Goal: Task Accomplishment & Management: Use online tool/utility

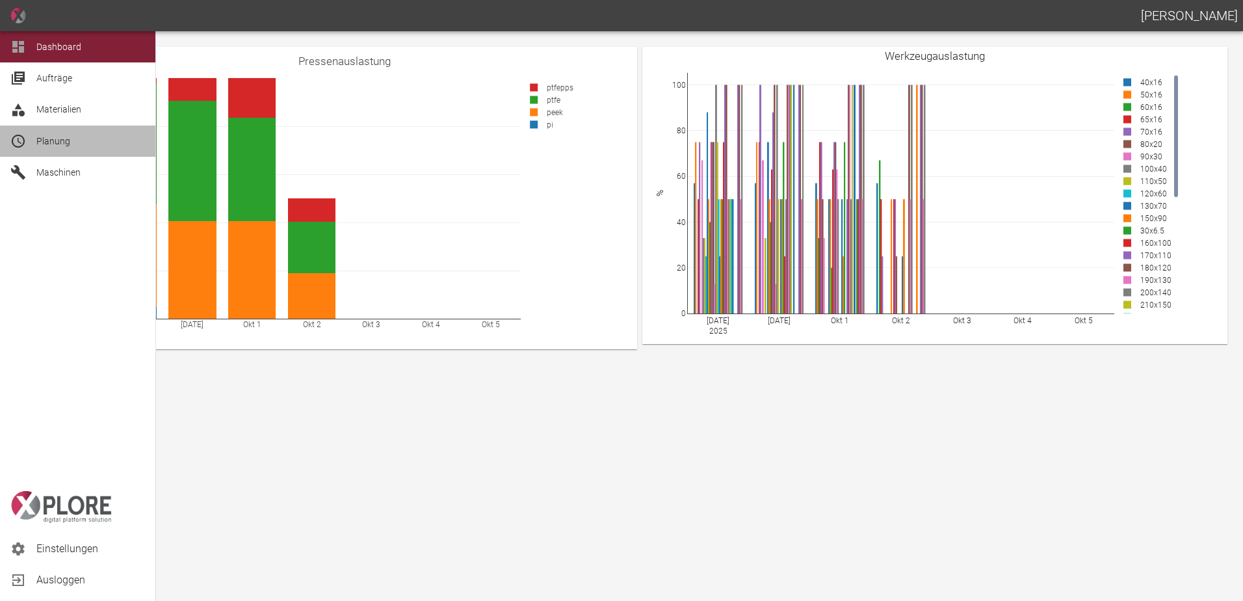
click at [36, 141] on div "Planung" at bounding box center [77, 140] width 155 height 31
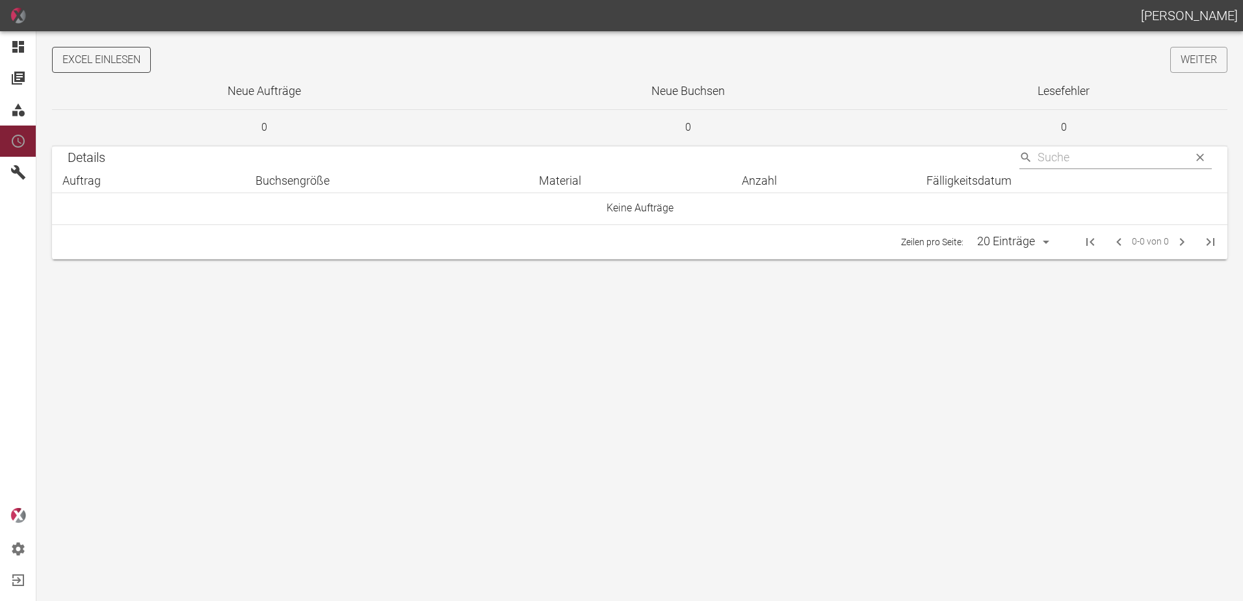
click at [138, 62] on button "Excel einlesen" at bounding box center [101, 60] width 99 height 26
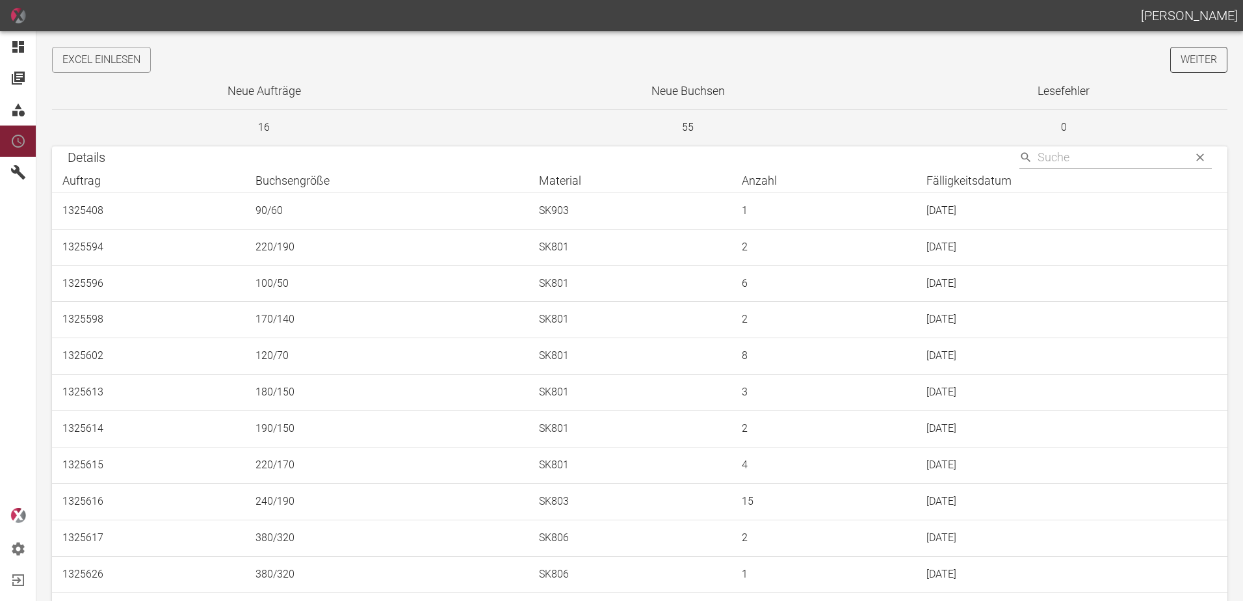
click at [1184, 60] on link "Weiter" at bounding box center [1198, 60] width 57 height 26
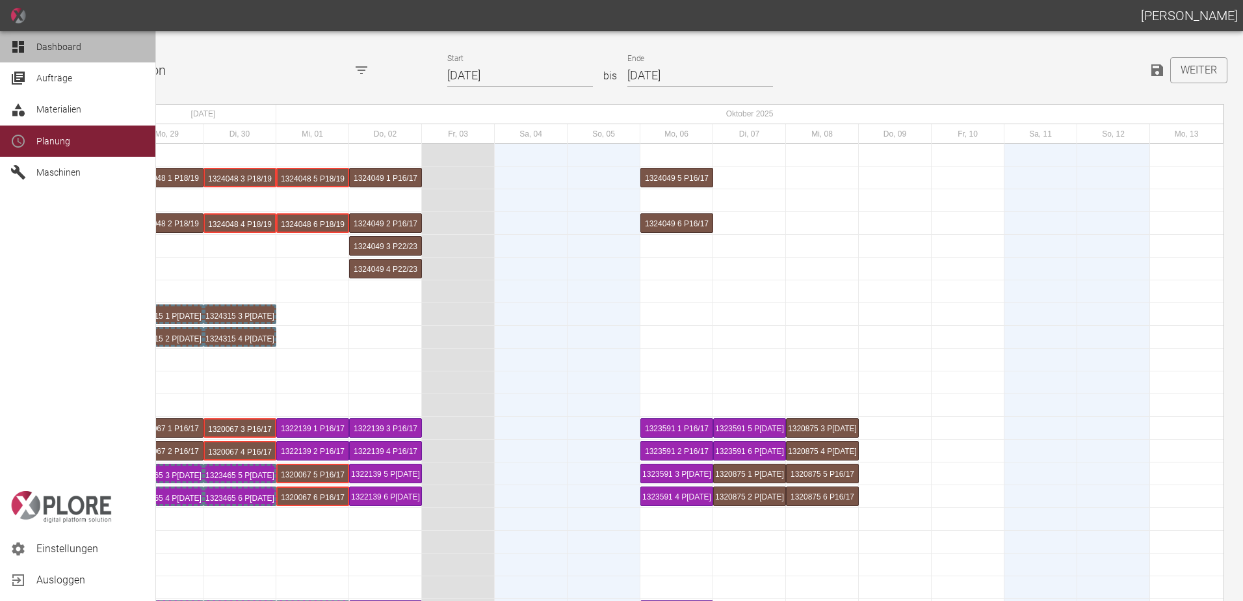
drag, startPoint x: 12, startPoint y: 50, endPoint x: 20, endPoint y: 49, distance: 7.8
click at [12, 49] on icon at bounding box center [18, 47] width 16 height 16
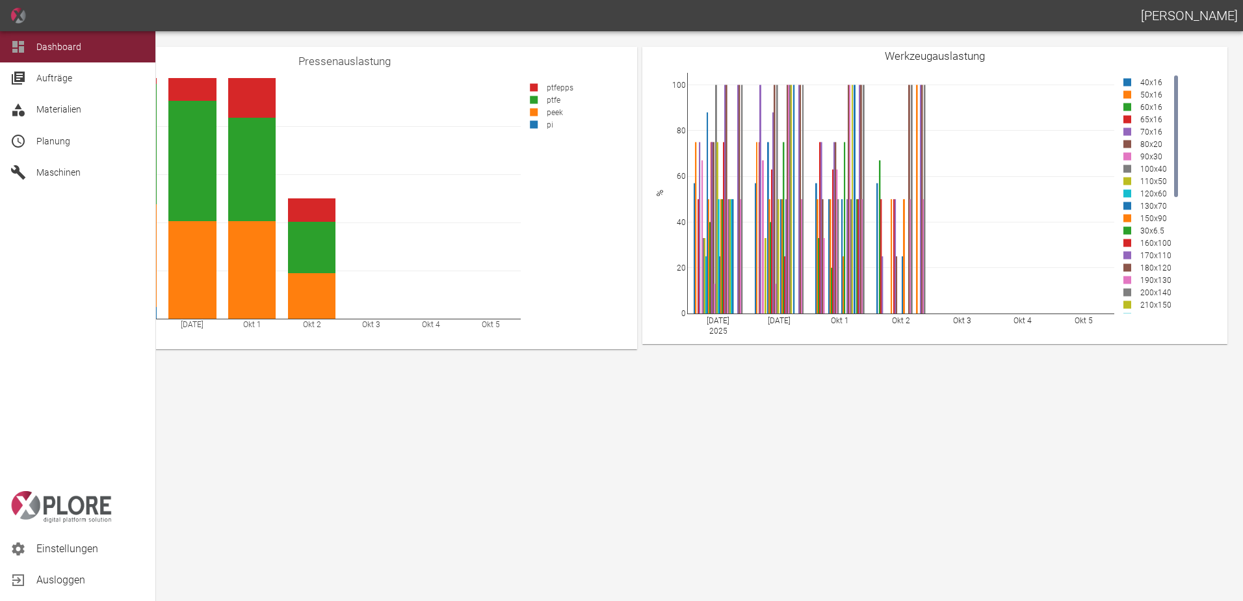
drag, startPoint x: 41, startPoint y: 140, endPoint x: 47, endPoint y: 148, distance: 9.2
click at [41, 140] on span "Planung" at bounding box center [53, 141] width 34 height 10
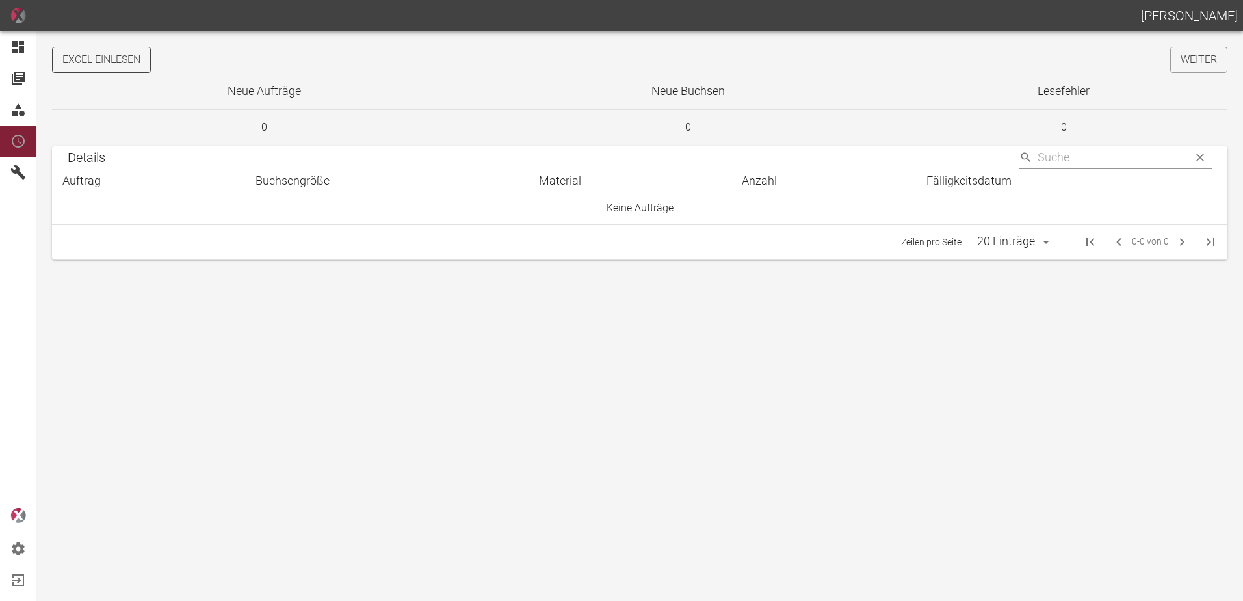
click at [128, 51] on button "Excel einlesen" at bounding box center [101, 60] width 99 height 26
click at [1201, 64] on link "Weiter" at bounding box center [1198, 60] width 57 height 26
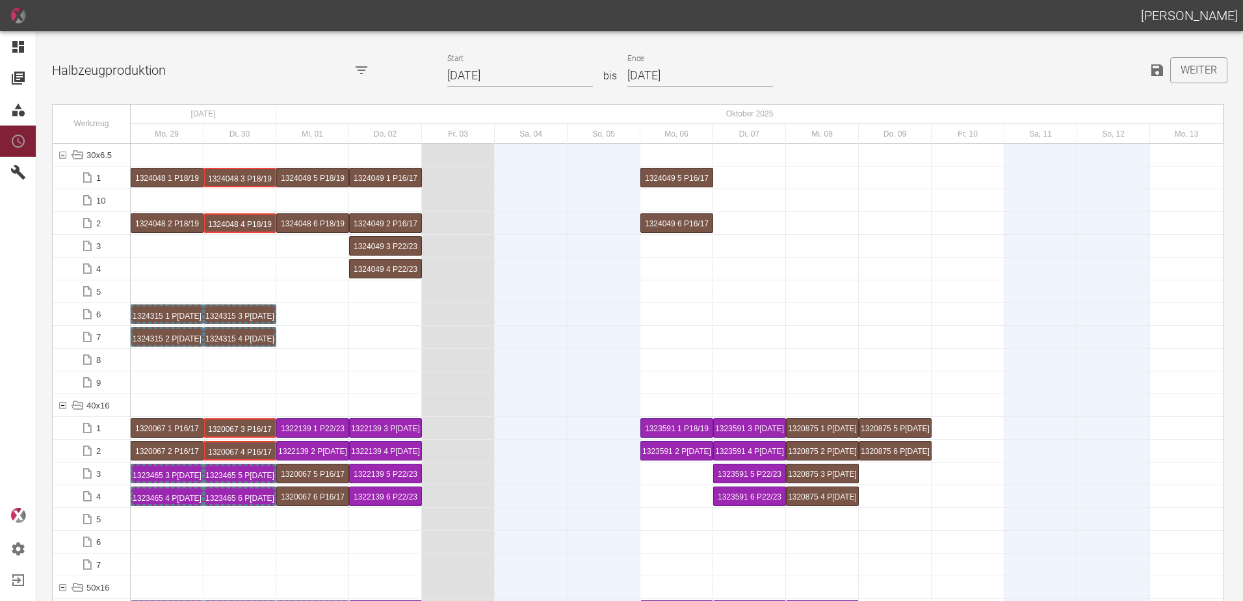
click at [522, 77] on input "29.09.2025" at bounding box center [520, 75] width 146 height 23
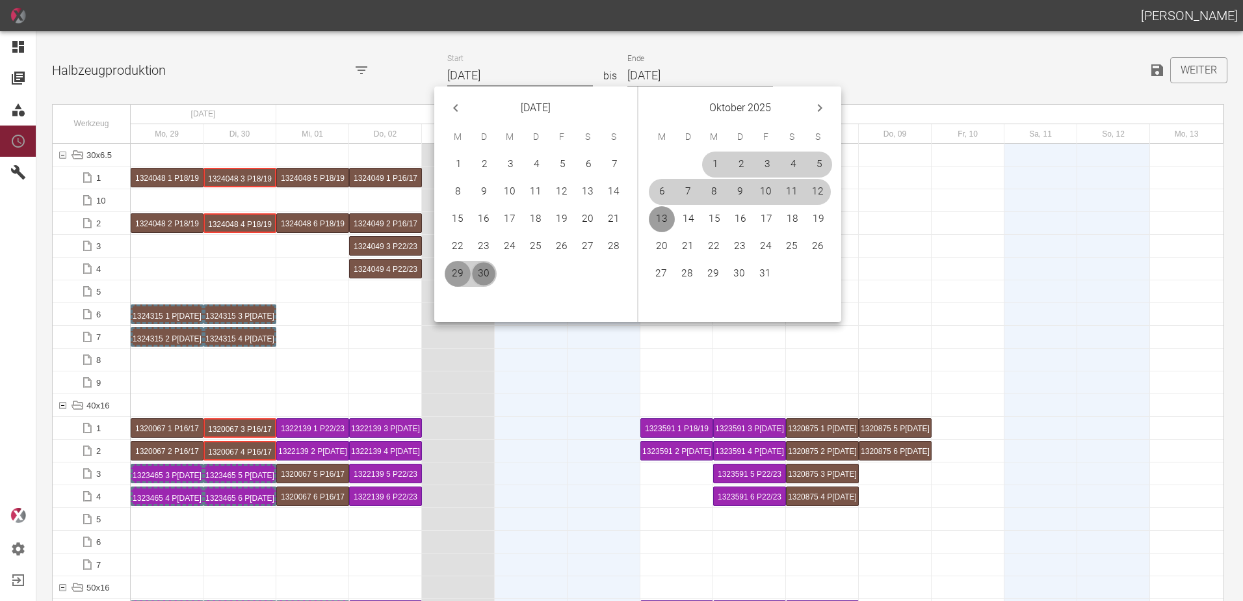
click at [480, 275] on button "30" at bounding box center [484, 274] width 26 height 26
type input "[DATE]"
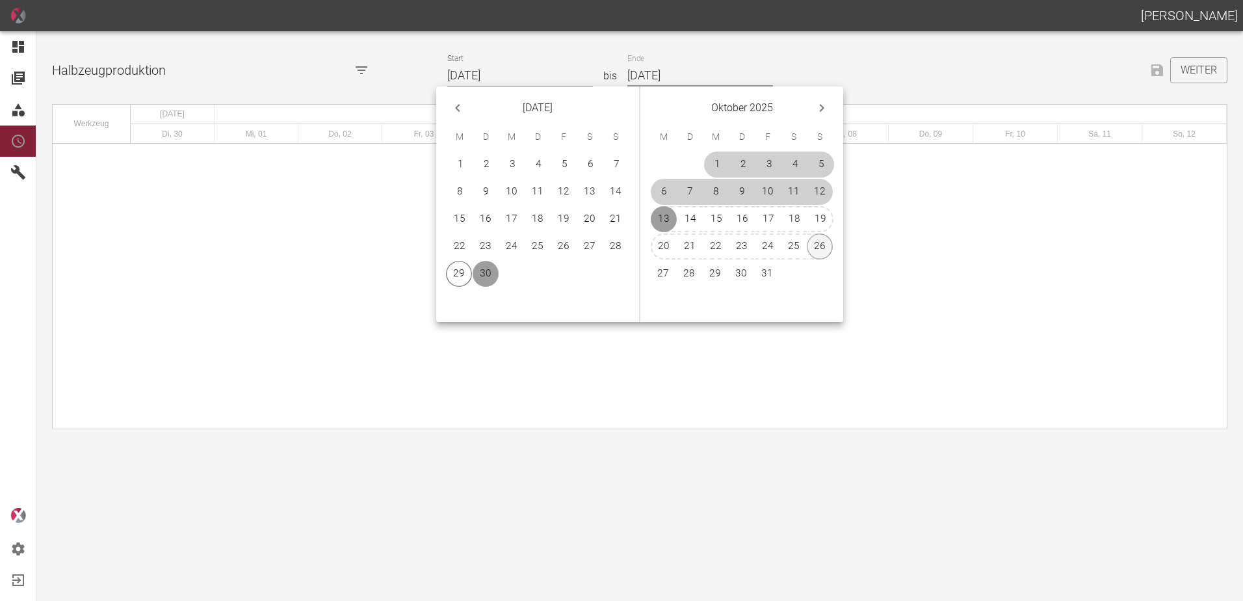
click at [824, 246] on button "26" at bounding box center [820, 246] width 26 height 26
type input "[DATE]"
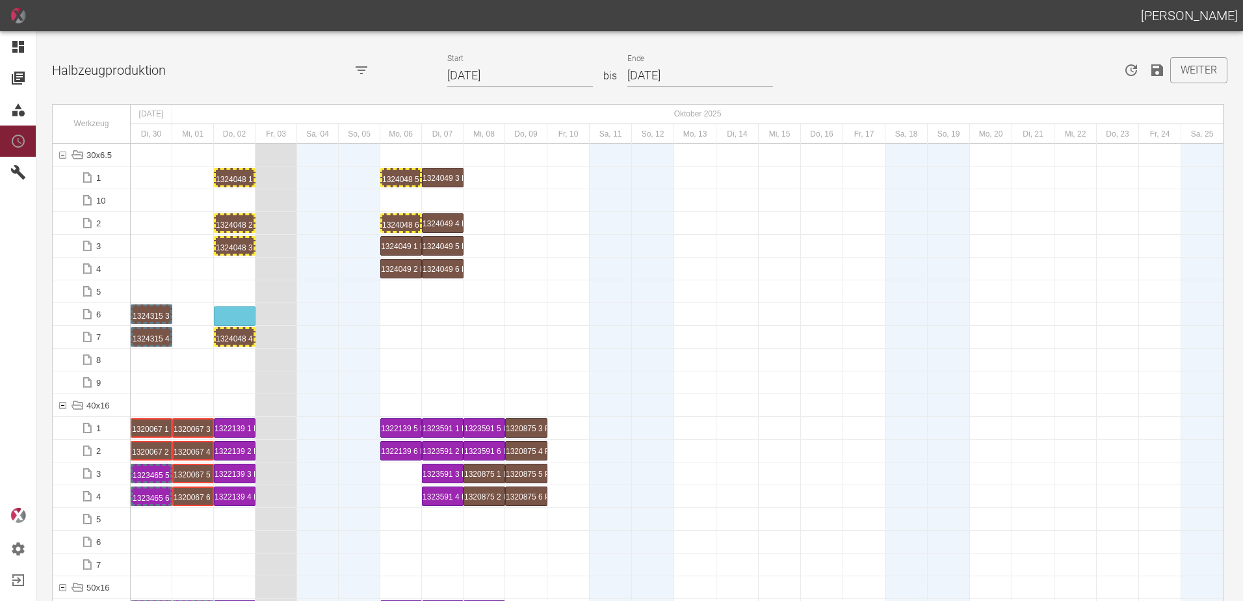
drag, startPoint x: 224, startPoint y: 244, endPoint x: 235, endPoint y: 285, distance: 42.4
drag, startPoint x: 237, startPoint y: 181, endPoint x: 193, endPoint y: 307, distance: 133.6
drag, startPoint x: 238, startPoint y: 230, endPoint x: 200, endPoint y: 322, distance: 100.0
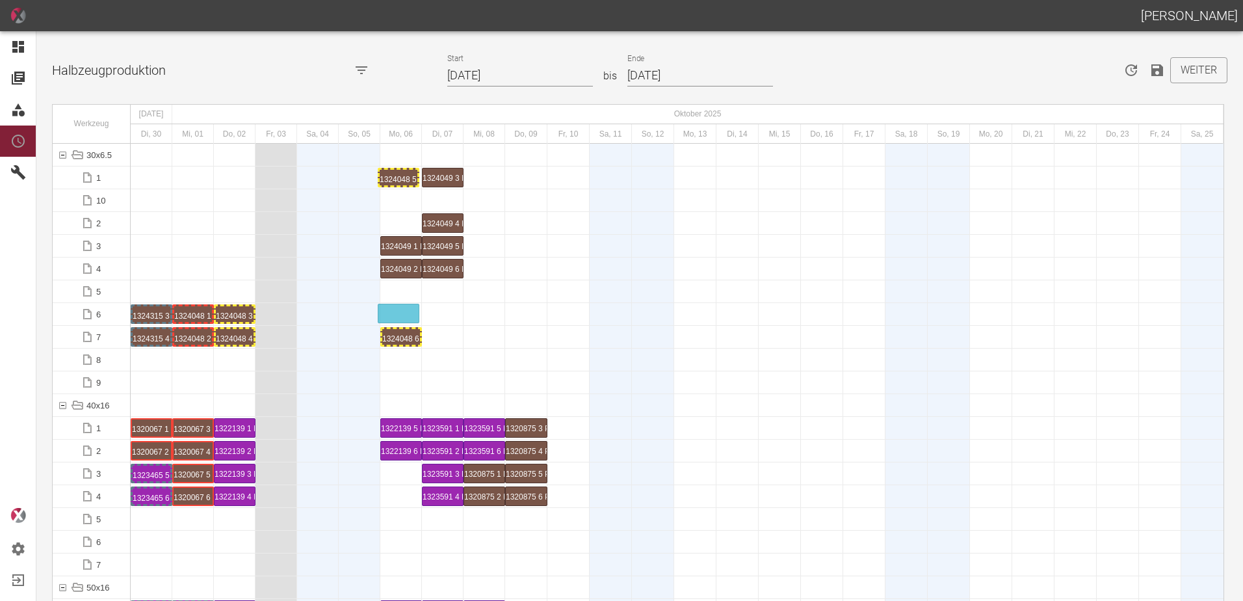
drag, startPoint x: 411, startPoint y: 179, endPoint x: 405, endPoint y: 294, distance: 115.2
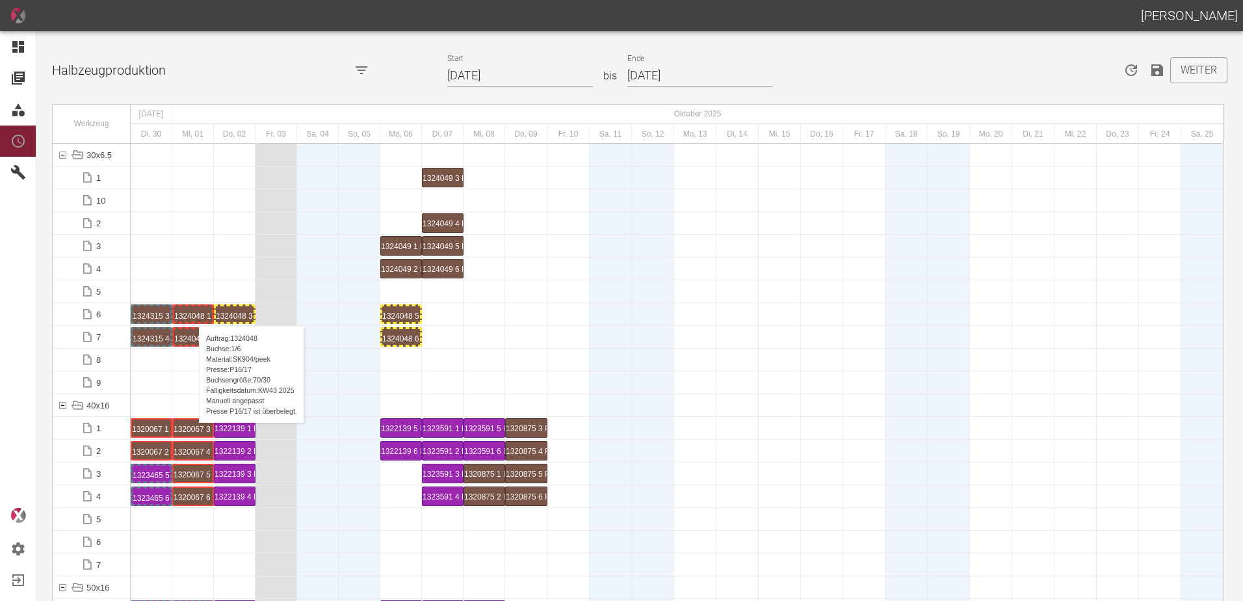
click at [192, 313] on div "1324048 1 P16/17" at bounding box center [193, 314] width 38 height 16
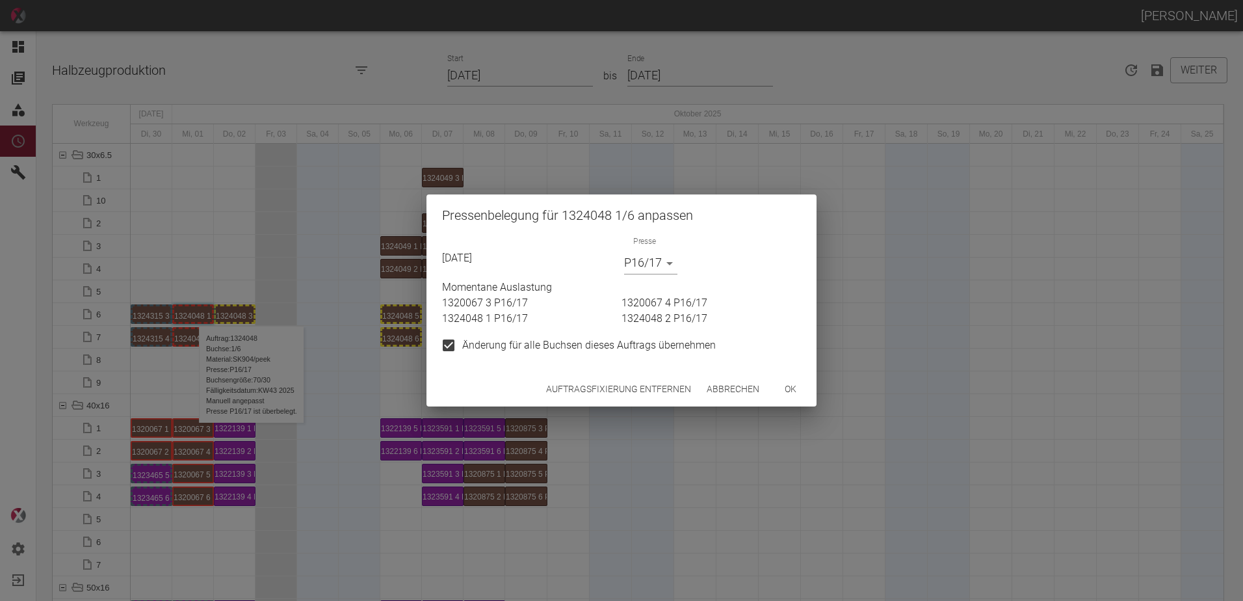
click at [662, 262] on body "[PERSON_NAME] Dashboard Aufträge Materialien Planung Maschinen Einstellungen Au…" at bounding box center [621, 300] width 1243 height 601
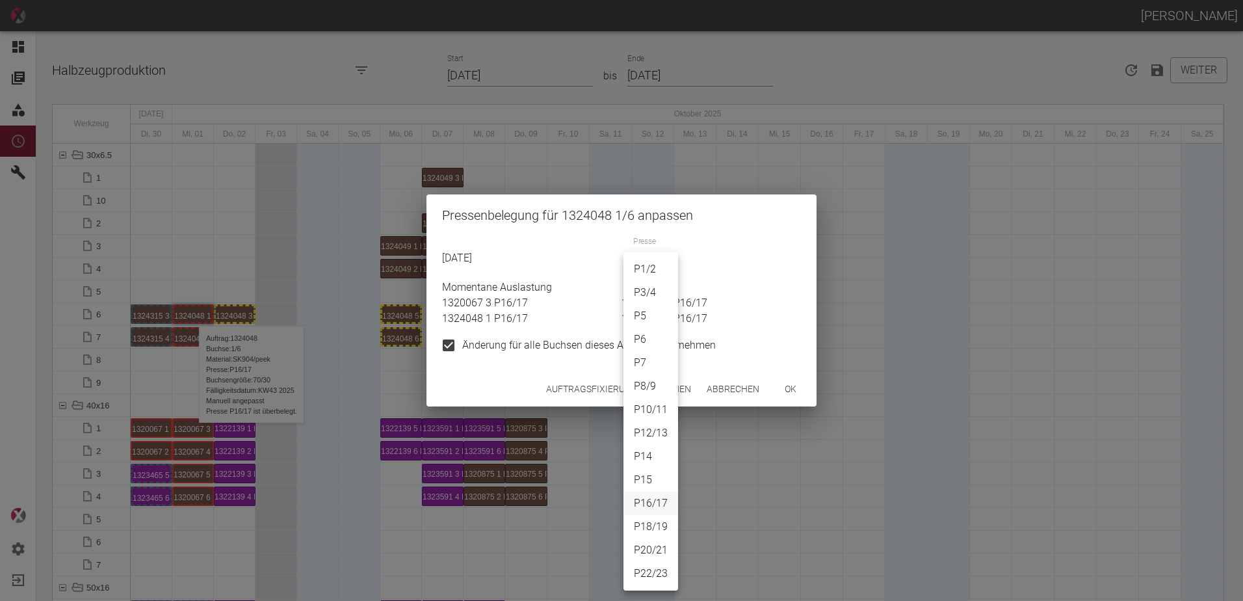
click at [652, 293] on li "P3/4" at bounding box center [650, 292] width 55 height 23
type input "P3/4"
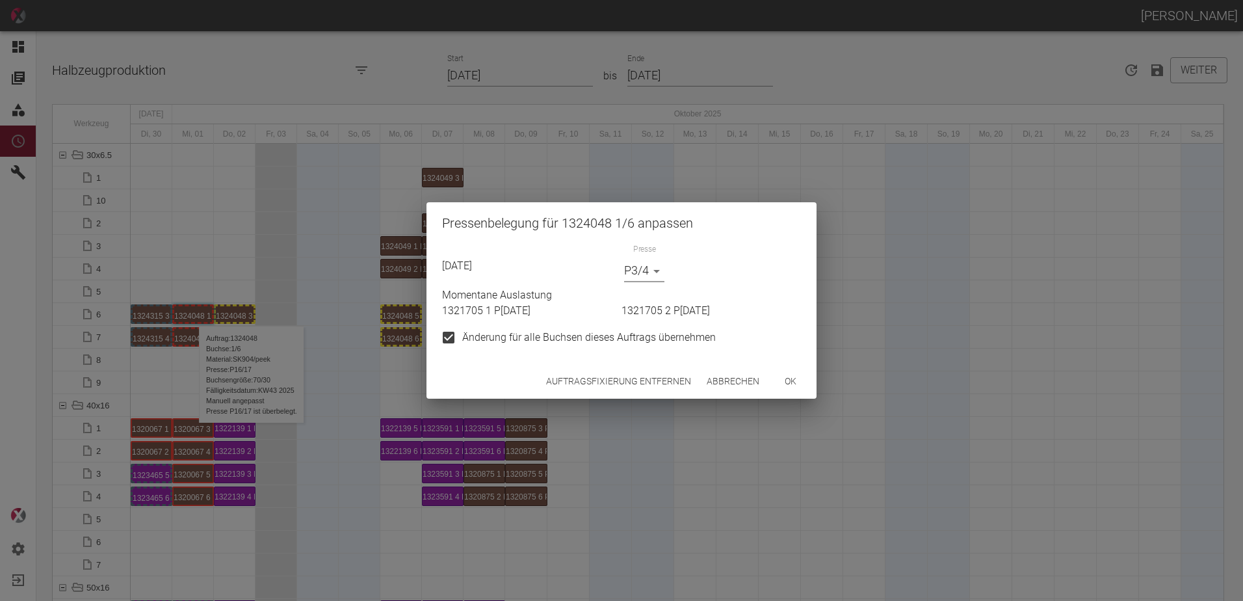
click at [790, 376] on button "ok" at bounding box center [791, 381] width 42 height 24
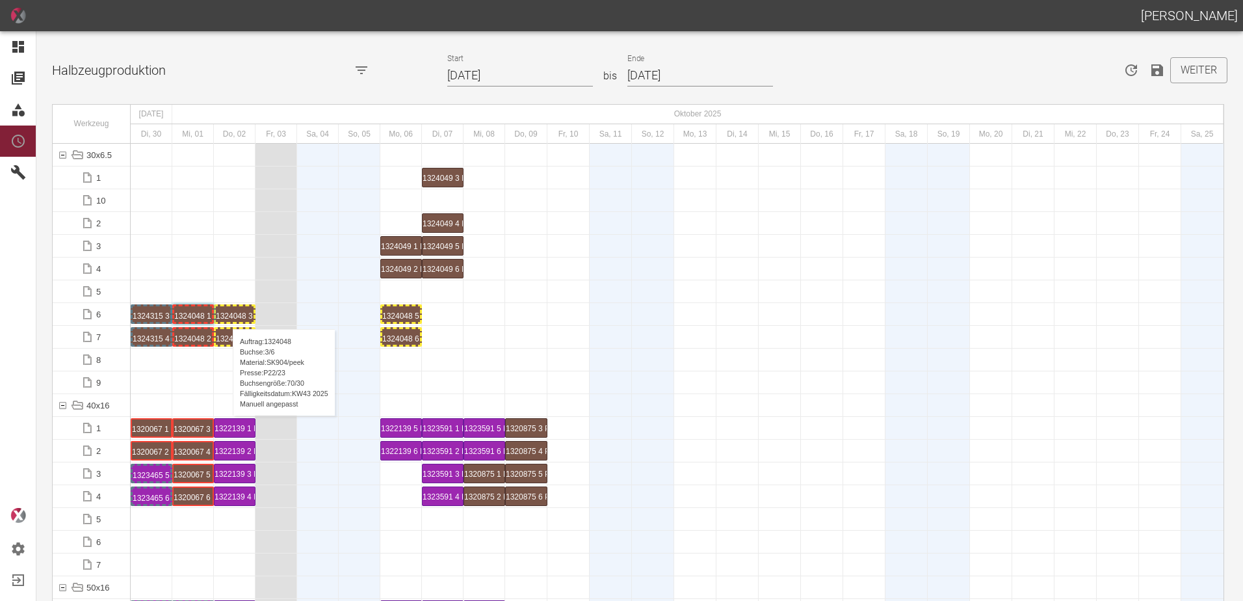
click at [226, 316] on div "1324048 3 P22/23" at bounding box center [235, 314] width 38 height 16
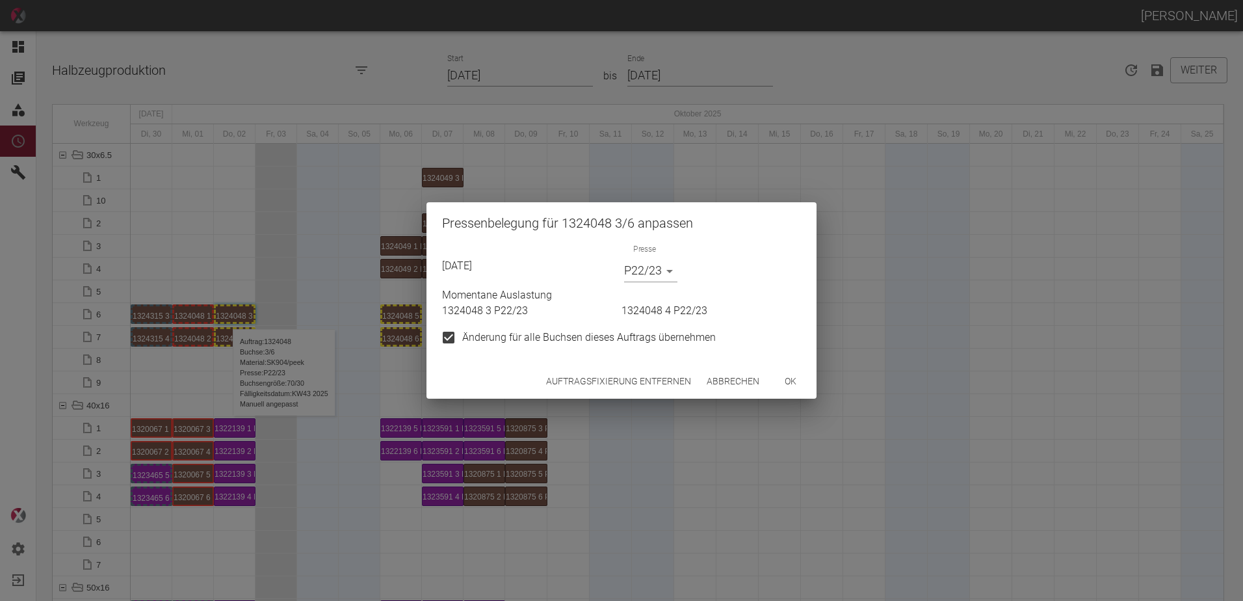
click at [658, 268] on body "[PERSON_NAME] Dashboard Aufträge Materialien Planung Maschinen Einstellungen Au…" at bounding box center [621, 300] width 1243 height 601
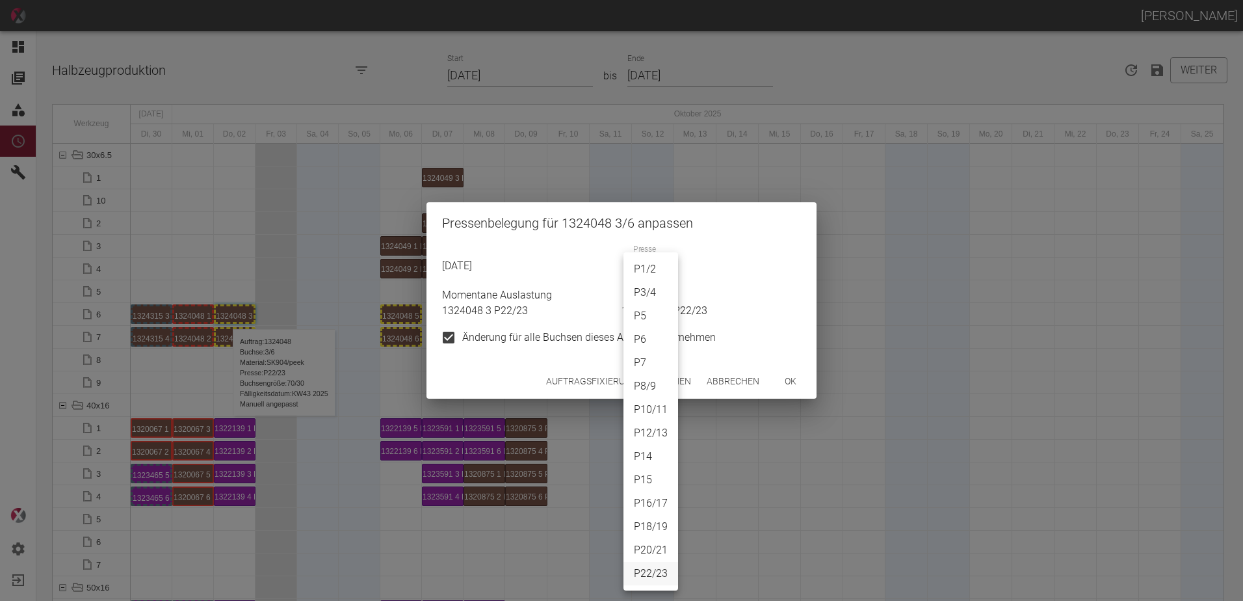
click at [651, 293] on li "P3/4" at bounding box center [650, 292] width 55 height 23
type input "P3/4"
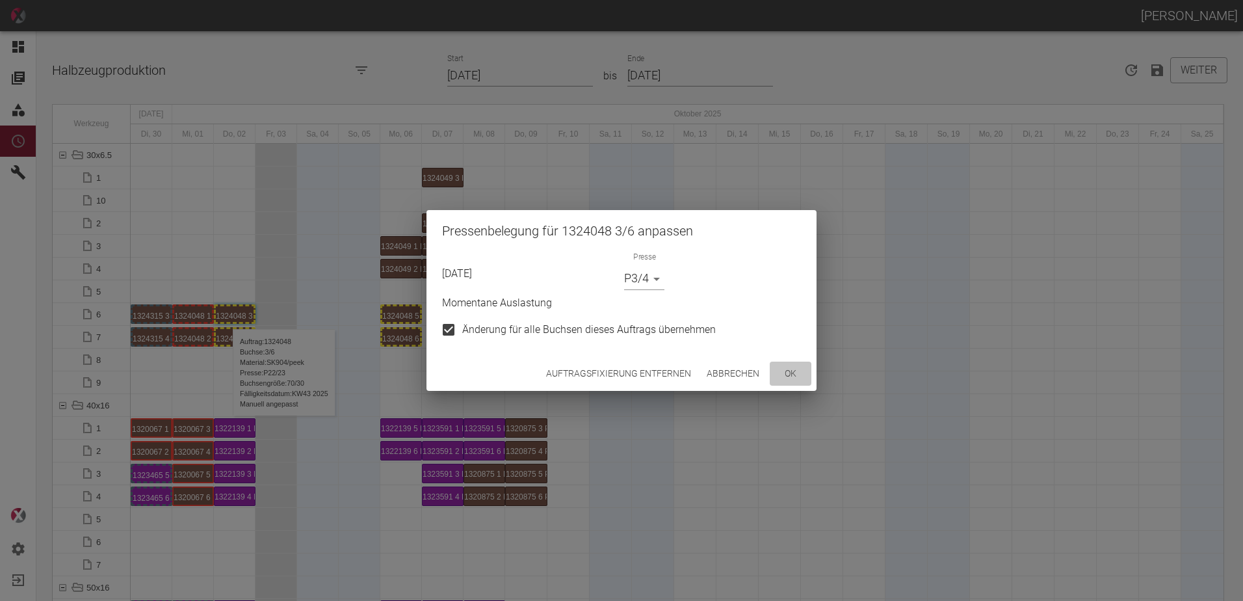
click at [801, 366] on button "ok" at bounding box center [791, 373] width 42 height 24
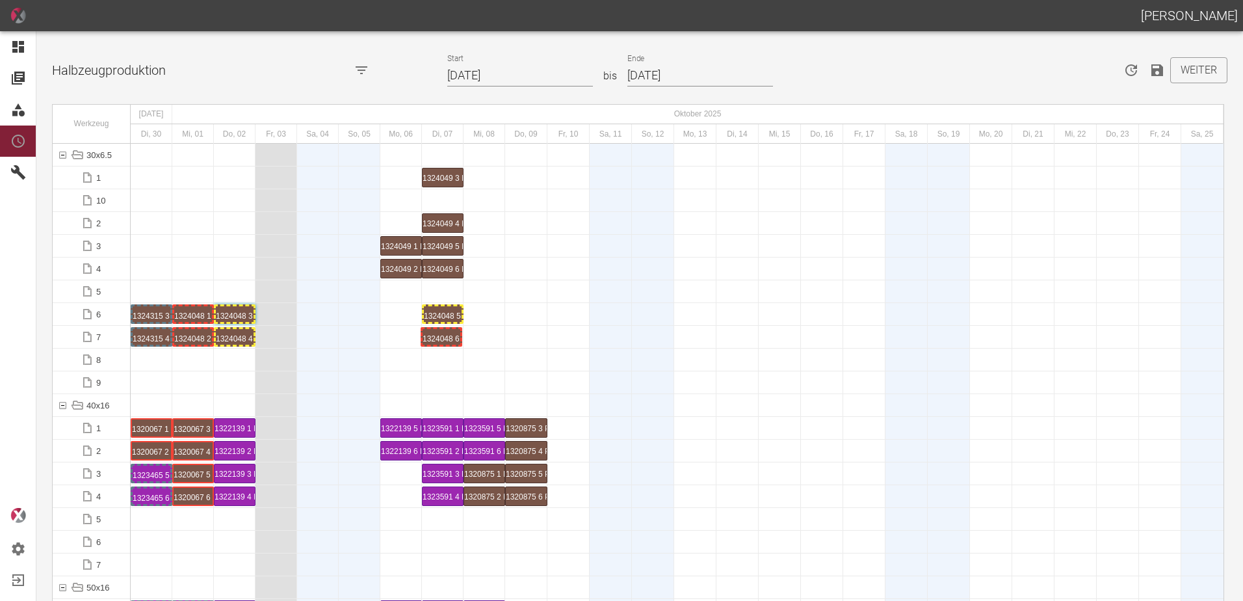
drag, startPoint x: 407, startPoint y: 335, endPoint x: 447, endPoint y: 320, distance: 42.4
drag, startPoint x: 240, startPoint y: 311, endPoint x: 395, endPoint y: 294, distance: 155.6
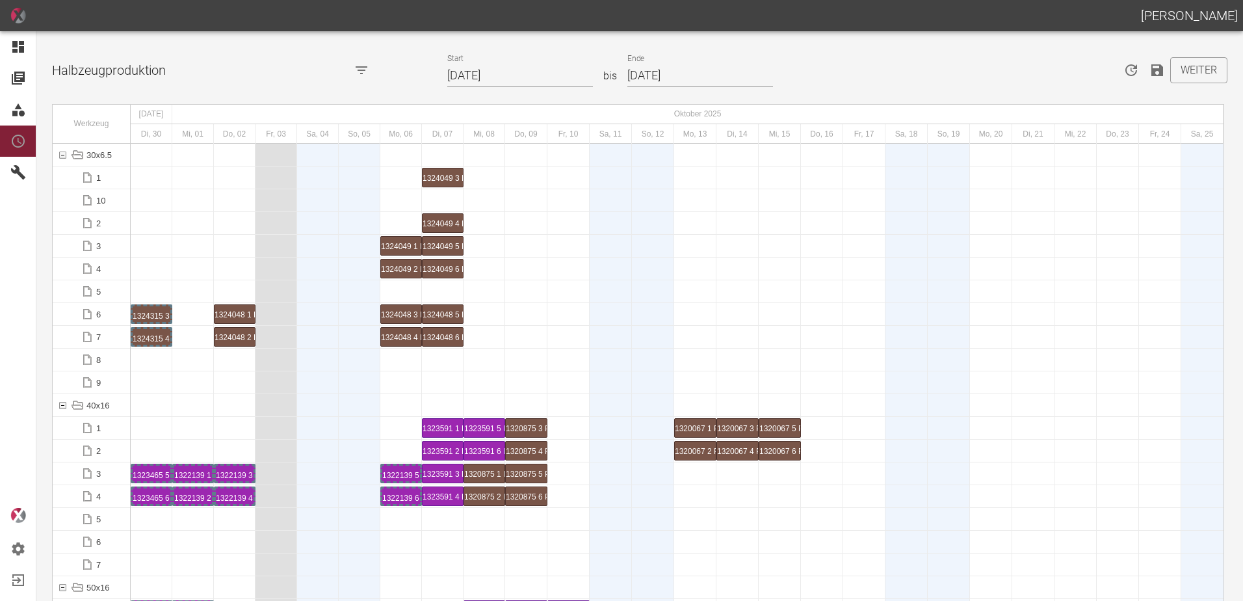
scroll to position [910, 0]
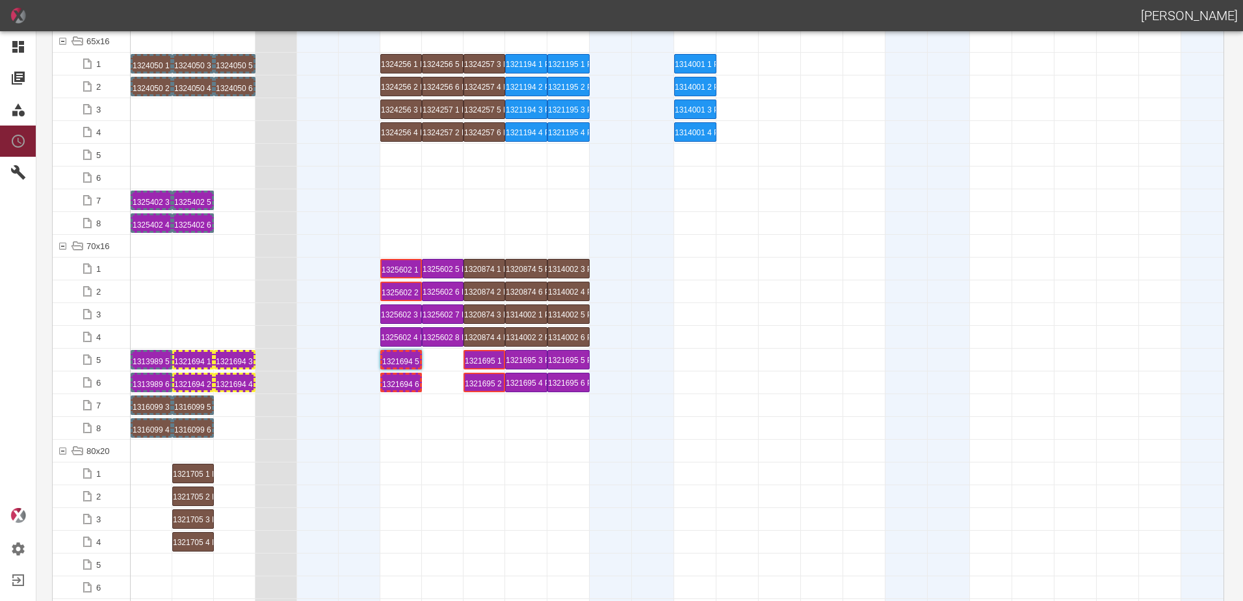
click at [304, 327] on div at bounding box center [318, 337] width 42 height 22
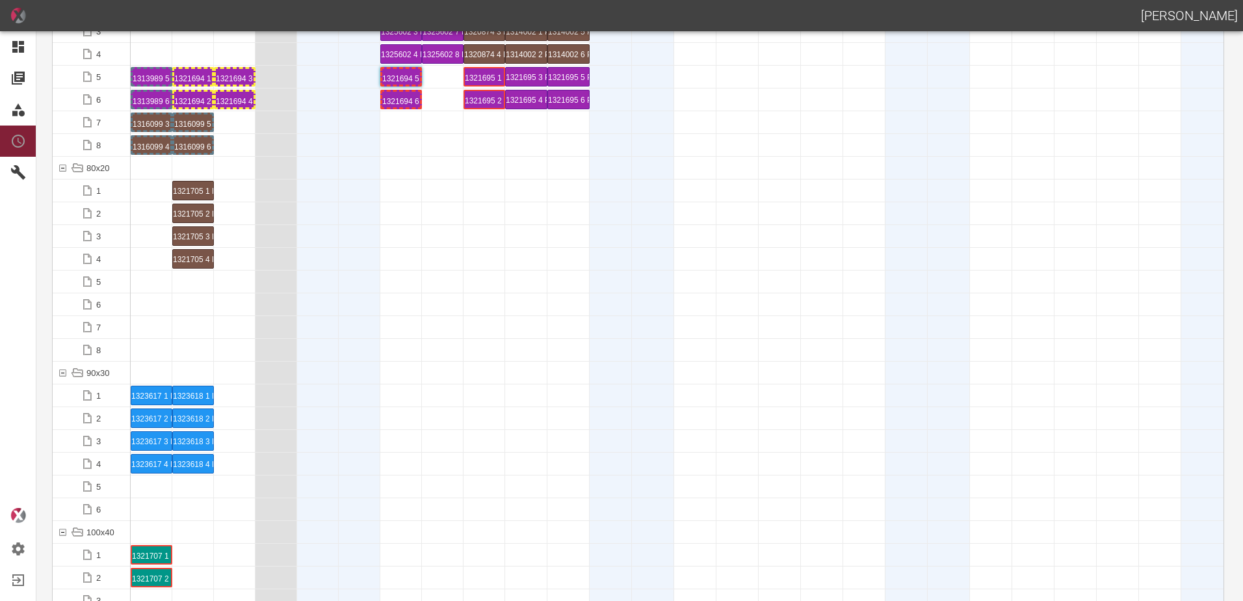
scroll to position [1170, 0]
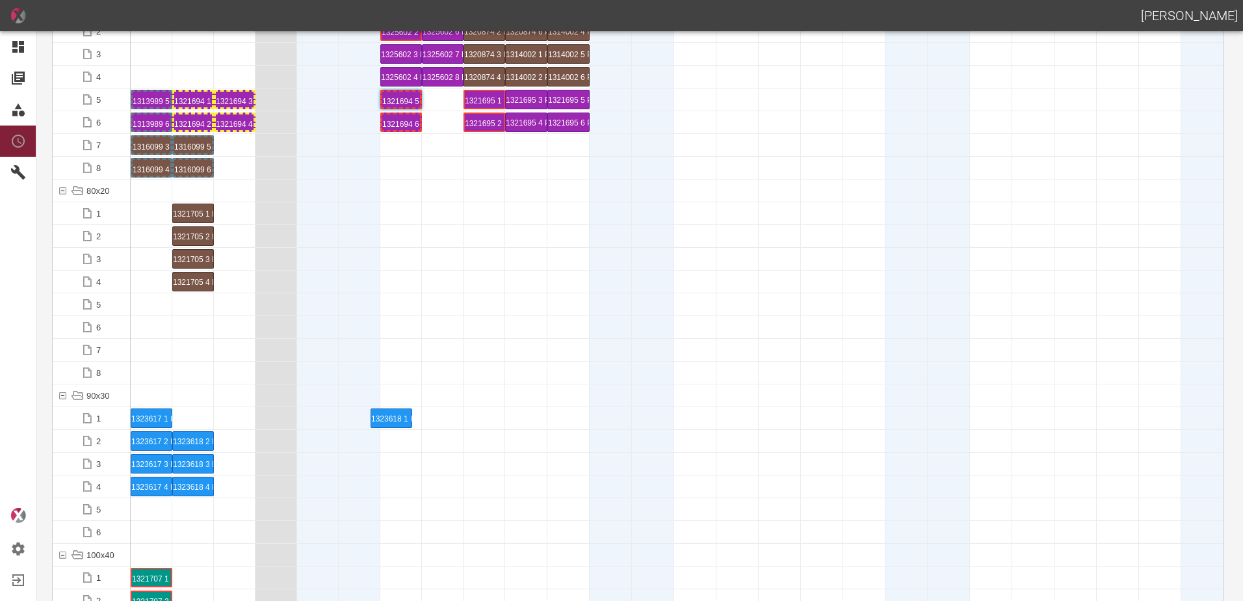
drag, startPoint x: 204, startPoint y: 411, endPoint x: 402, endPoint y: 410, distance: 197.6
drag, startPoint x: 189, startPoint y: 436, endPoint x: 388, endPoint y: 427, distance: 199.1
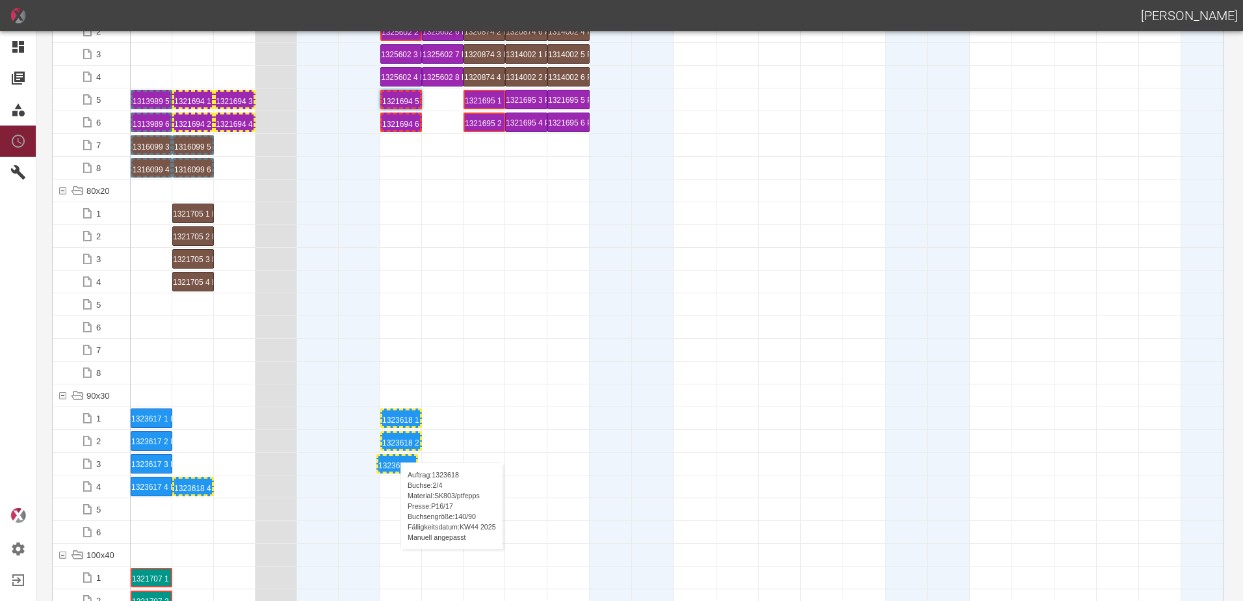
drag, startPoint x: 190, startPoint y: 462, endPoint x: 394, endPoint y: 449, distance: 204.5
drag, startPoint x: 192, startPoint y: 489, endPoint x: 421, endPoint y: 473, distance: 229.4
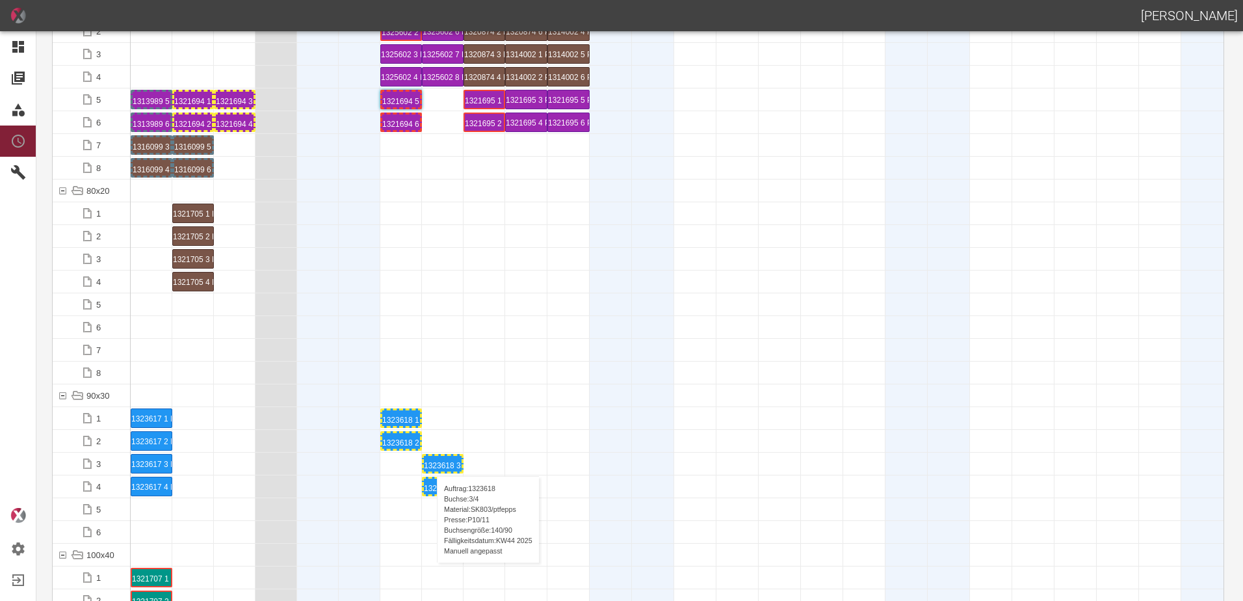
click at [430, 463] on div "1323618 3 P[DATE]" at bounding box center [443, 464] width 38 height 16
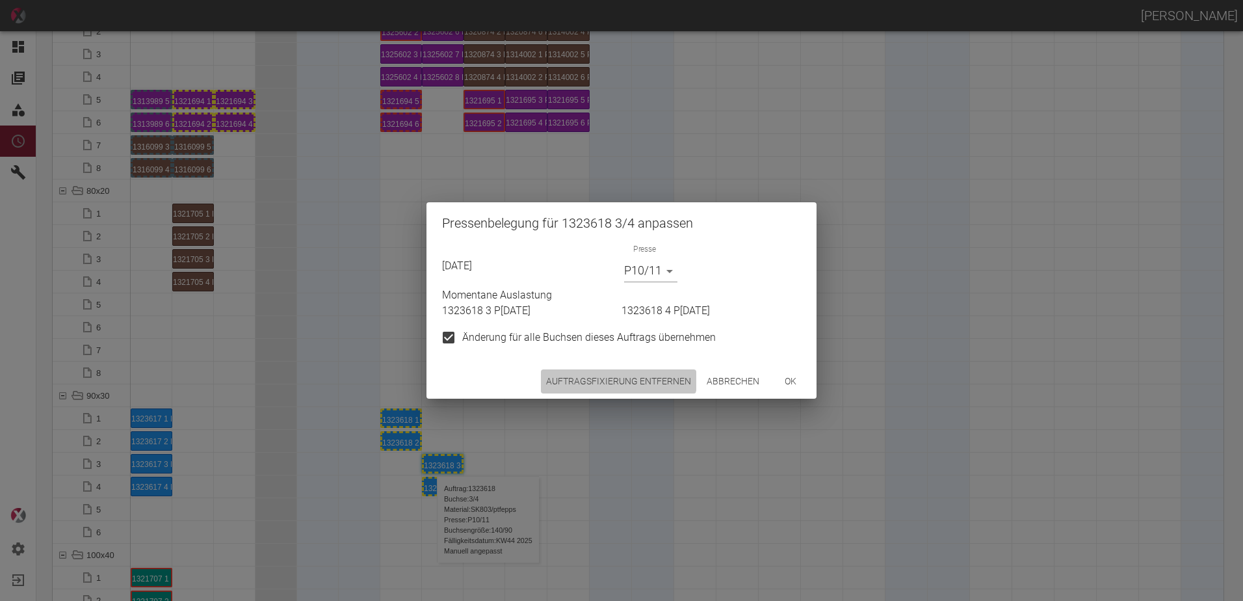
click at [612, 374] on button "Auftragsfixierung entfernen" at bounding box center [618, 381] width 155 height 24
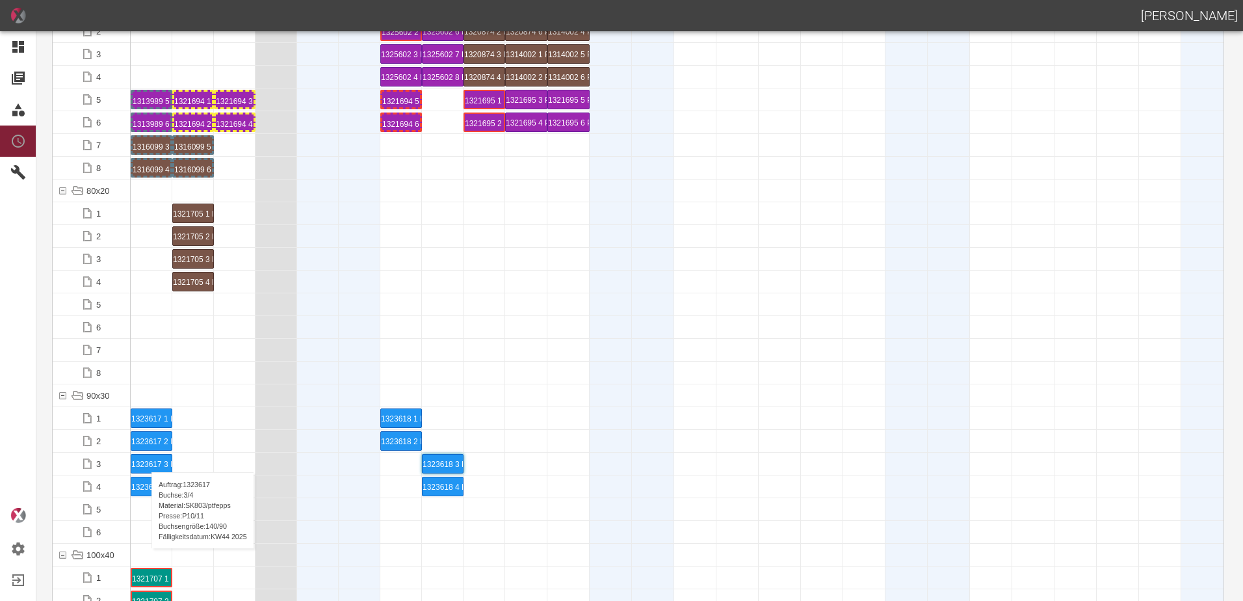
click at [145, 459] on div "1323617 3 P[DATE]" at bounding box center [151, 463] width 40 height 18
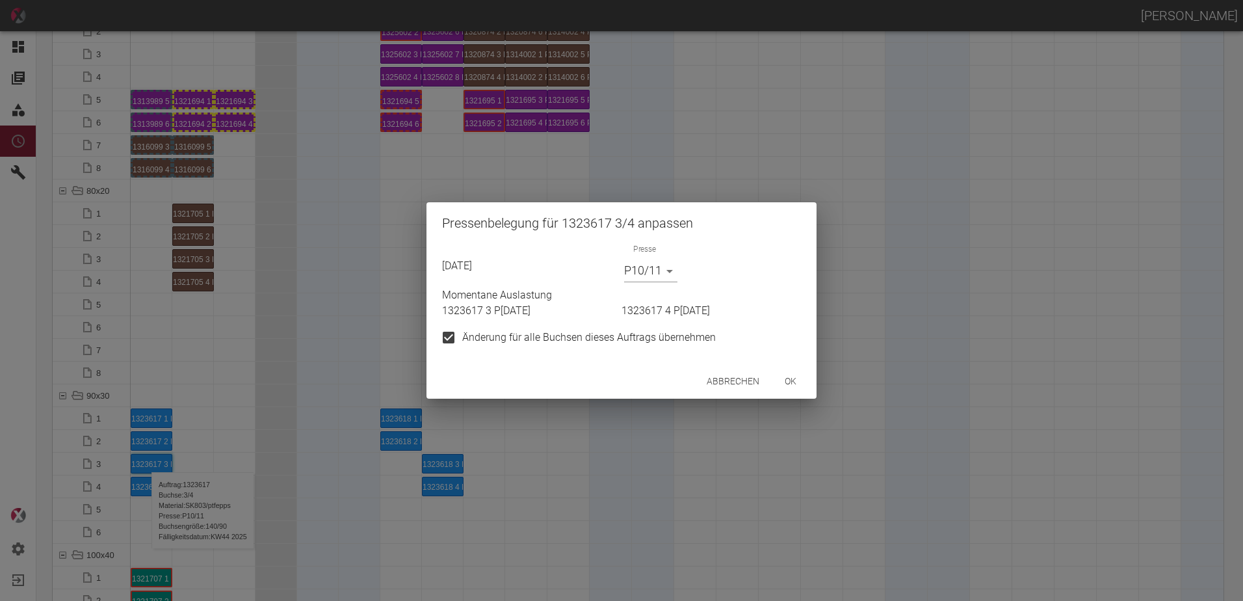
click at [647, 266] on body "[PERSON_NAME] Dashboard Aufträge Materialien Planung Maschinen Einstellungen Au…" at bounding box center [621, 300] width 1243 height 601
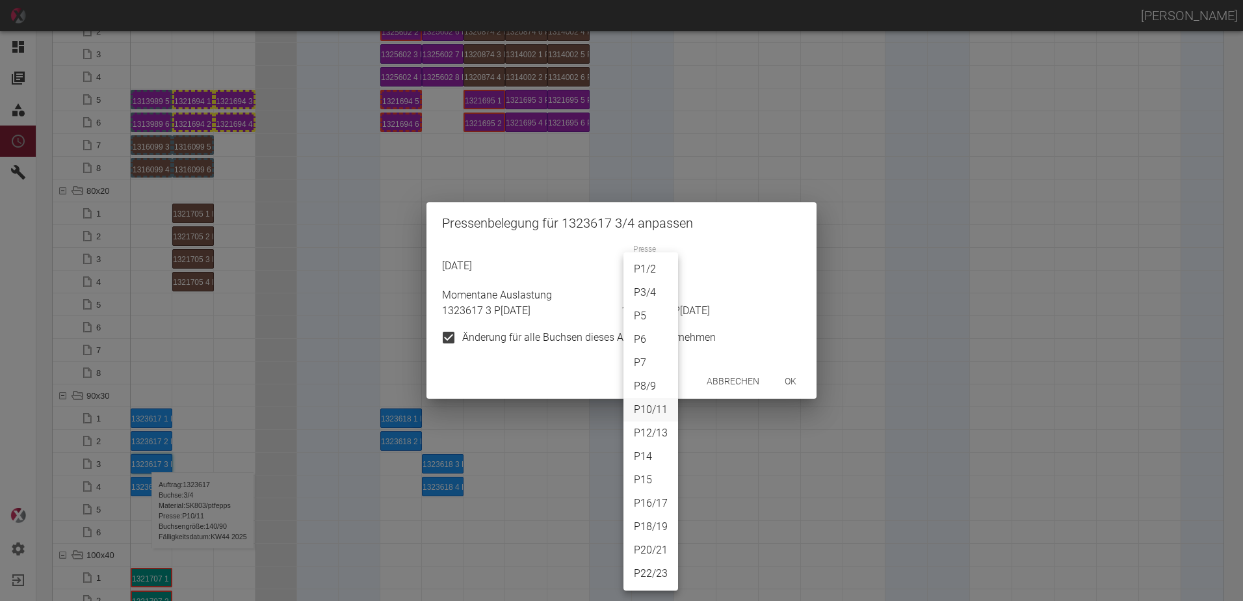
click at [654, 528] on li "P18/19" at bounding box center [650, 526] width 55 height 23
type input "P18/19"
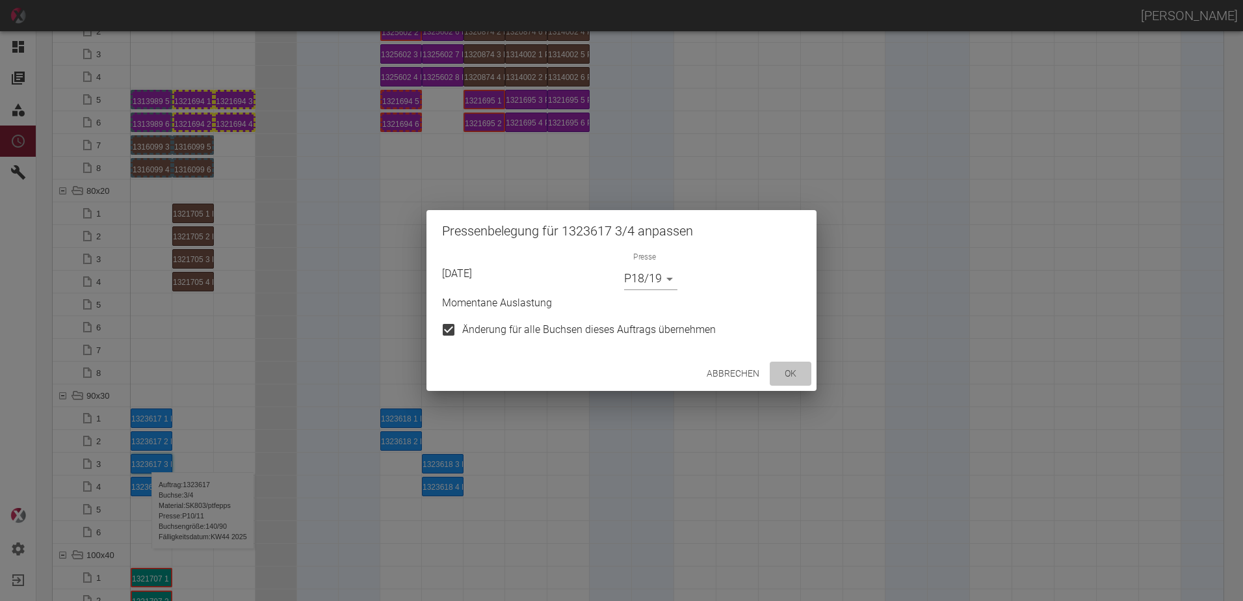
click at [803, 384] on button "ok" at bounding box center [791, 373] width 42 height 24
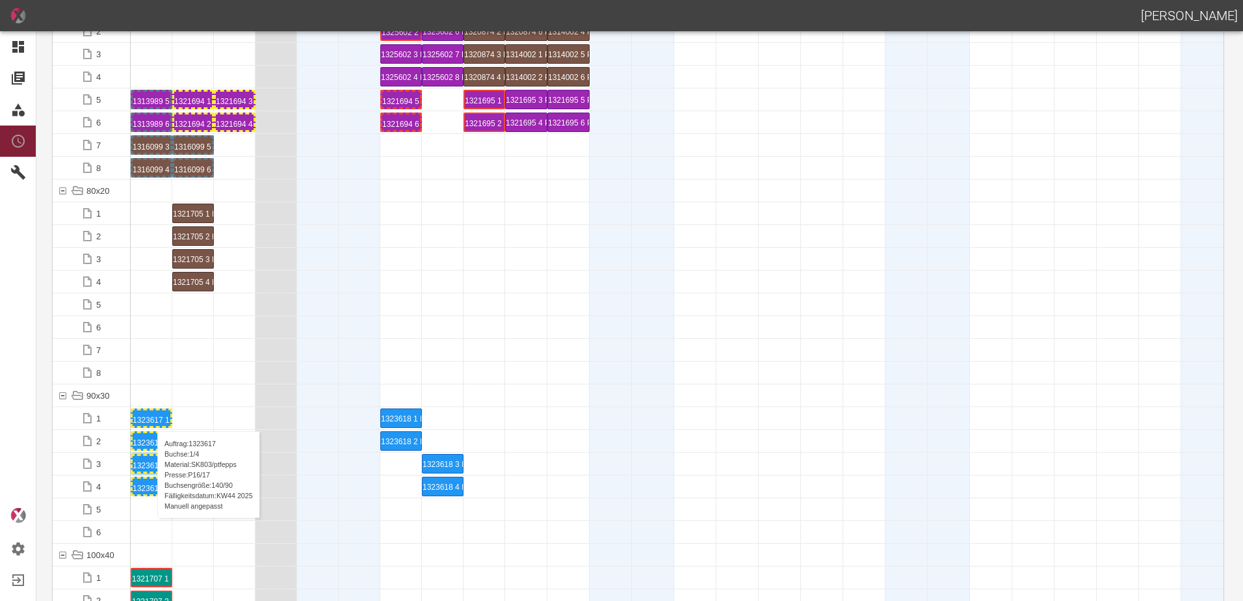
click at [151, 418] on div "1323617 1 P16/17" at bounding box center [152, 418] width 38 height 16
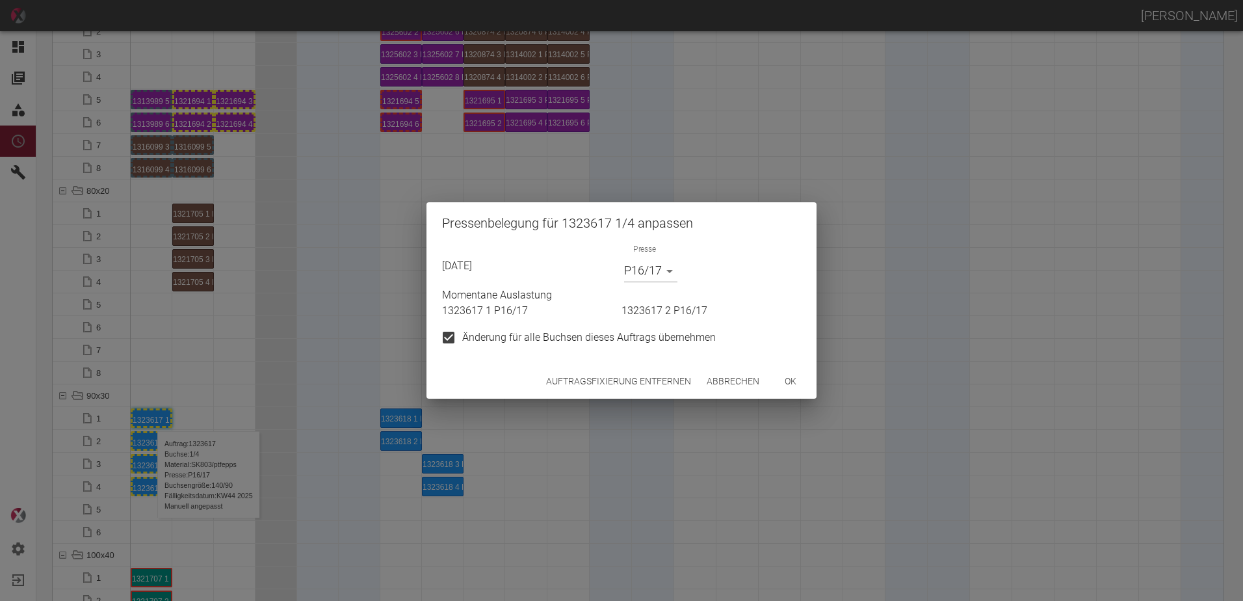
click at [452, 339] on input "Änderung für alle Buchsen dieses Auftrags übernehmen" at bounding box center [448, 337] width 27 height 27
checkbox input "false"
click at [637, 280] on div "[DATE] Presse P16/17 P16/17 Momentane Auslastung 1323617 1 P16/17 1323617 2 P16…" at bounding box center [619, 295] width 364 height 112
click at [644, 279] on body "[PERSON_NAME] Dashboard Aufträge Materialien Planung Maschinen Einstellungen Au…" at bounding box center [621, 300] width 1243 height 601
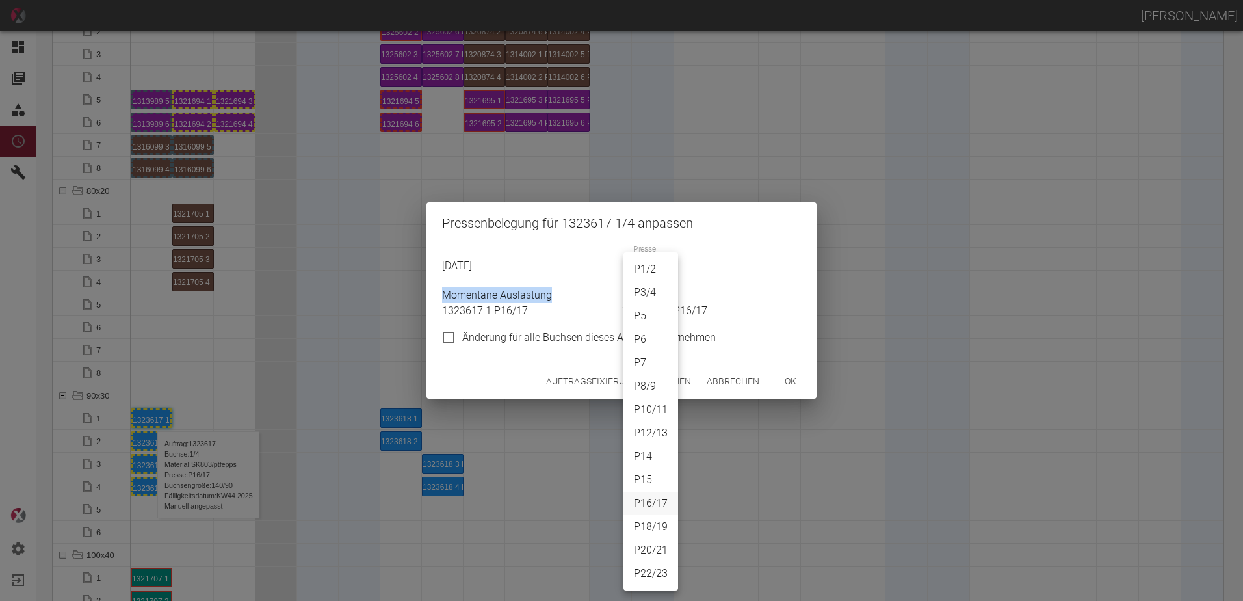
click at [655, 434] on li "P12/13" at bounding box center [650, 432] width 55 height 23
type input "P12/13"
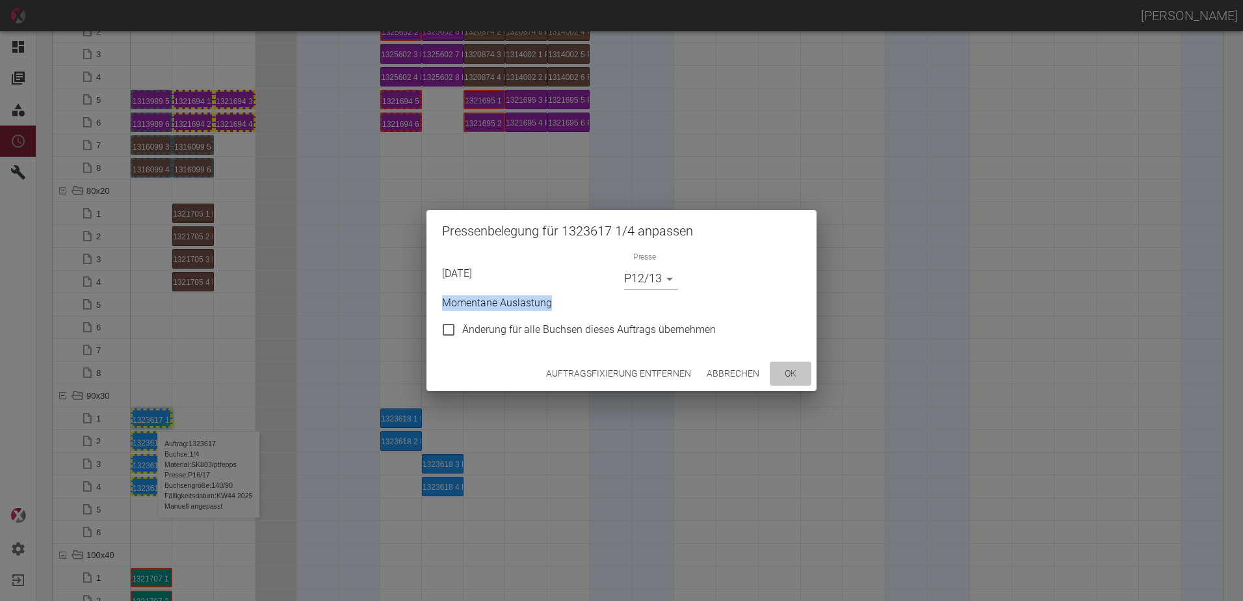
click at [798, 369] on button "ok" at bounding box center [791, 373] width 42 height 24
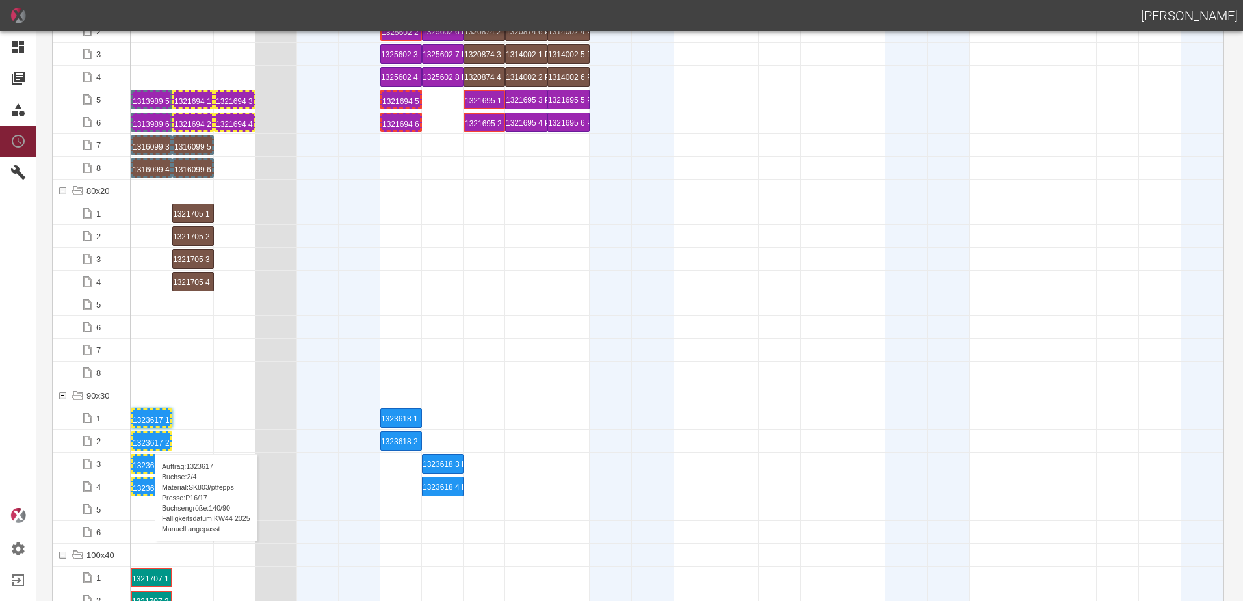
click at [148, 441] on div "1323617 2 P16/17" at bounding box center [152, 441] width 38 height 16
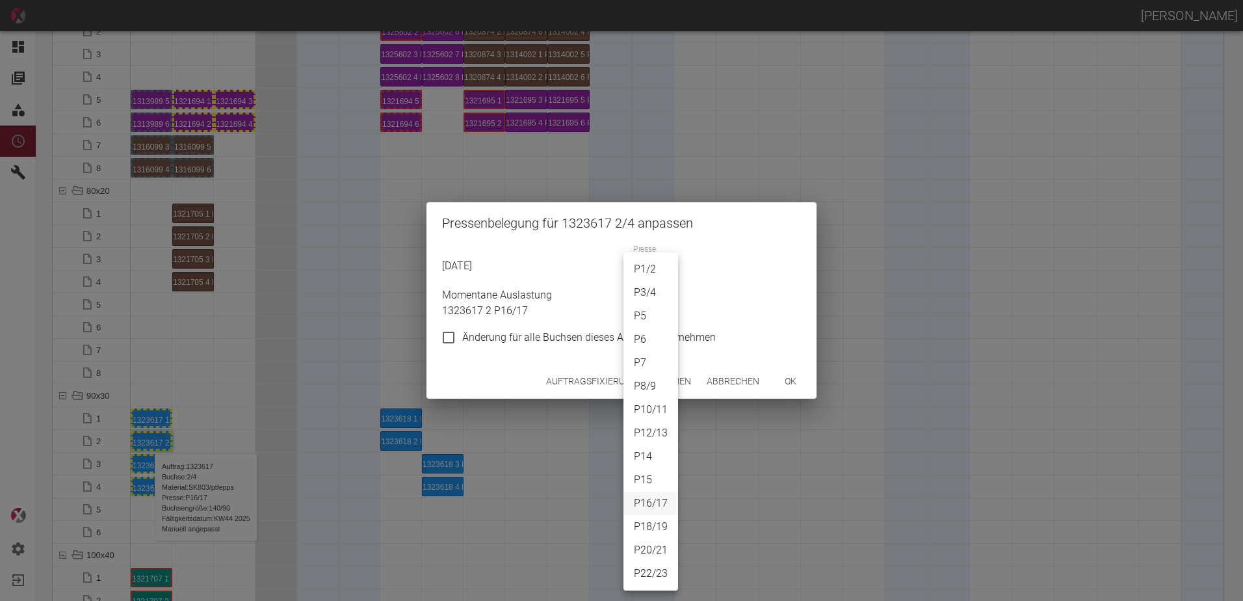
click at [638, 277] on body "[PERSON_NAME] Dashboard Aufträge Materialien Planung Maschinen Einstellungen Au…" at bounding box center [621, 300] width 1243 height 601
click at [655, 434] on li "P12/13" at bounding box center [650, 432] width 55 height 23
type input "P12/13"
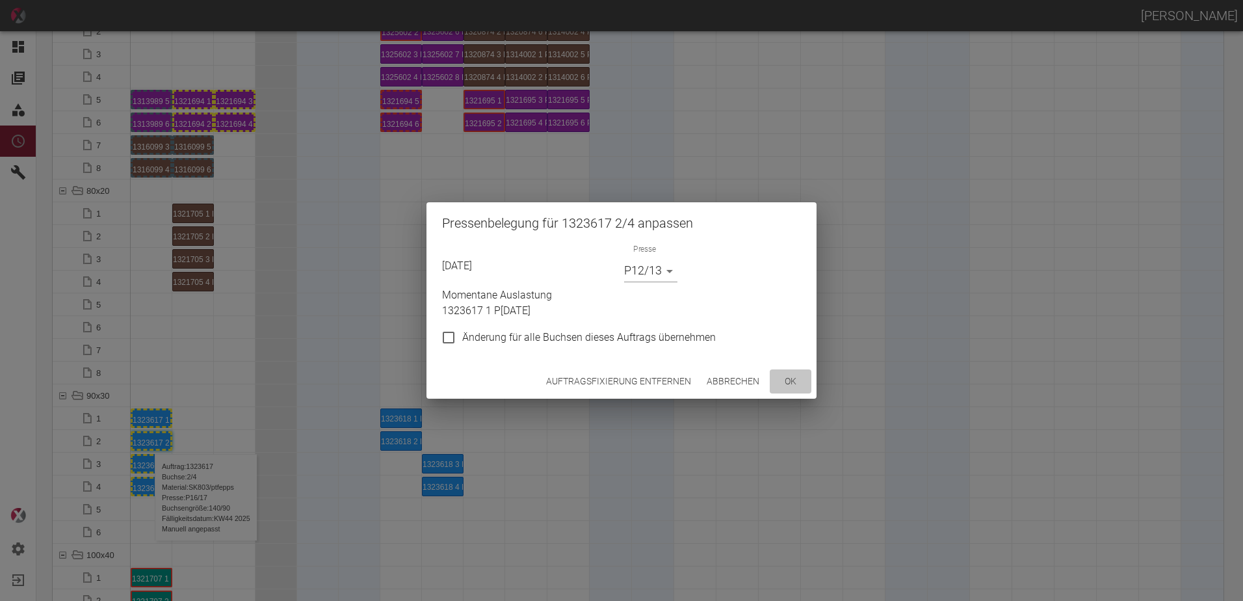
click at [805, 374] on button "ok" at bounding box center [791, 381] width 42 height 24
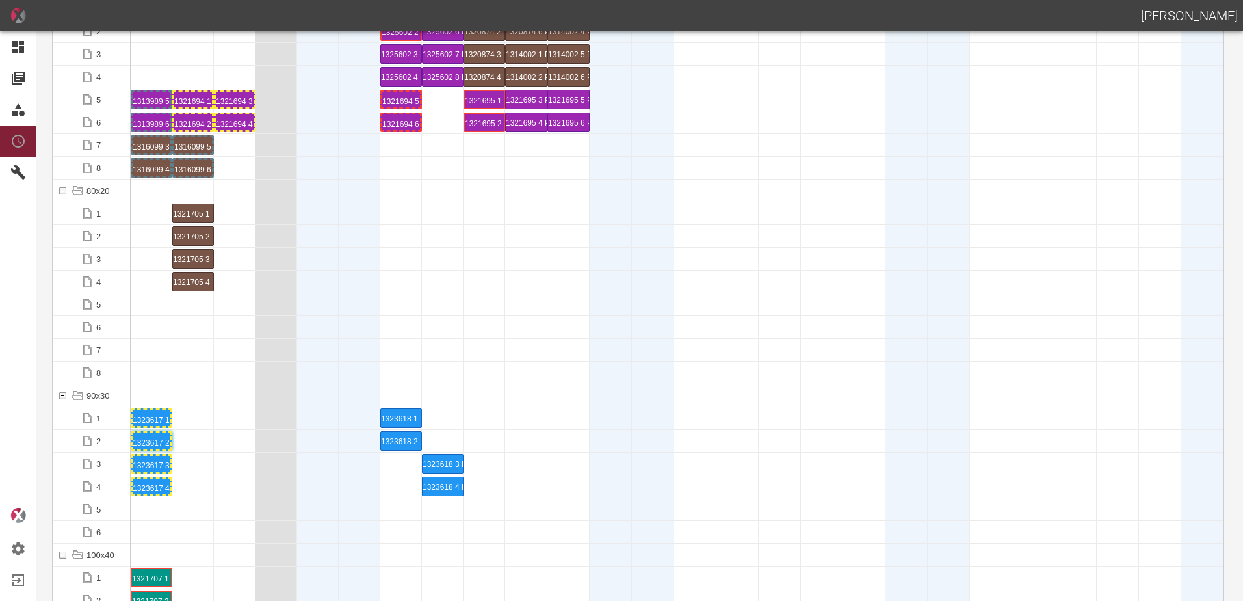
click at [234, 381] on div at bounding box center [235, 372] width 42 height 22
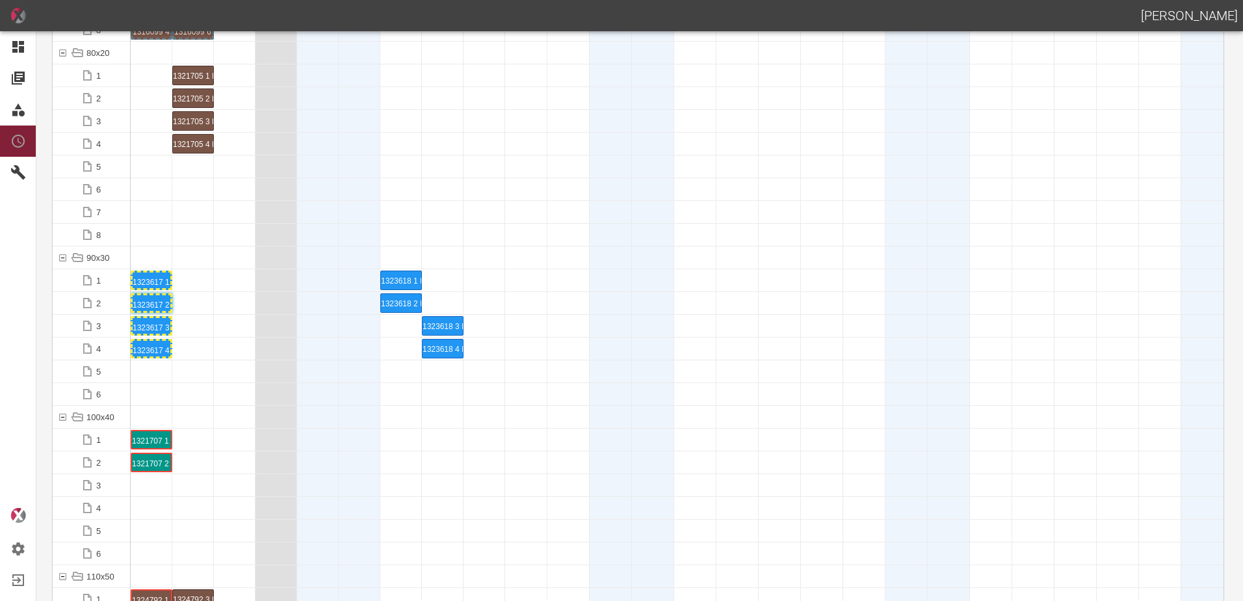
scroll to position [1430, 0]
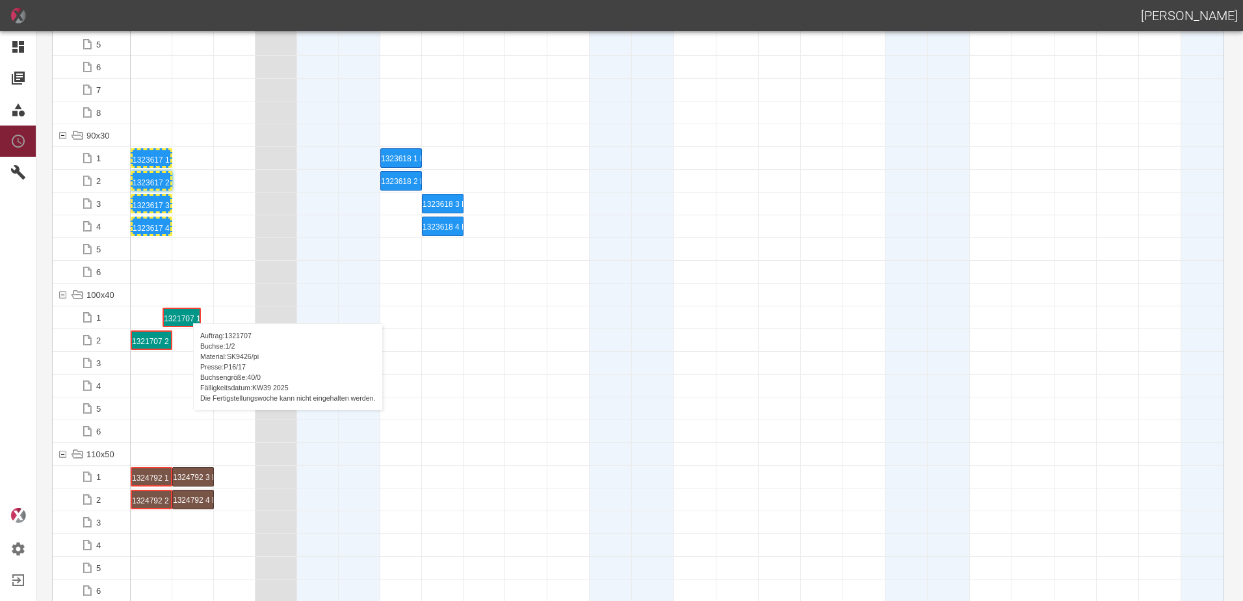
drag, startPoint x: 158, startPoint y: 315, endPoint x: 182, endPoint y: 311, distance: 24.4
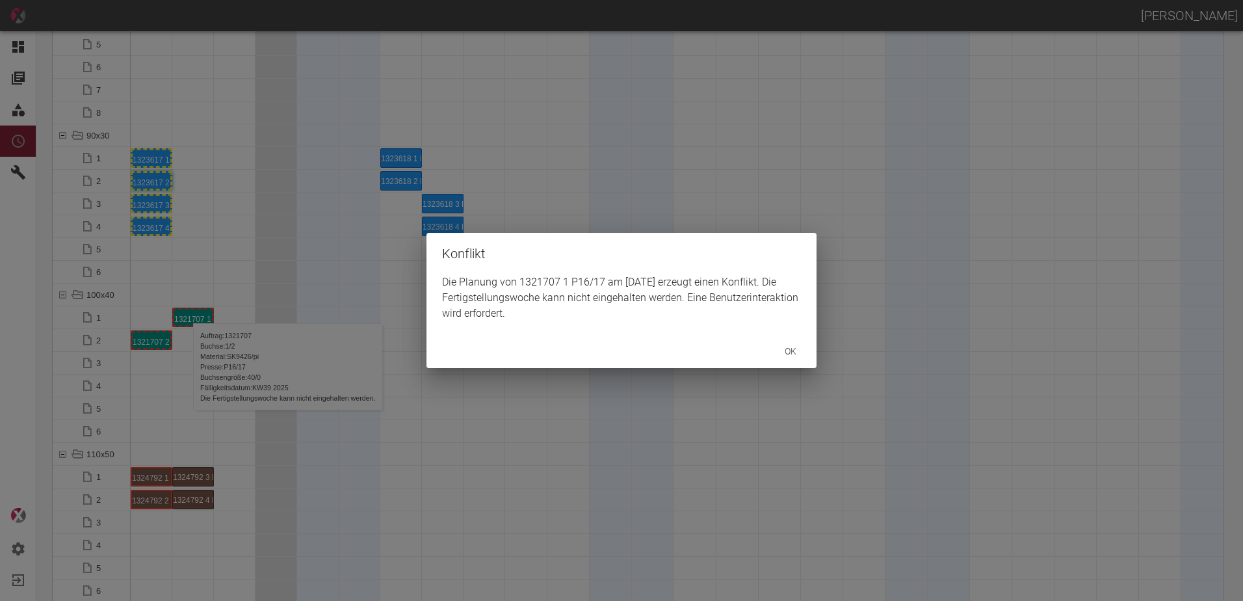
click at [151, 341] on div "Konflikt Die Planung von 1321707 1 P16/17 am [DATE] erzeugt einen Konflikt. Die…" at bounding box center [621, 300] width 1243 height 601
drag, startPoint x: 183, startPoint y: 378, endPoint x: 196, endPoint y: 316, distance: 63.9
click at [188, 372] on div "Konflikt Die Planung von 1321707 2 P16/17 am [DATE] erzeugt einen Konflikt. Die…" at bounding box center [621, 300] width 1243 height 601
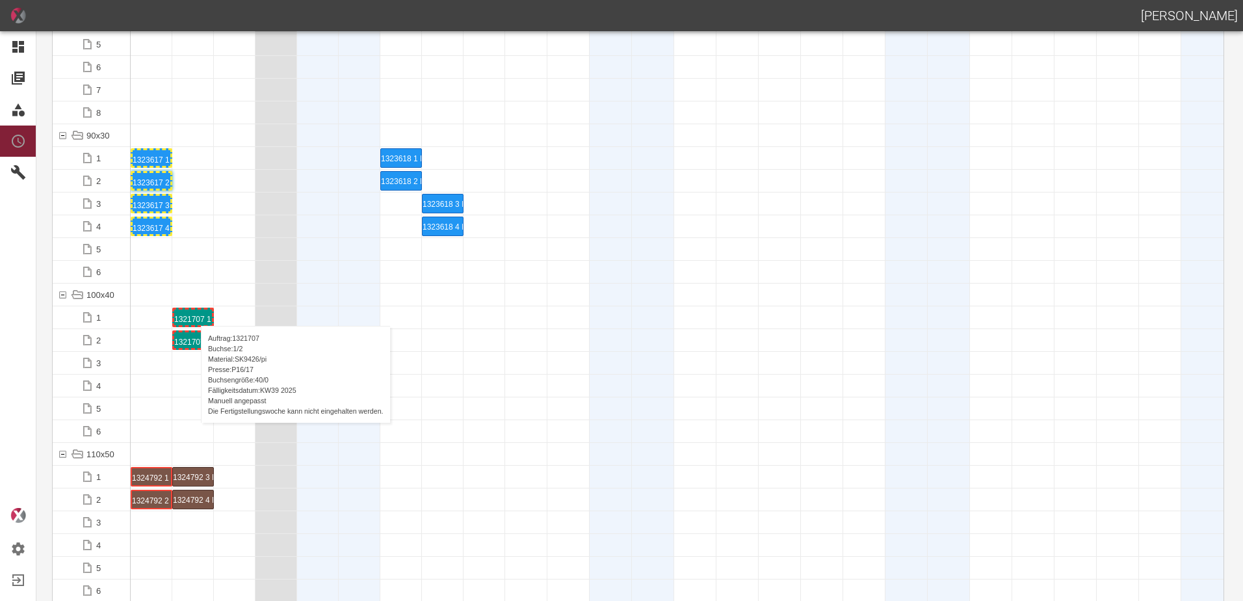
click at [194, 313] on div "1321707 1 P16/17" at bounding box center [193, 317] width 38 height 16
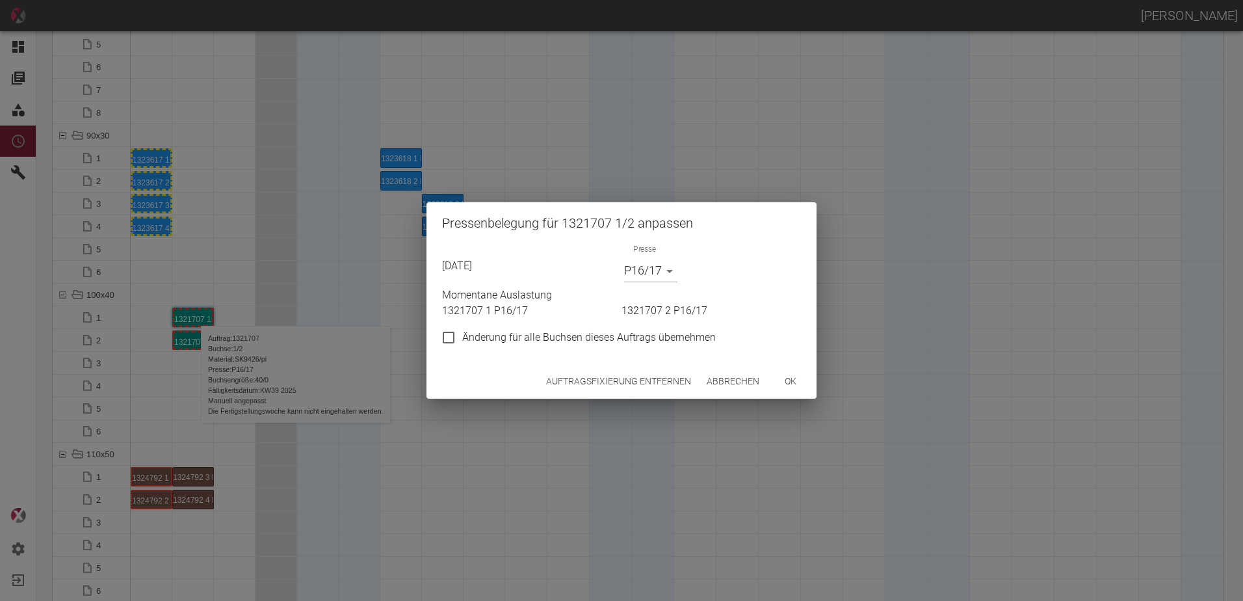
click at [465, 323] on div "Änderung für alle Buchsen dieses Auftrags übernehmen" at bounding box center [619, 335] width 364 height 33
click at [473, 337] on span "Änderung für alle Buchsen dieses Auftrags übernehmen" at bounding box center [589, 338] width 254 height 16
click at [462, 337] on input "Änderung für alle Buchsen dieses Auftrags übernehmen" at bounding box center [448, 337] width 27 height 27
checkbox input "true"
click at [645, 261] on body "[PERSON_NAME] Dashboard Aufträge Materialien Planung Maschinen Einstellungen Au…" at bounding box center [621, 300] width 1243 height 601
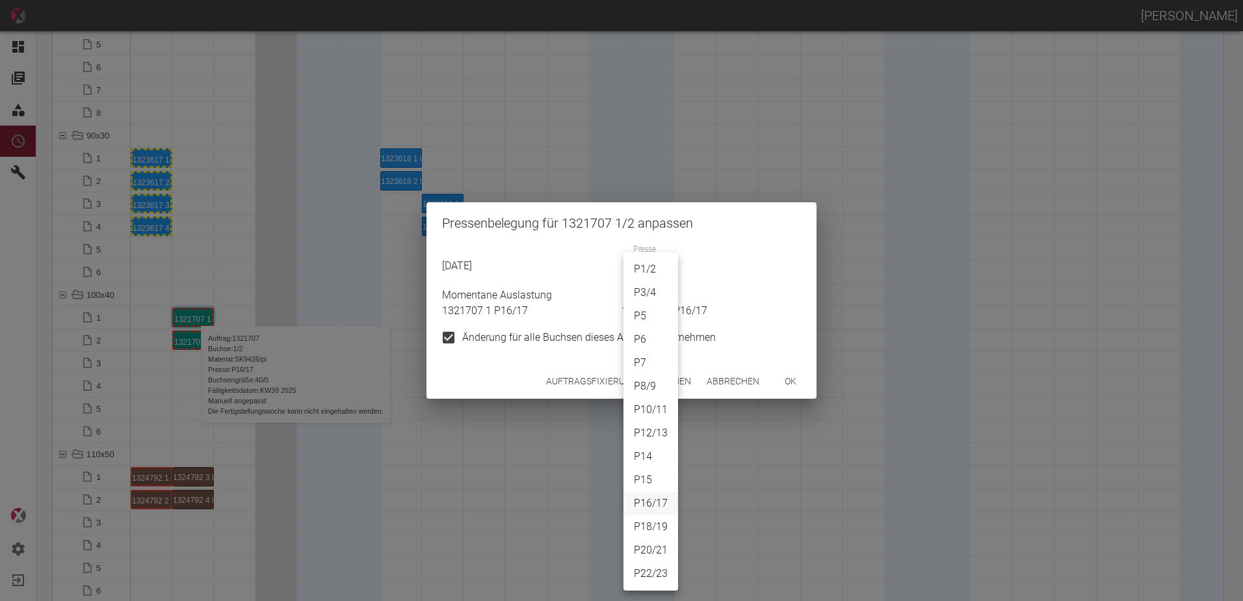
click at [646, 265] on li "P1/2" at bounding box center [650, 268] width 55 height 23
type input "P1/2"
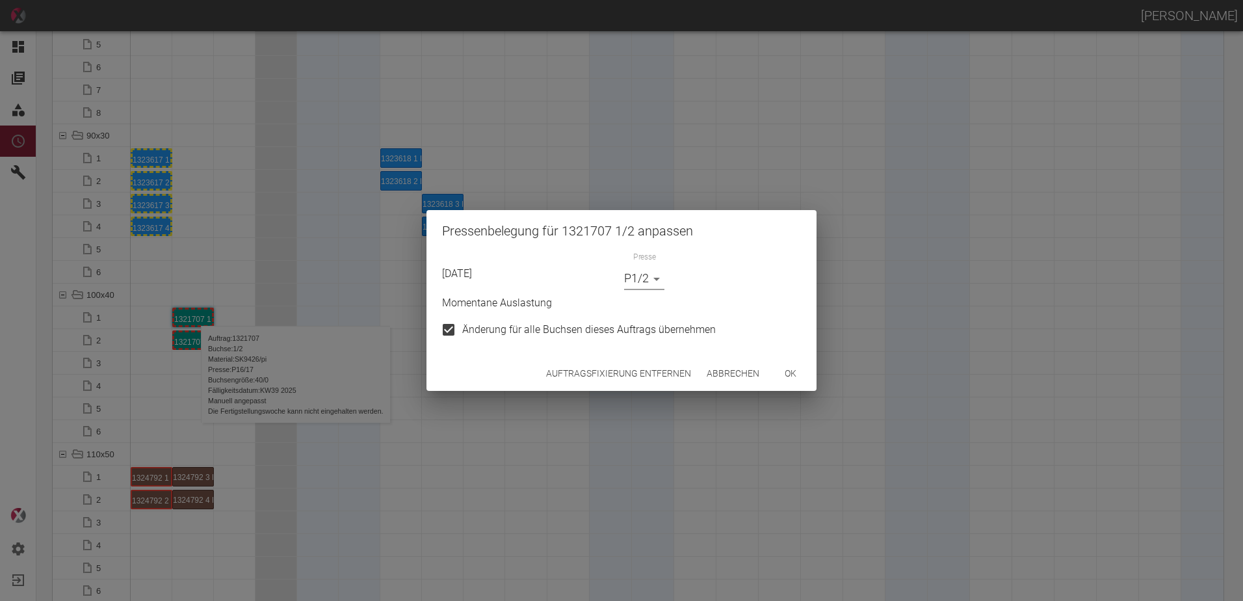
click at [787, 372] on button "ok" at bounding box center [791, 373] width 42 height 24
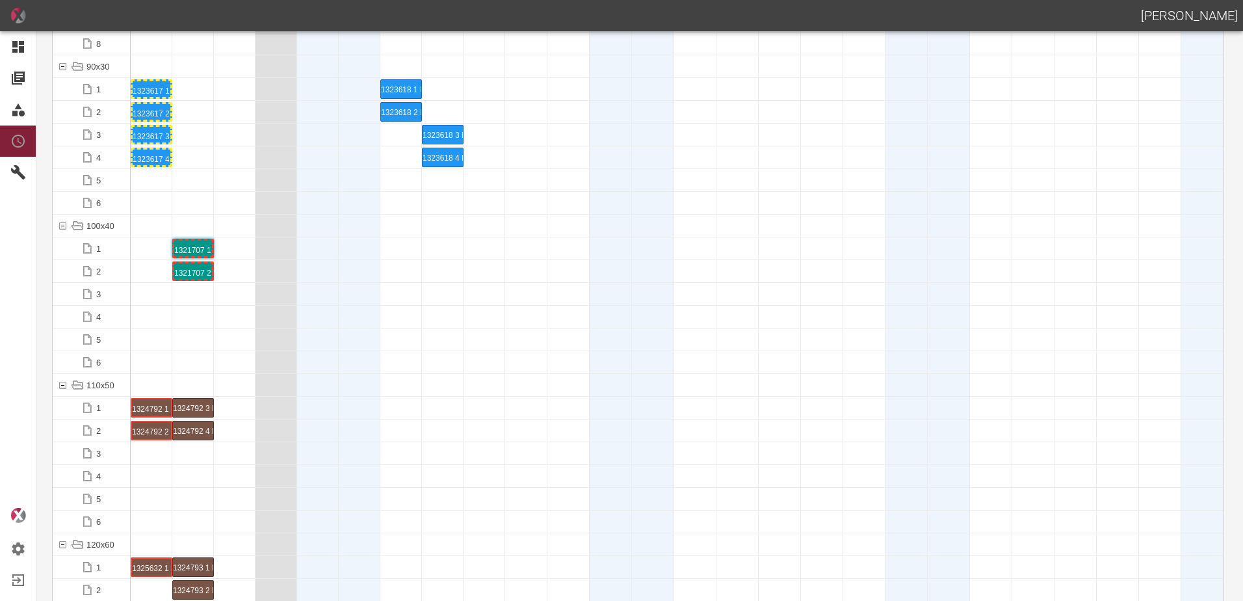
scroll to position [1560, 0]
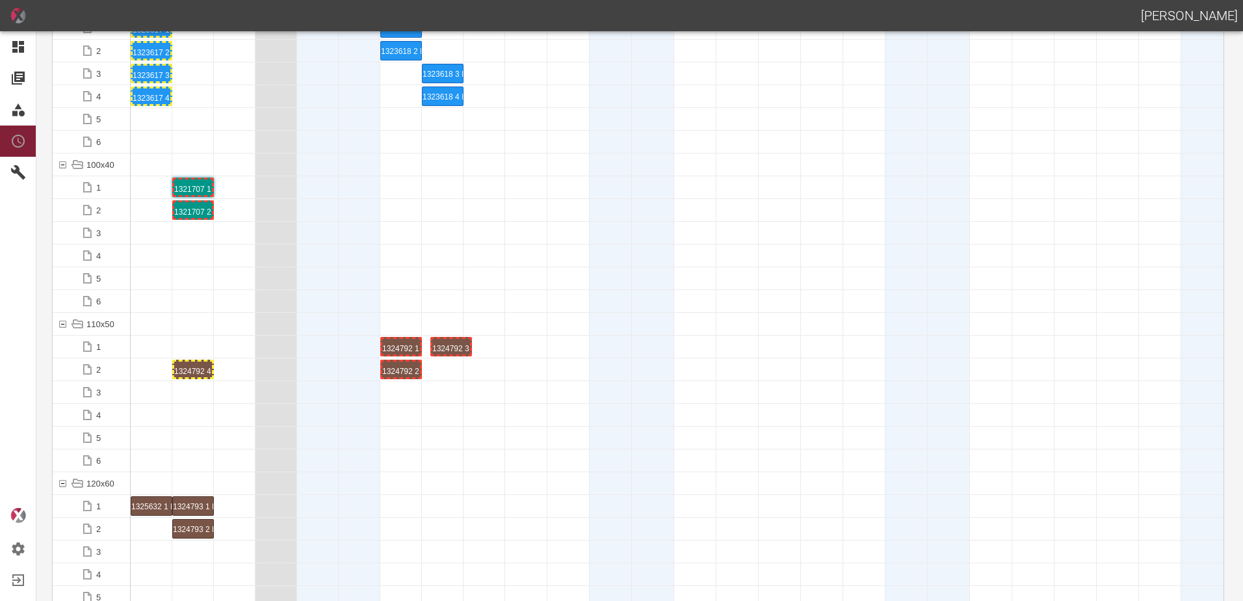
drag, startPoint x: 186, startPoint y: 345, endPoint x: 444, endPoint y: 333, distance: 258.3
drag, startPoint x: 203, startPoint y: 367, endPoint x: 456, endPoint y: 348, distance: 252.9
click at [454, 346] on div "1324792 3 P[DATE]" at bounding box center [443, 347] width 38 height 16
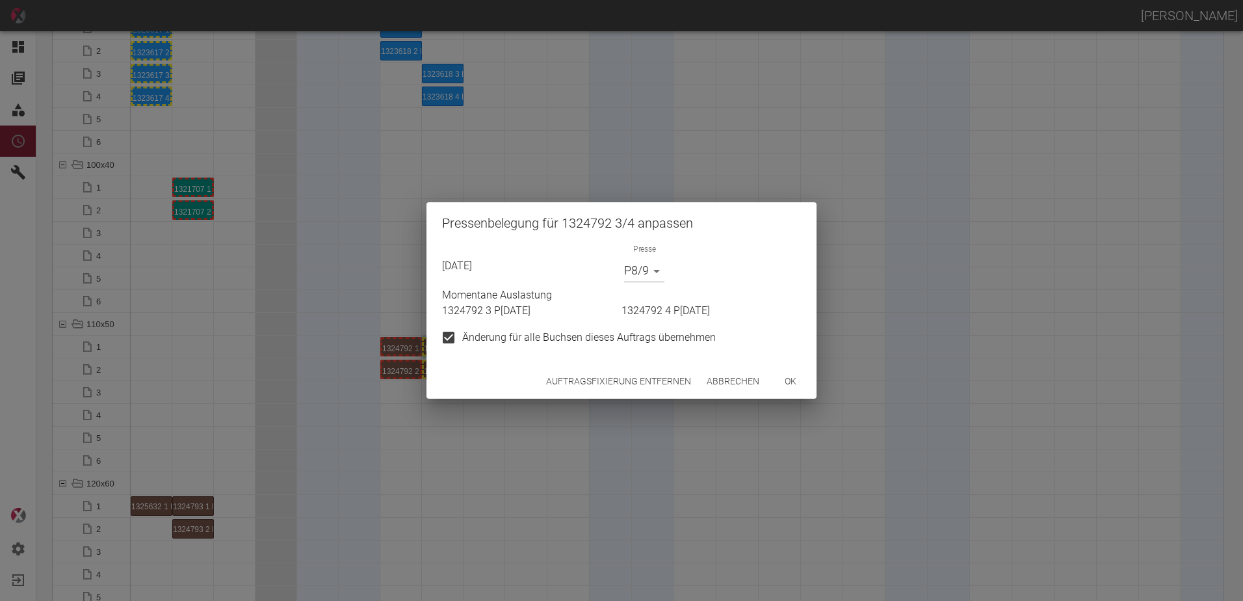
click at [604, 387] on button "Auftragsfixierung entfernen" at bounding box center [618, 381] width 155 height 24
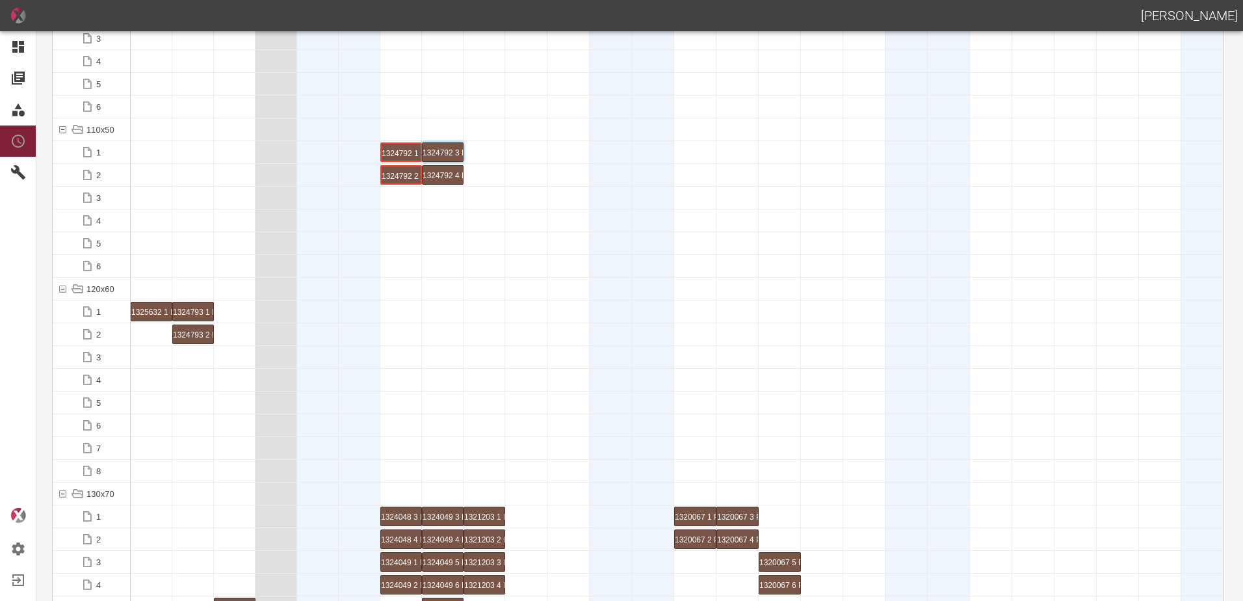
scroll to position [1755, 0]
drag, startPoint x: 140, startPoint y: 310, endPoint x: 384, endPoint y: 287, distance: 244.2
click at [397, 313] on div "1325632 1 P[DATE]" at bounding box center [401, 311] width 38 height 16
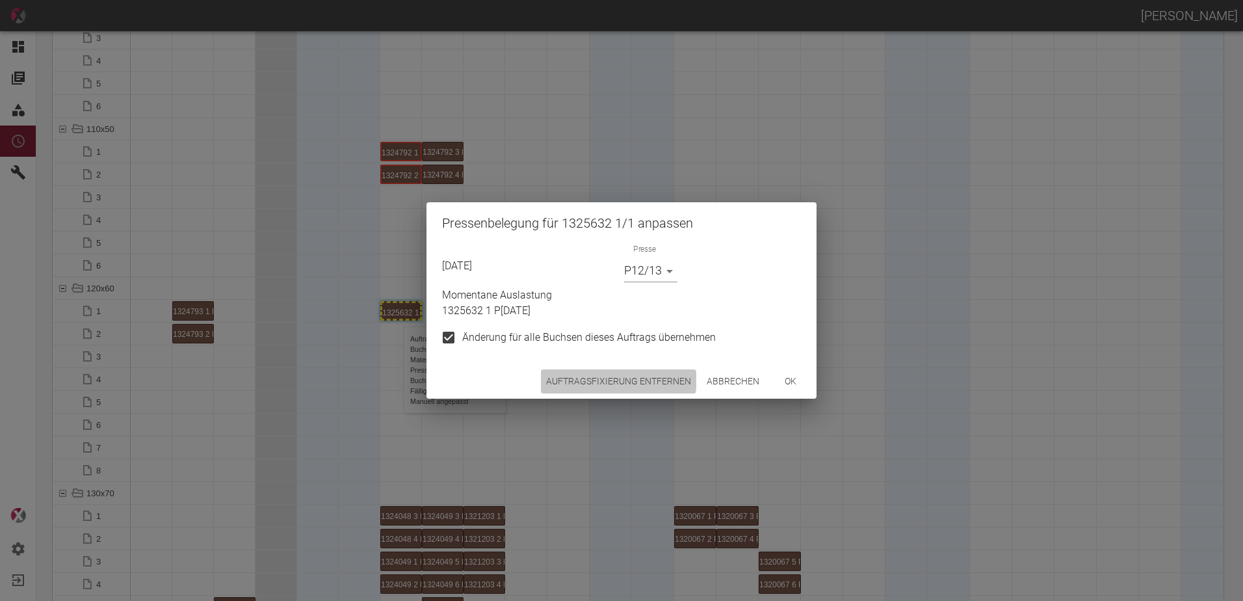
click at [577, 376] on button "Auftragsfixierung entfernen" at bounding box center [618, 381] width 155 height 24
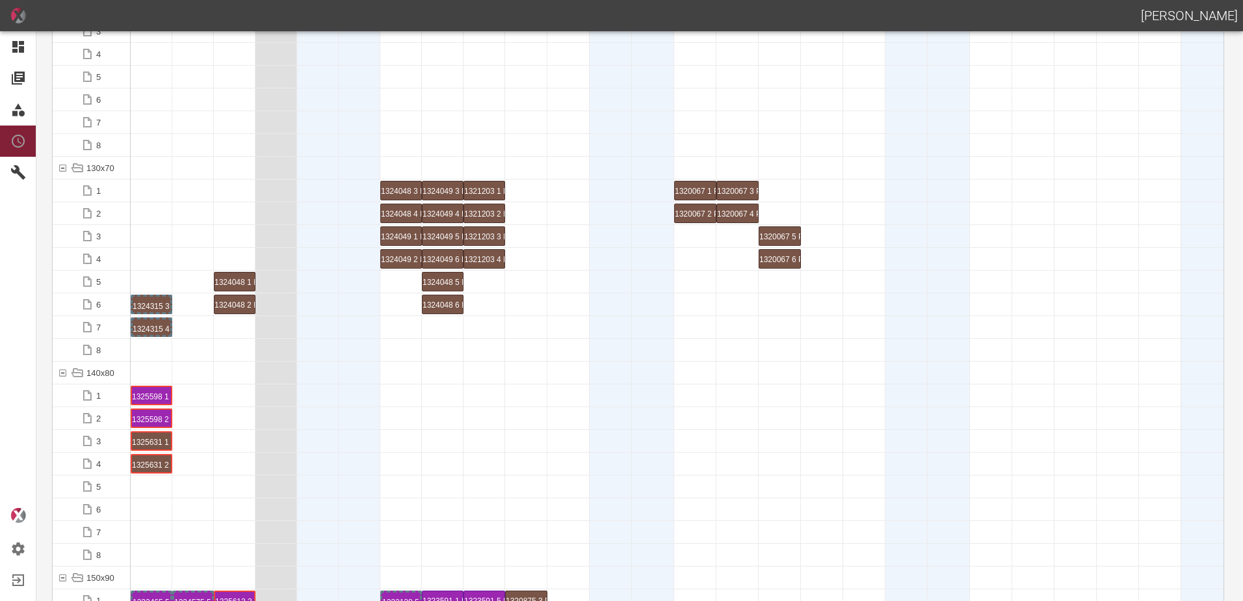
scroll to position [2210, 0]
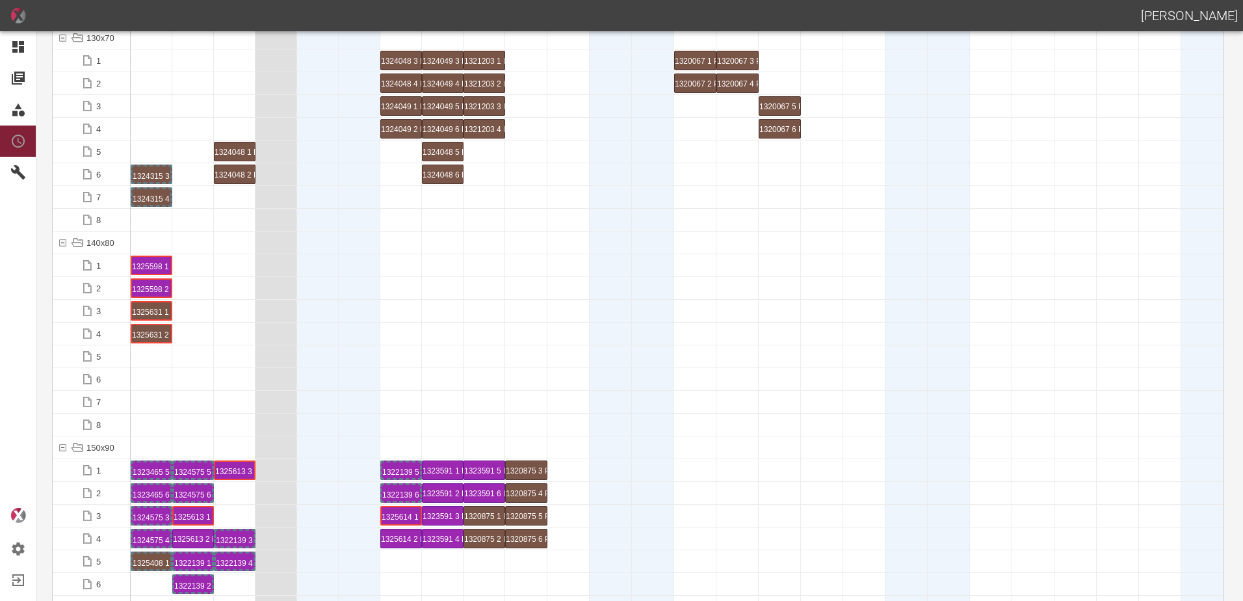
click at [330, 300] on div at bounding box center [318, 311] width 42 height 22
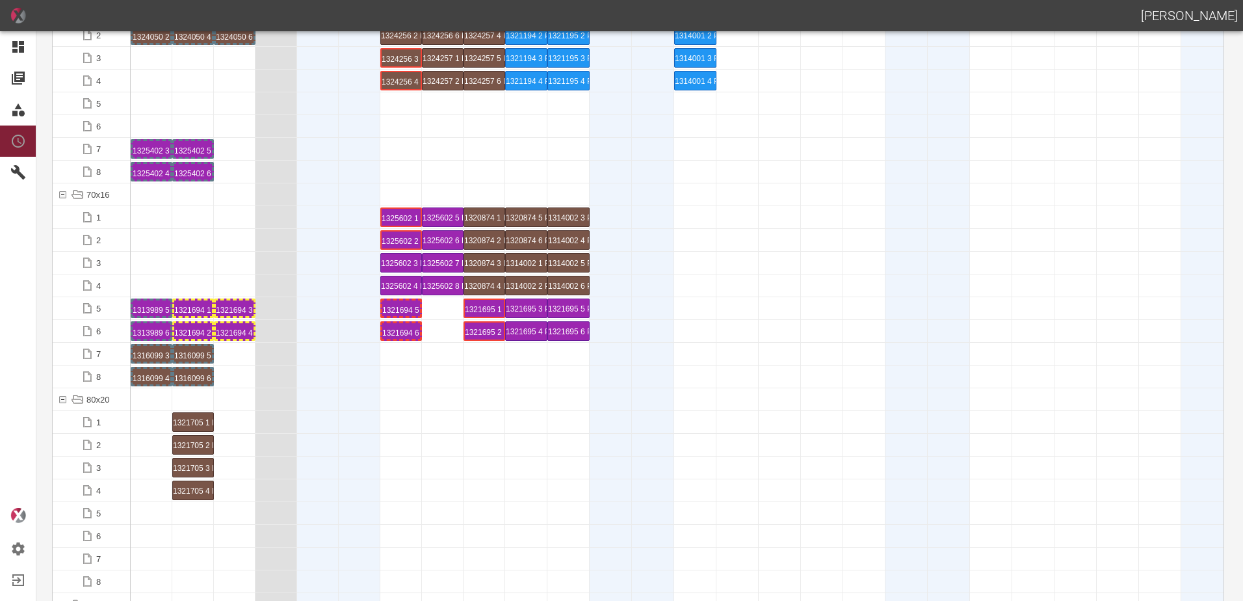
scroll to position [780, 0]
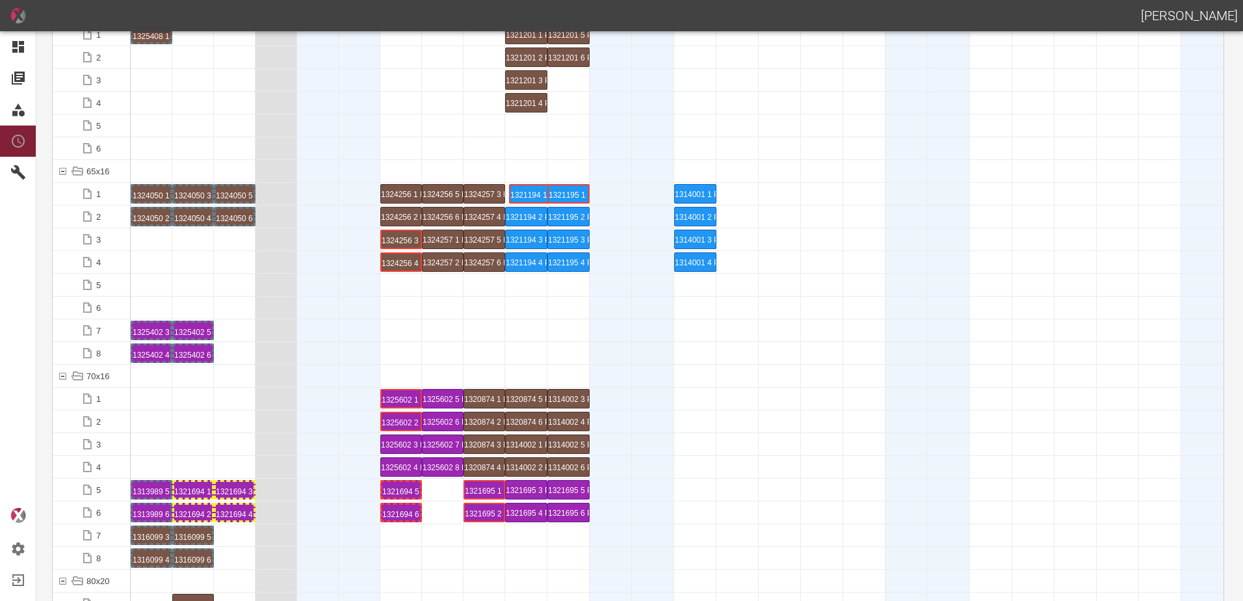
drag, startPoint x: 521, startPoint y: 191, endPoint x: 516, endPoint y: 196, distance: 6.9
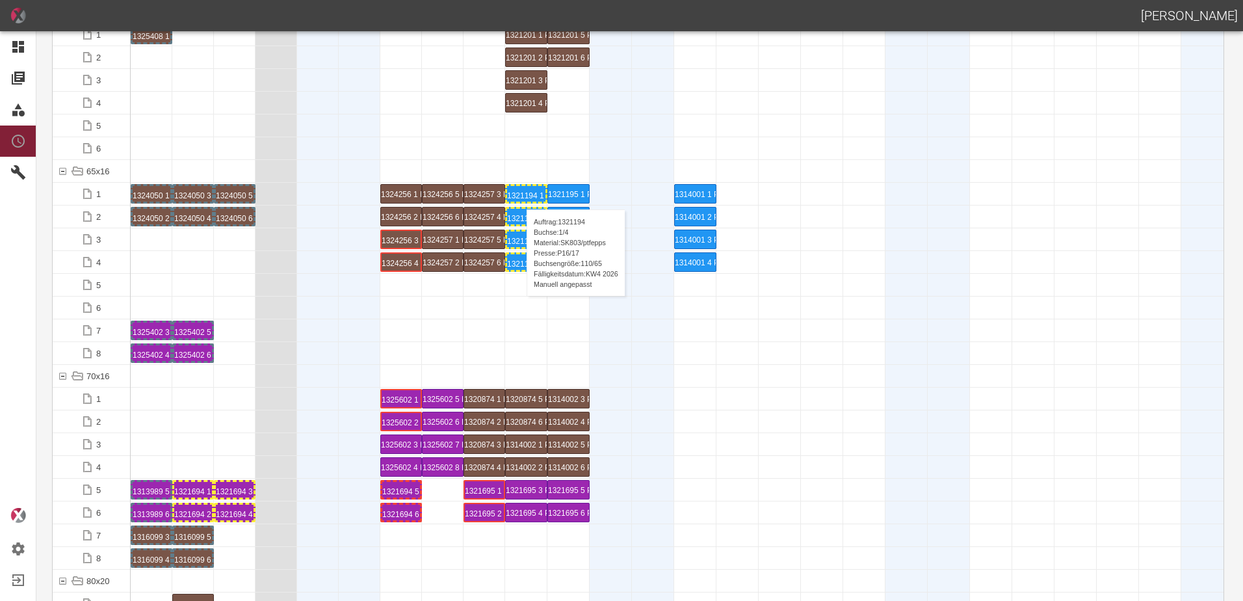
click at [520, 196] on div "1321194 1 P16/17" at bounding box center [526, 194] width 38 height 16
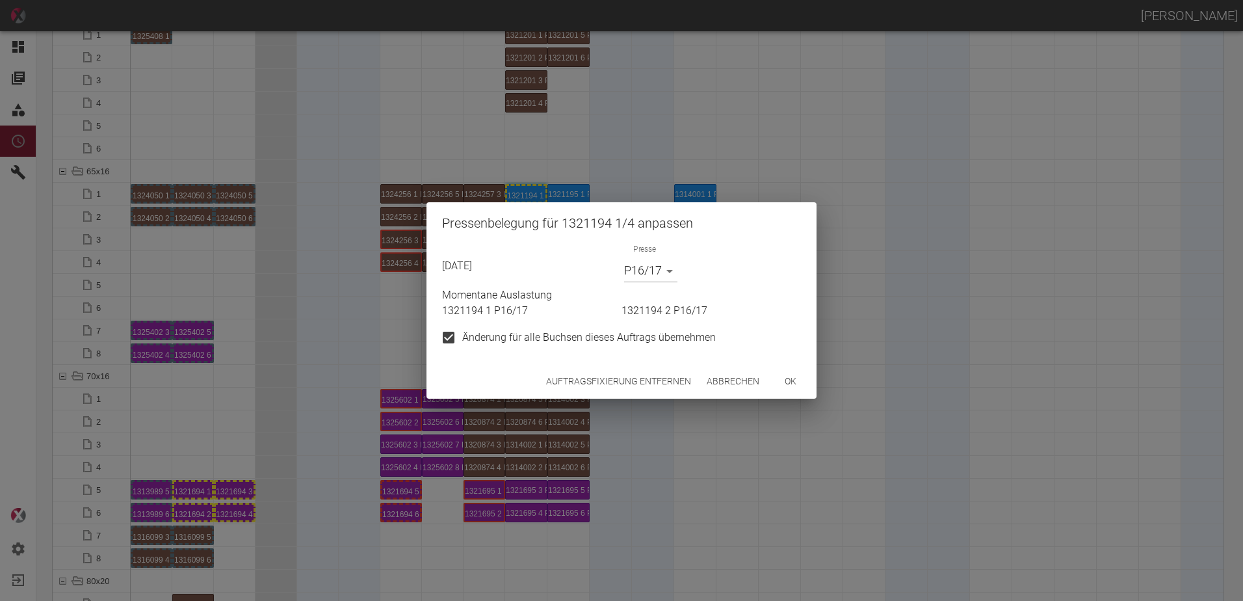
click at [588, 386] on button "Auftragsfixierung entfernen" at bounding box center [618, 381] width 155 height 24
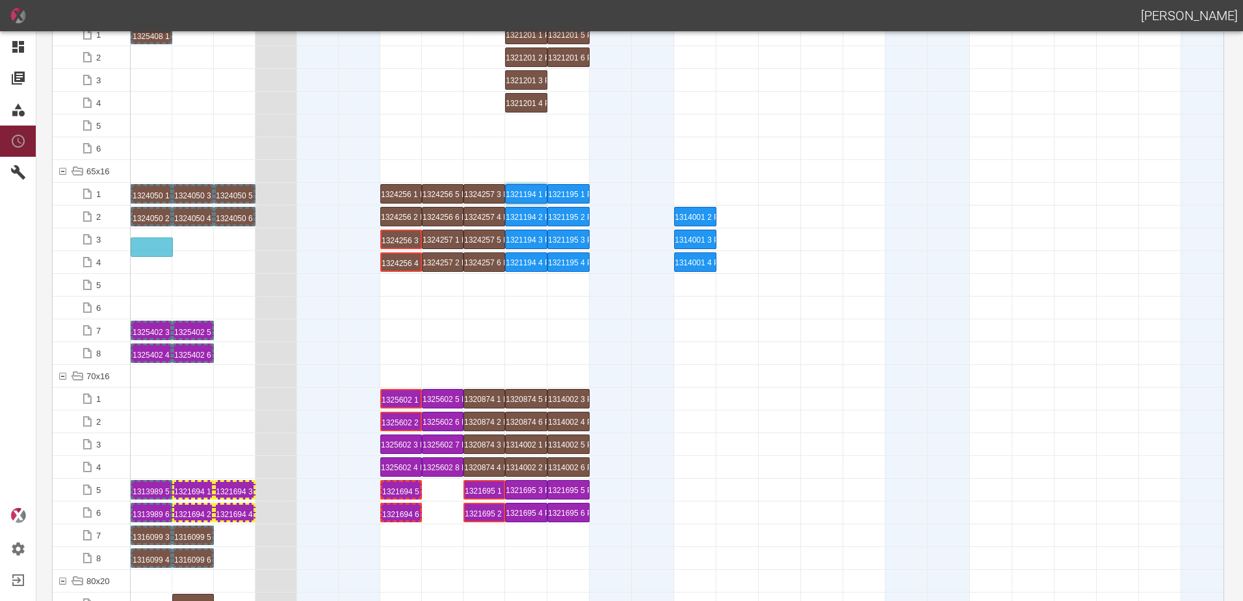
drag, startPoint x: 700, startPoint y: 192, endPoint x: 155, endPoint y: 237, distance: 546.5
drag, startPoint x: 677, startPoint y: 218, endPoint x: 155, endPoint y: 251, distance: 523.0
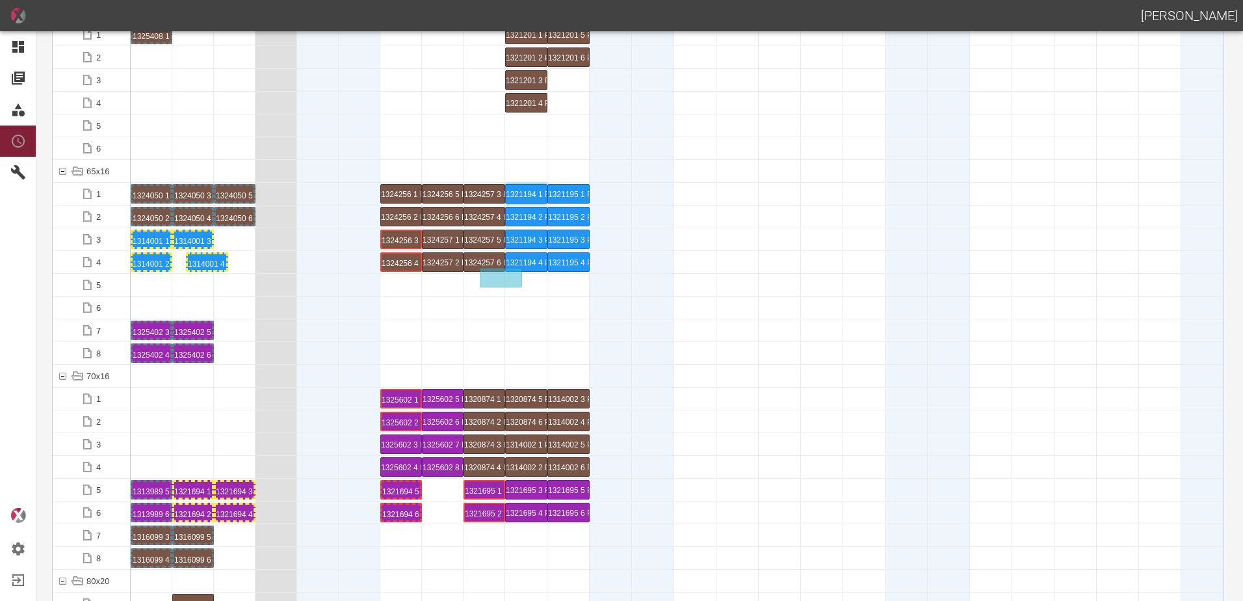
drag, startPoint x: 681, startPoint y: 264, endPoint x: 189, endPoint y: 249, distance: 493.0
click at [190, 234] on div "1314001 3 P22/23" at bounding box center [193, 239] width 38 height 16
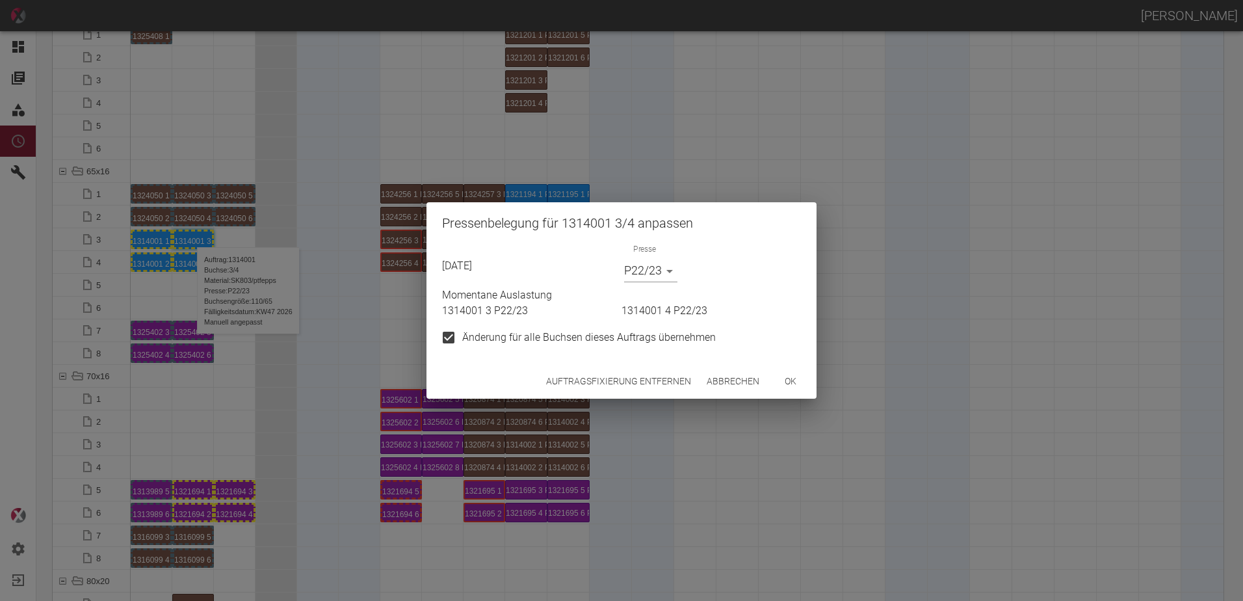
click at [664, 276] on body "[PERSON_NAME] Dashboard Aufträge Materialien Planung Maschinen Einstellungen Au…" at bounding box center [621, 300] width 1243 height 601
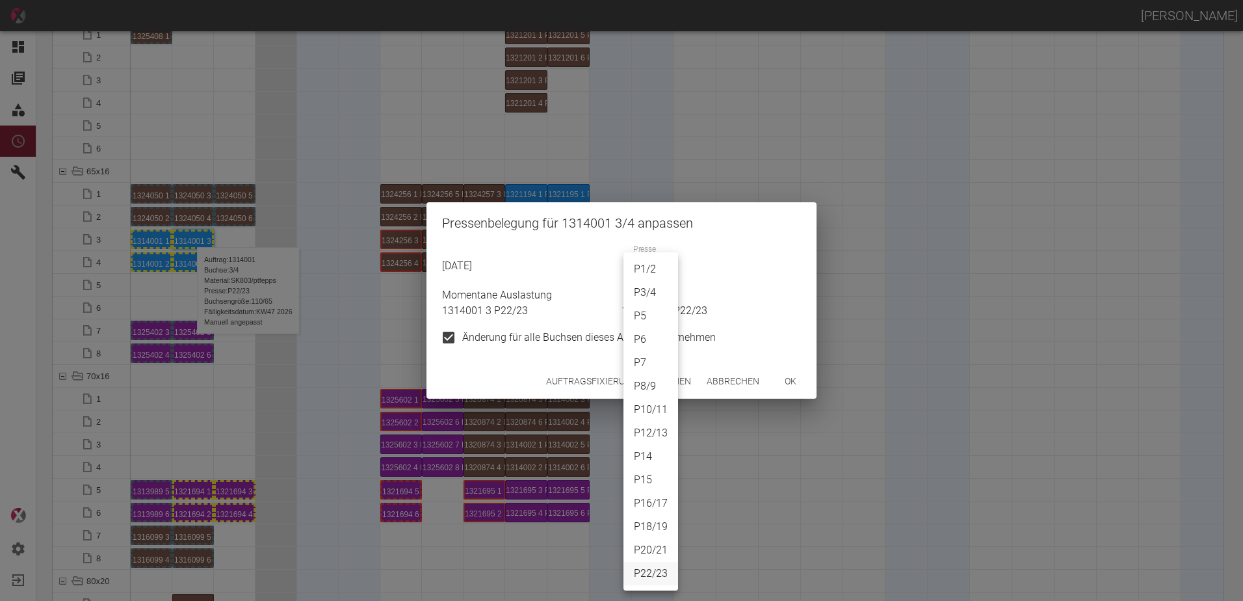
click at [648, 285] on li "P3/4" at bounding box center [650, 292] width 55 height 23
type input "P3/4"
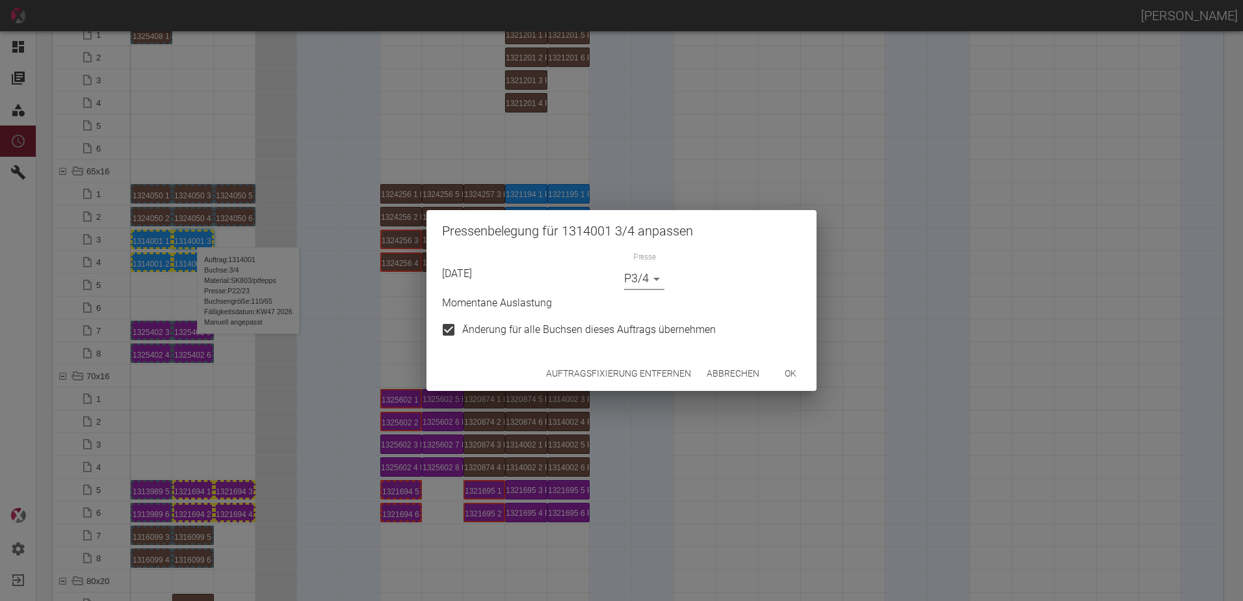
click at [787, 375] on button "ok" at bounding box center [791, 373] width 42 height 24
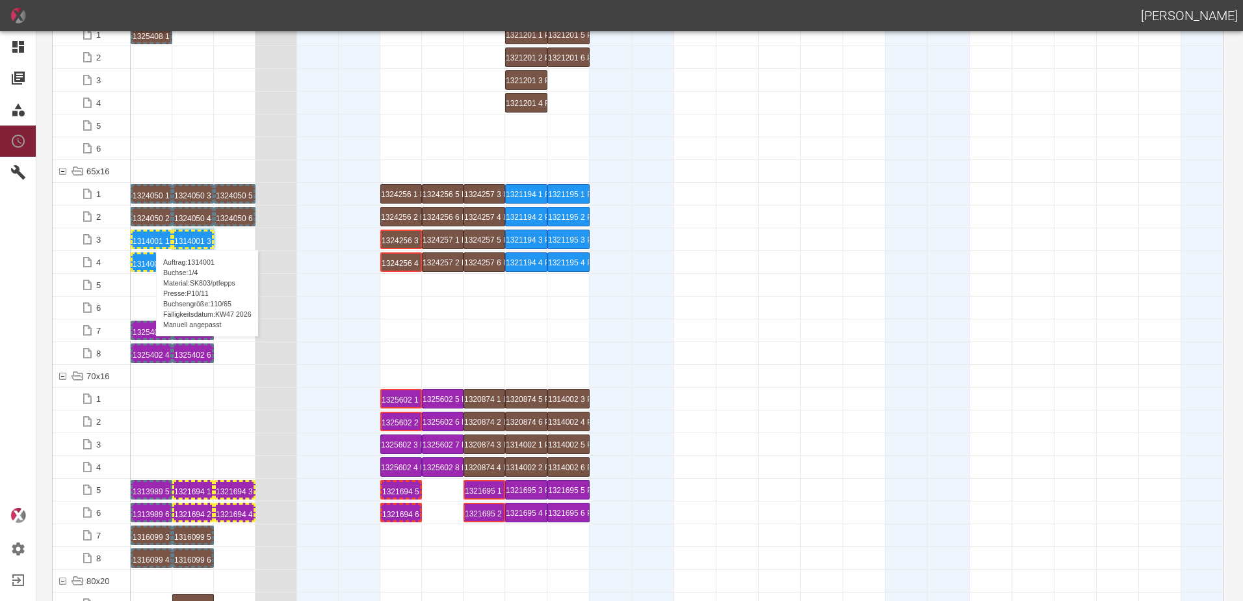
click at [150, 237] on div "1314001 1 P[DATE]" at bounding box center [152, 239] width 38 height 16
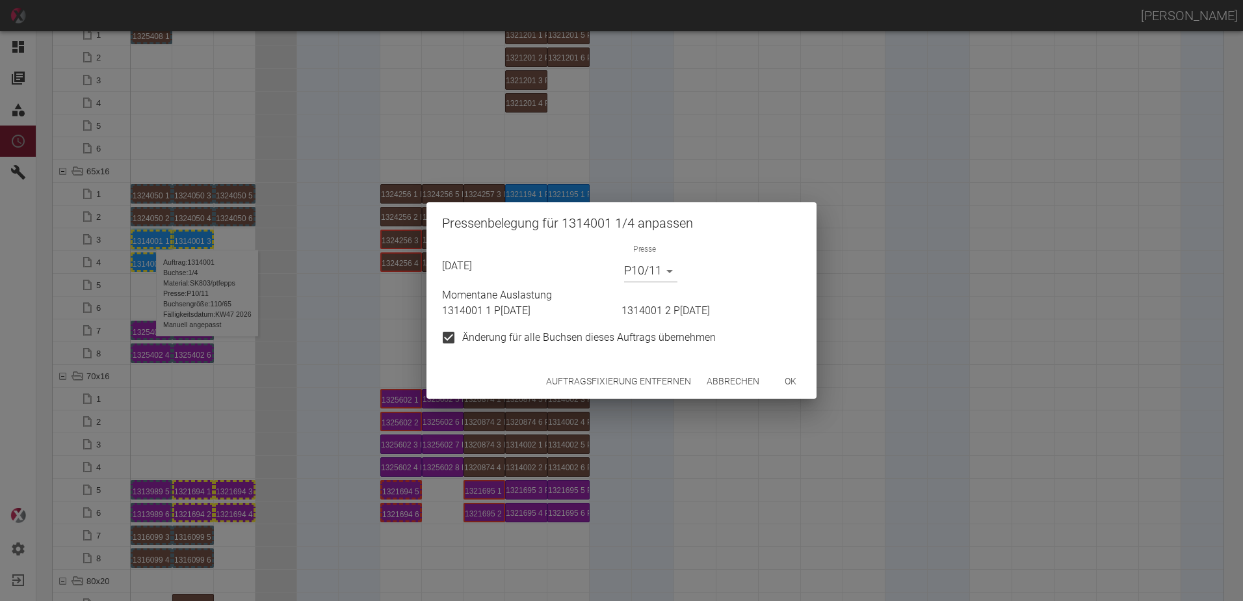
click at [651, 272] on body "[PERSON_NAME] Dashboard Aufträge Materialien Planung Maschinen Einstellungen Au…" at bounding box center [621, 300] width 1243 height 601
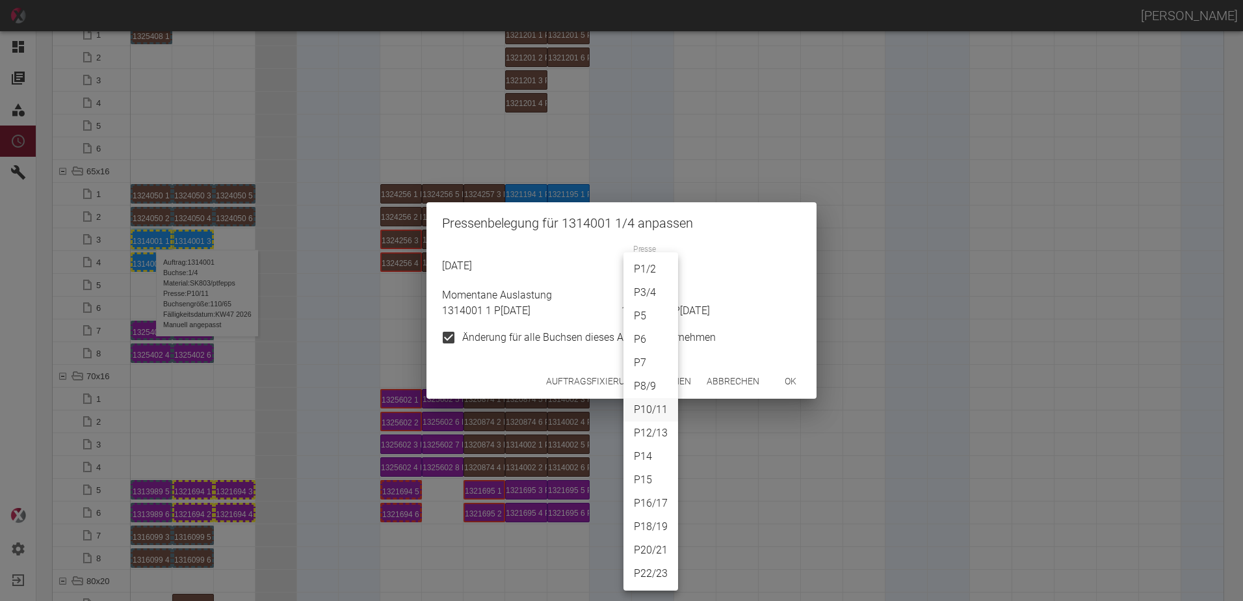
click at [646, 296] on li "P3/4" at bounding box center [650, 292] width 55 height 23
type input "P3/4"
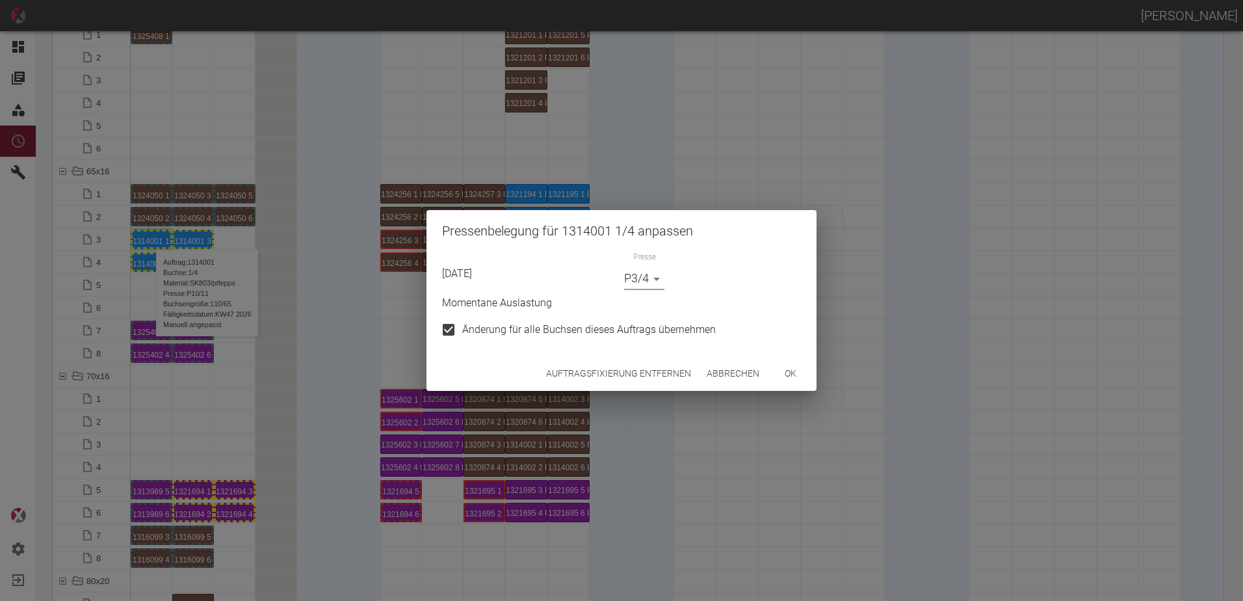
click at [792, 374] on button "ok" at bounding box center [791, 373] width 42 height 24
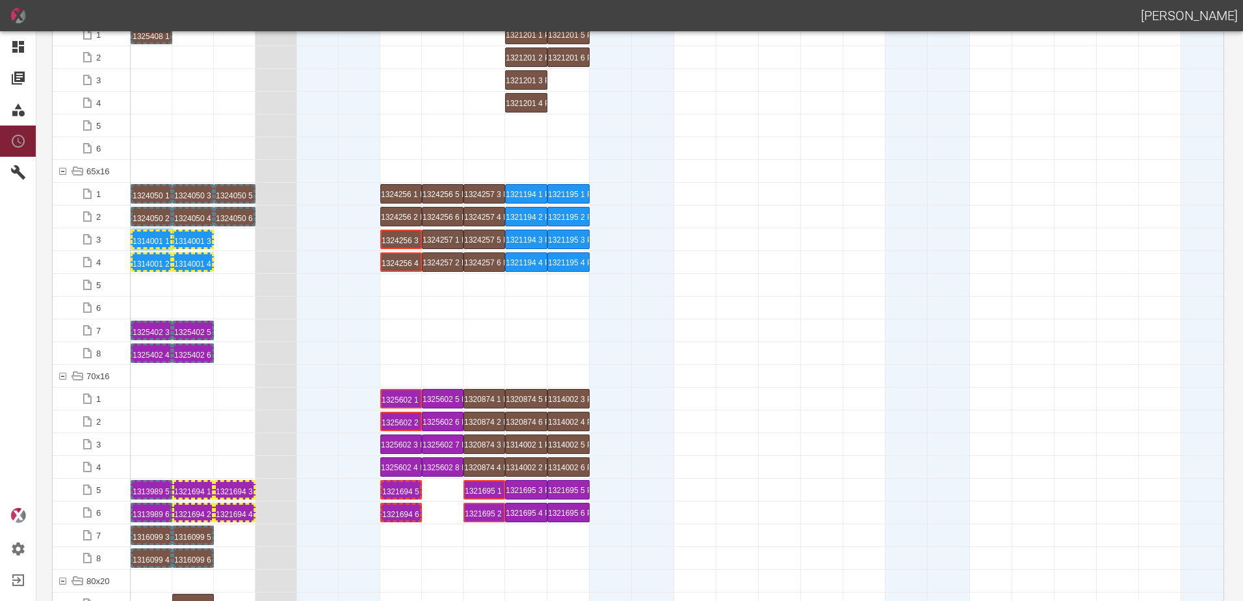
click at [244, 365] on div at bounding box center [235, 376] width 42 height 22
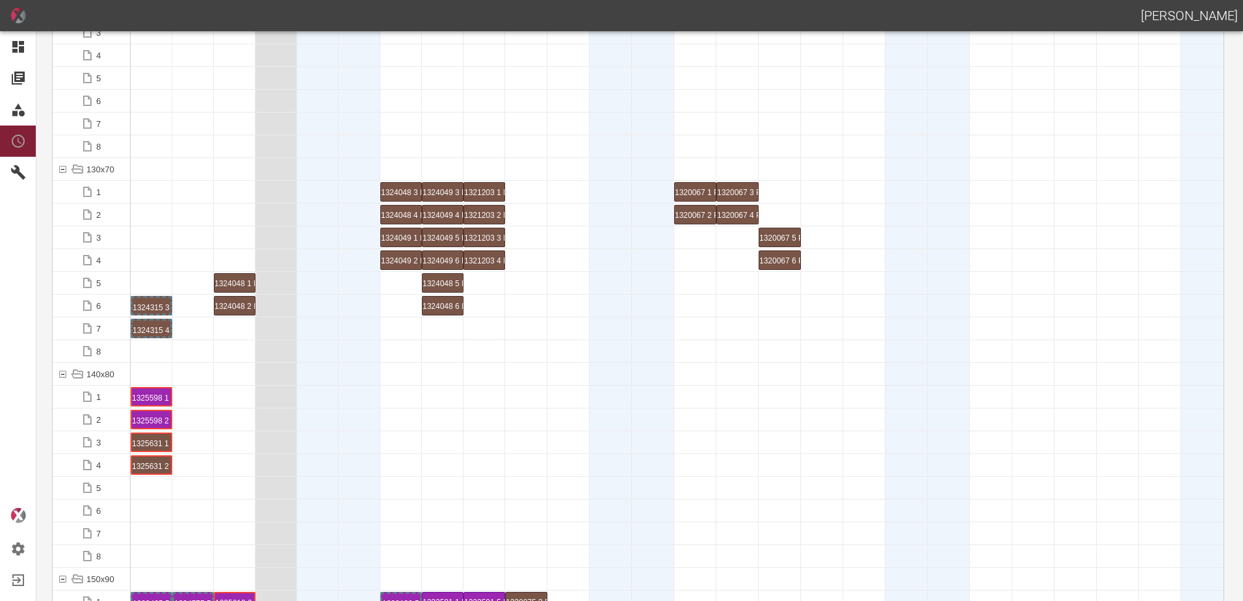
scroll to position [2080, 0]
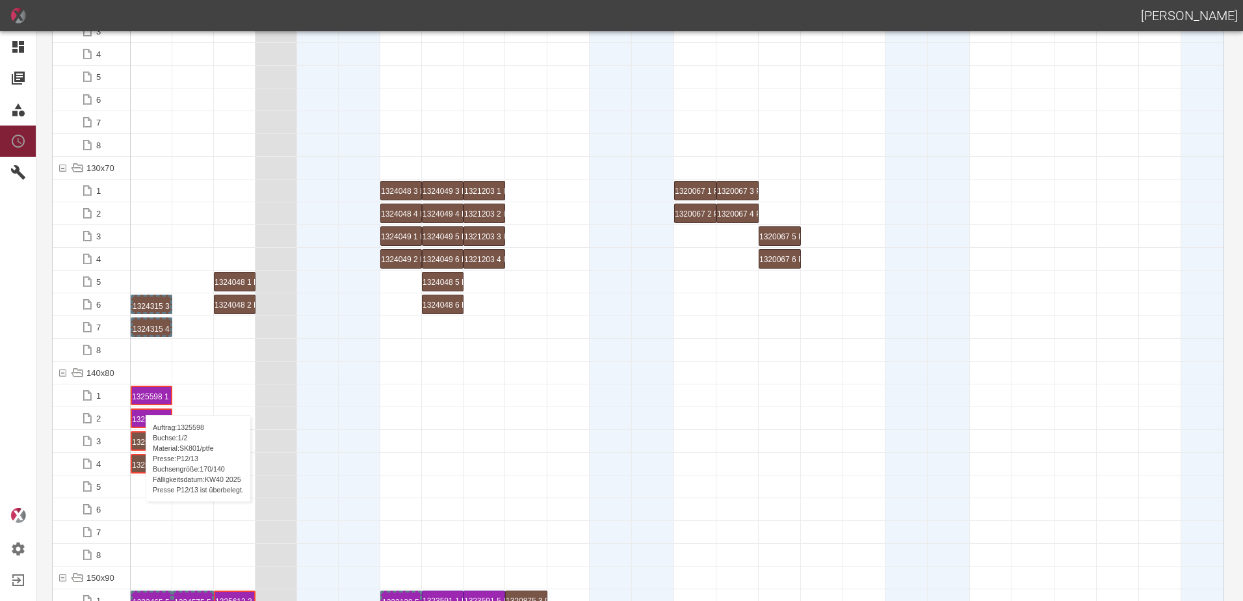
click at [139, 402] on div "1325598 1 P[DATE]" at bounding box center [151, 395] width 39 height 17
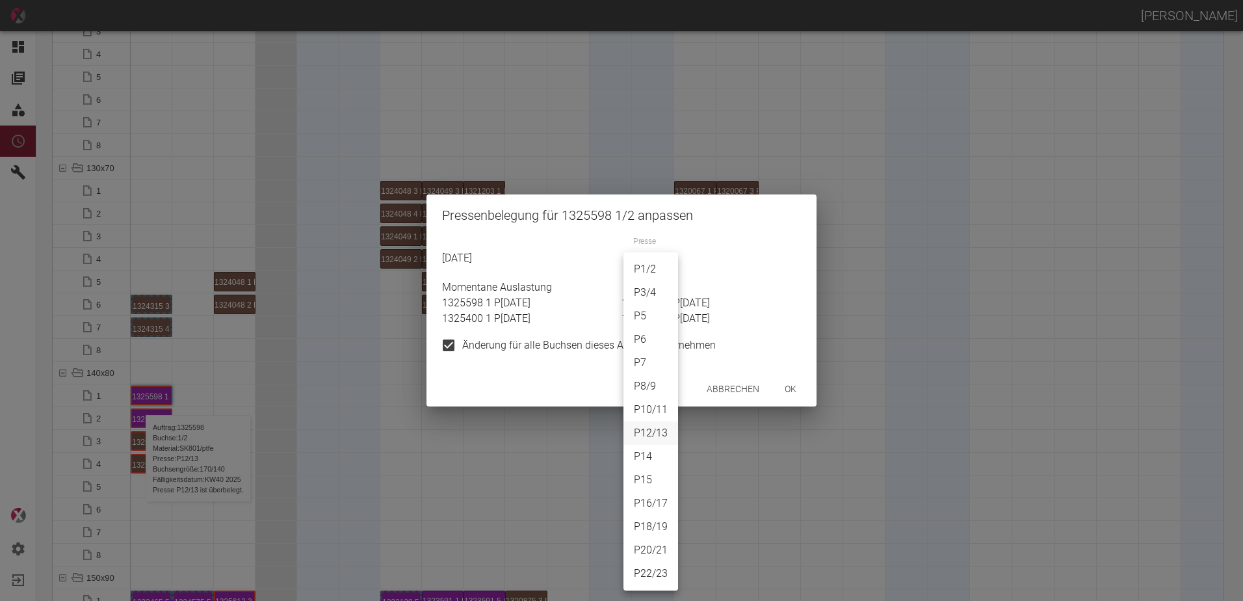
click at [654, 260] on body "[PERSON_NAME] Dashboard Aufträge Materialien Planung Maschinen Einstellungen Au…" at bounding box center [621, 300] width 1243 height 601
click at [653, 521] on li "P18/19" at bounding box center [650, 526] width 55 height 23
type input "P18/19"
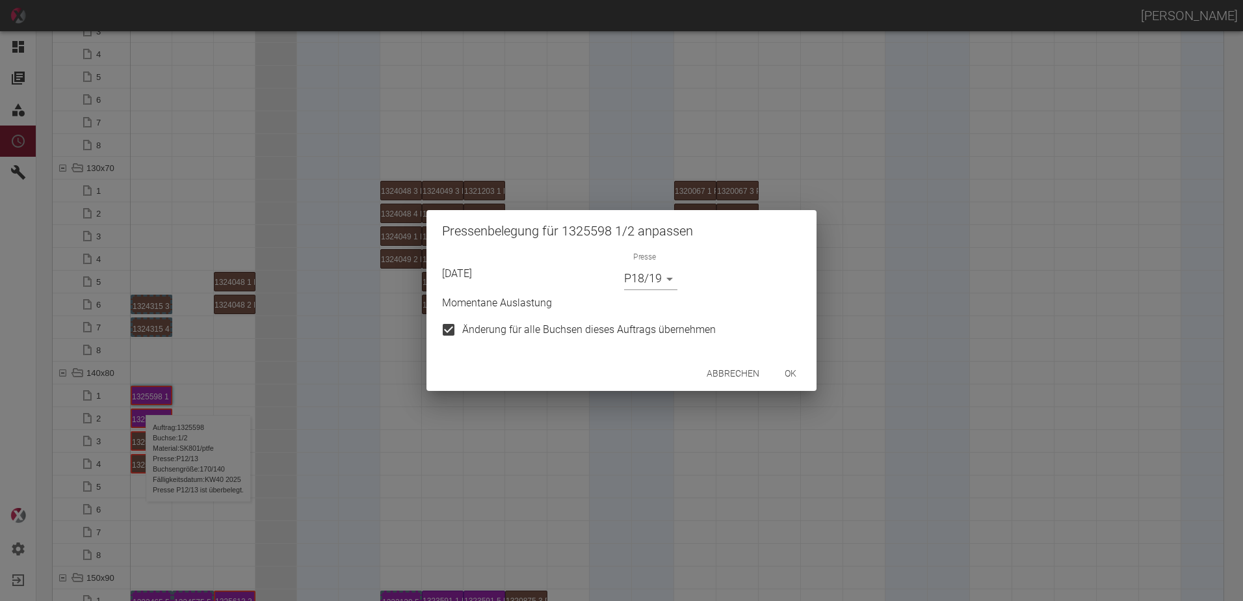
click at [787, 388] on div "Abbrechen ok" at bounding box center [621, 373] width 390 height 34
click at [791, 365] on button "ok" at bounding box center [791, 373] width 42 height 24
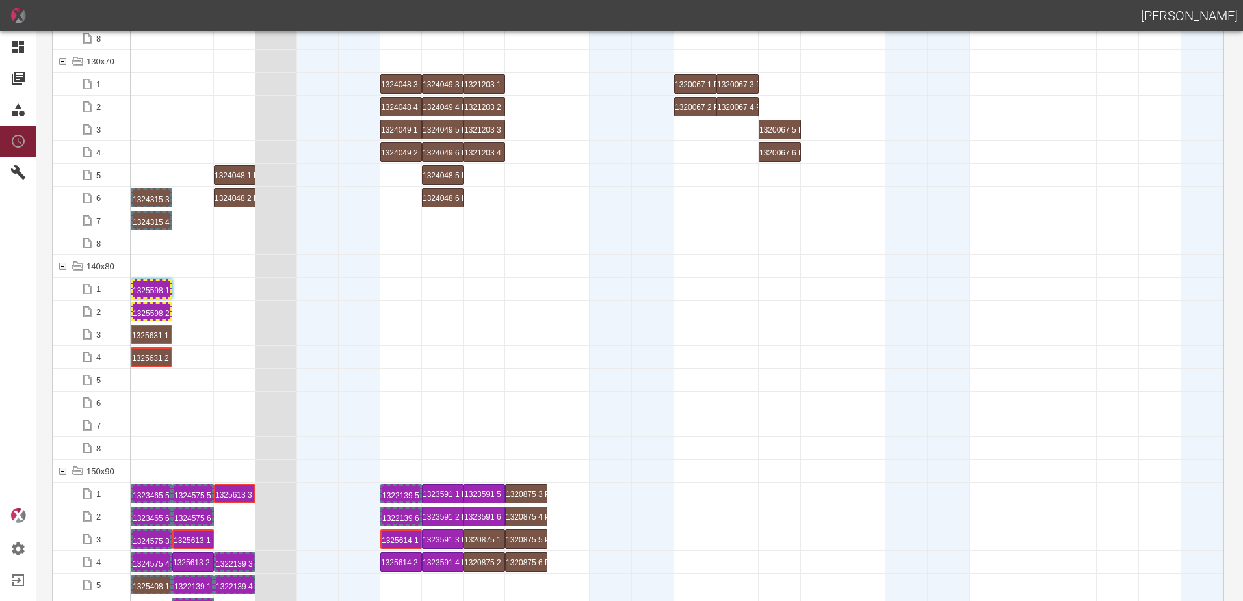
scroll to position [2275, 0]
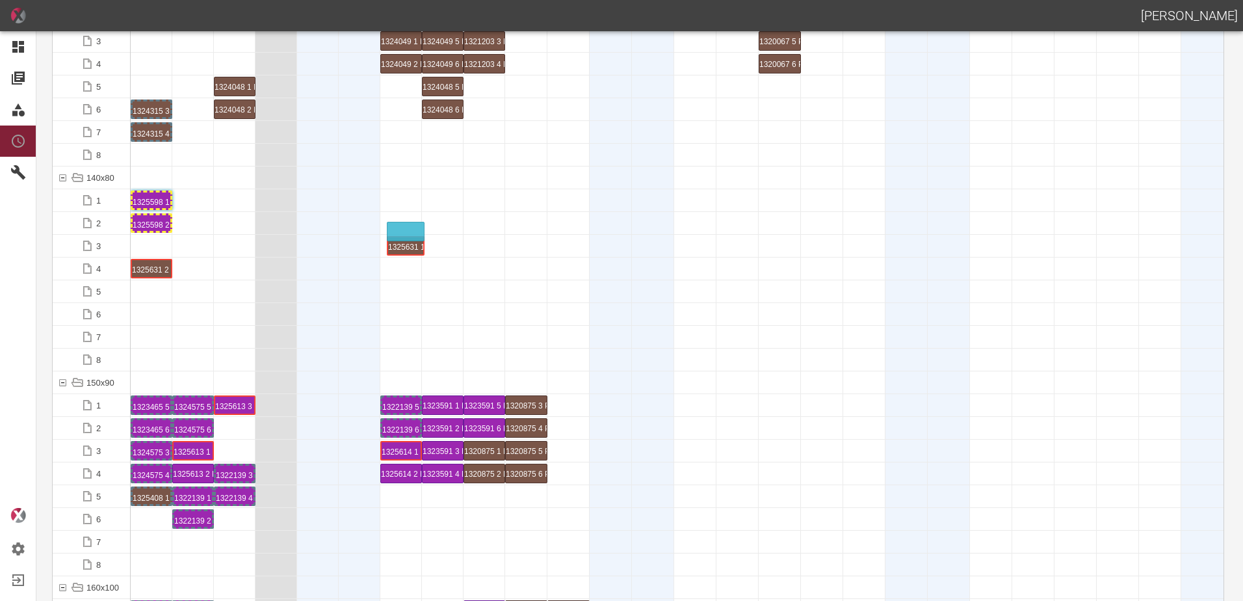
drag, startPoint x: 153, startPoint y: 249, endPoint x: 402, endPoint y: 225, distance: 250.8
drag, startPoint x: 151, startPoint y: 274, endPoint x: 388, endPoint y: 250, distance: 238.5
click at [398, 241] on div "1325631 1 P[DATE]" at bounding box center [401, 246] width 38 height 16
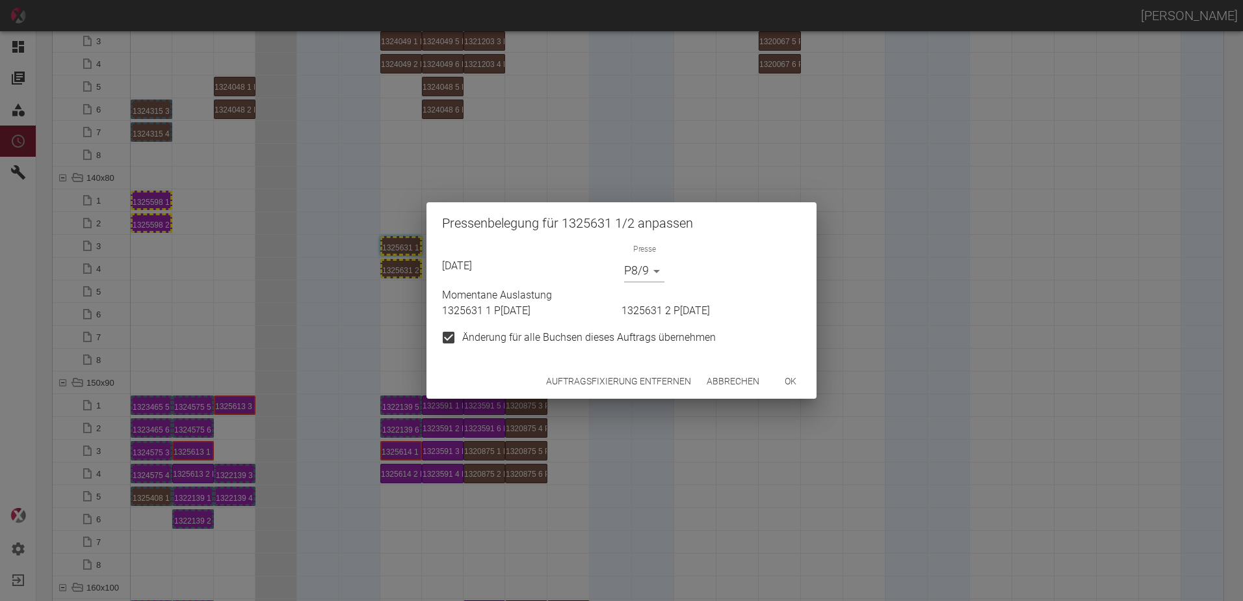
click at [637, 366] on div "Auftragsfixierung entfernen Abbrechen ok" at bounding box center [621, 381] width 390 height 34
click at [628, 385] on button "Auftragsfixierung entfernen" at bounding box center [618, 381] width 155 height 24
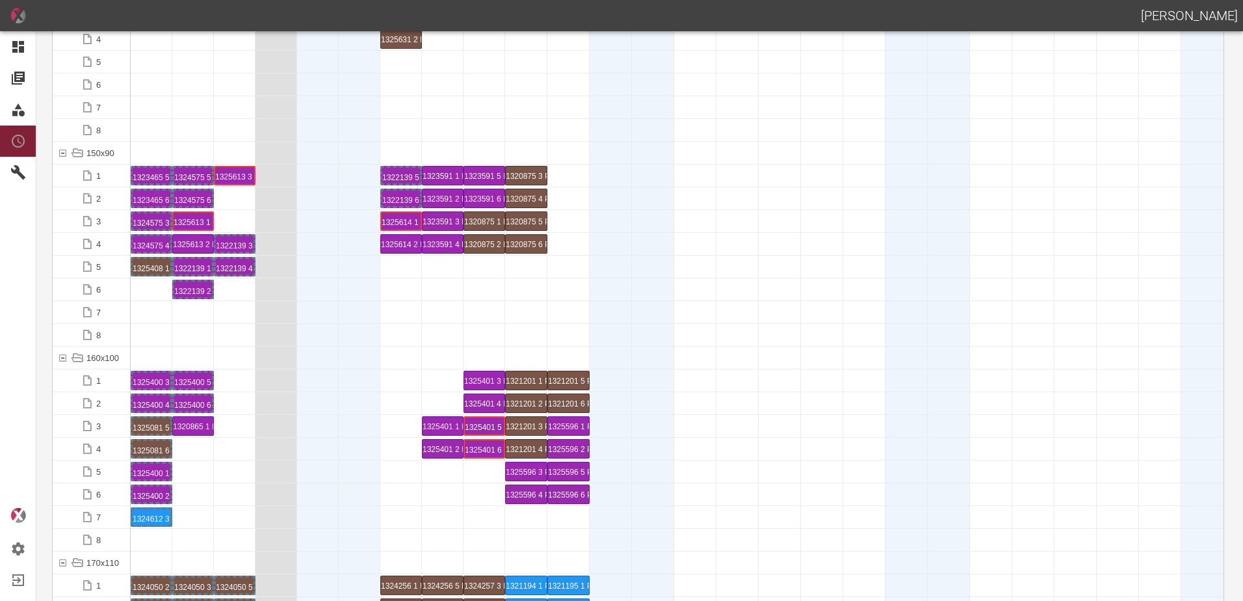
scroll to position [2535, 0]
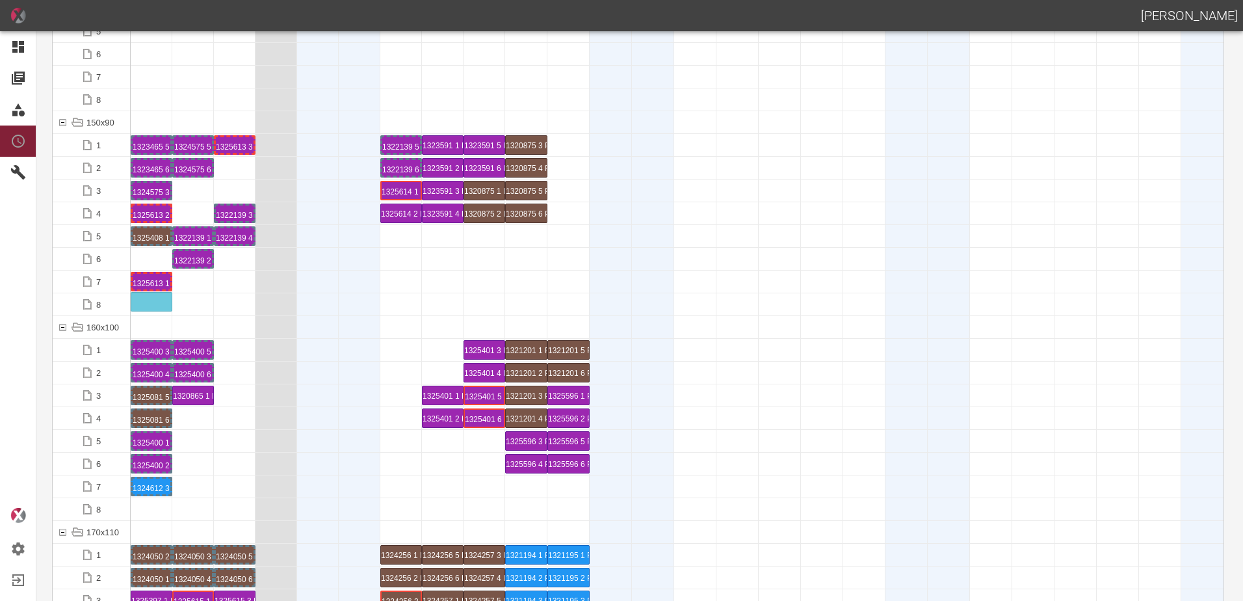
drag, startPoint x: 194, startPoint y: 215, endPoint x: 161, endPoint y: 280, distance: 72.1
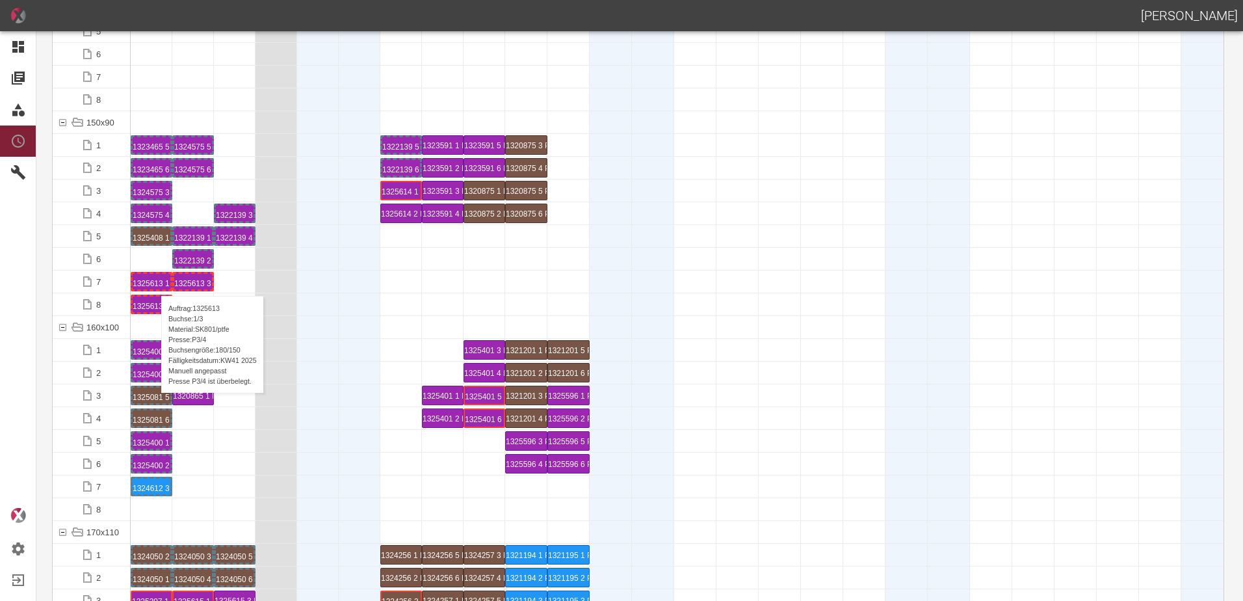
click at [155, 283] on div "1325613 1 P[DATE]" at bounding box center [152, 282] width 38 height 16
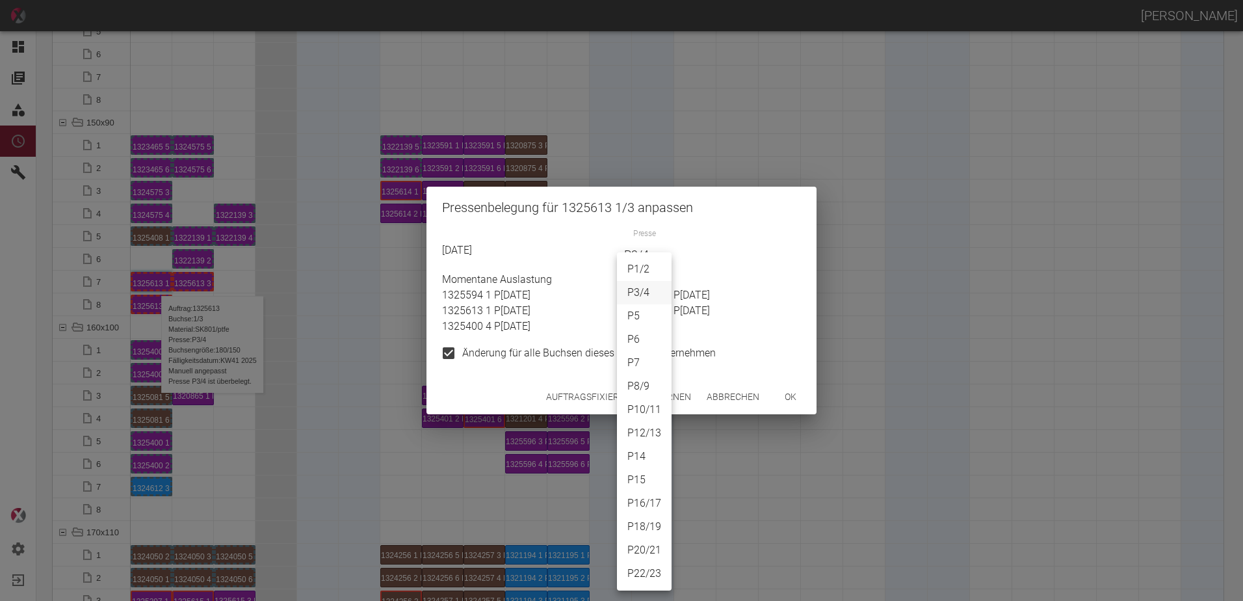
click at [631, 259] on body "[PERSON_NAME] Dashboard Aufträge Materialien Planung Maschinen Einstellungen Au…" at bounding box center [621, 300] width 1243 height 601
click at [653, 567] on li "P22/23" at bounding box center [644, 573] width 55 height 23
type input "P22/23"
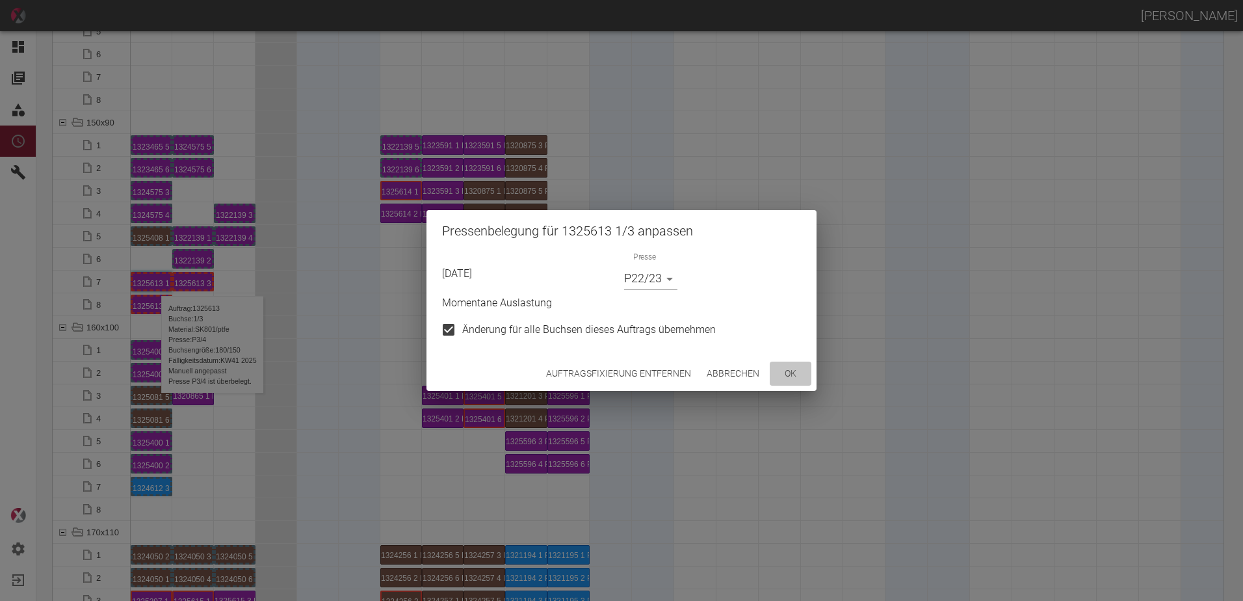
click at [787, 370] on button "ok" at bounding box center [791, 373] width 42 height 24
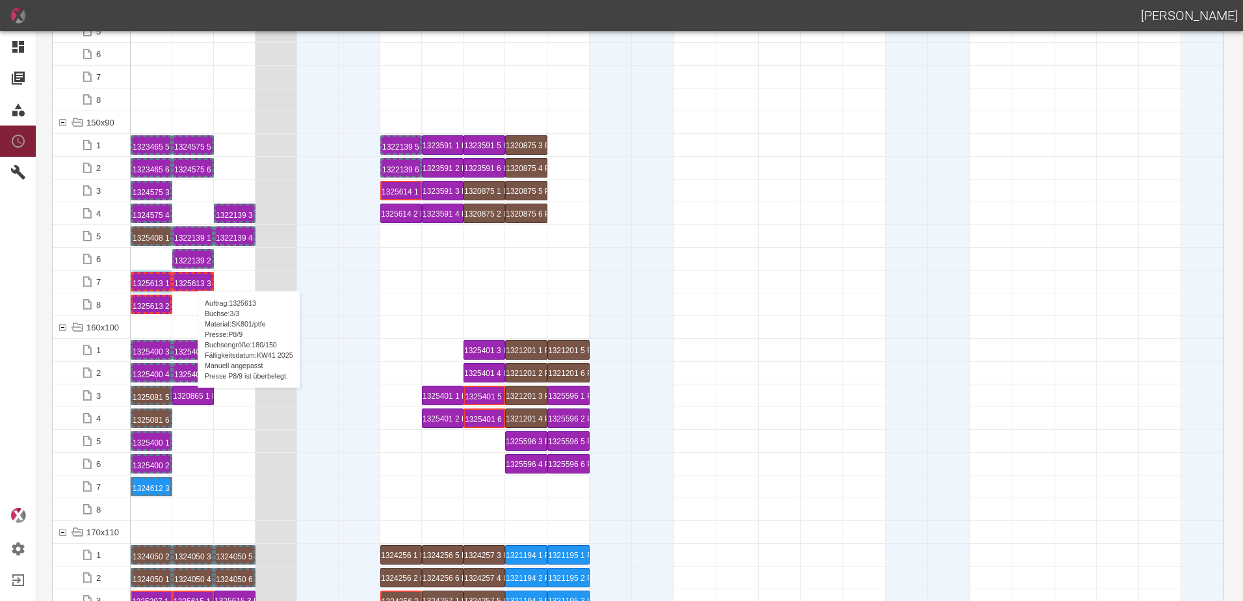
click at [191, 278] on div "1325613 3 P[DATE]" at bounding box center [193, 282] width 38 height 16
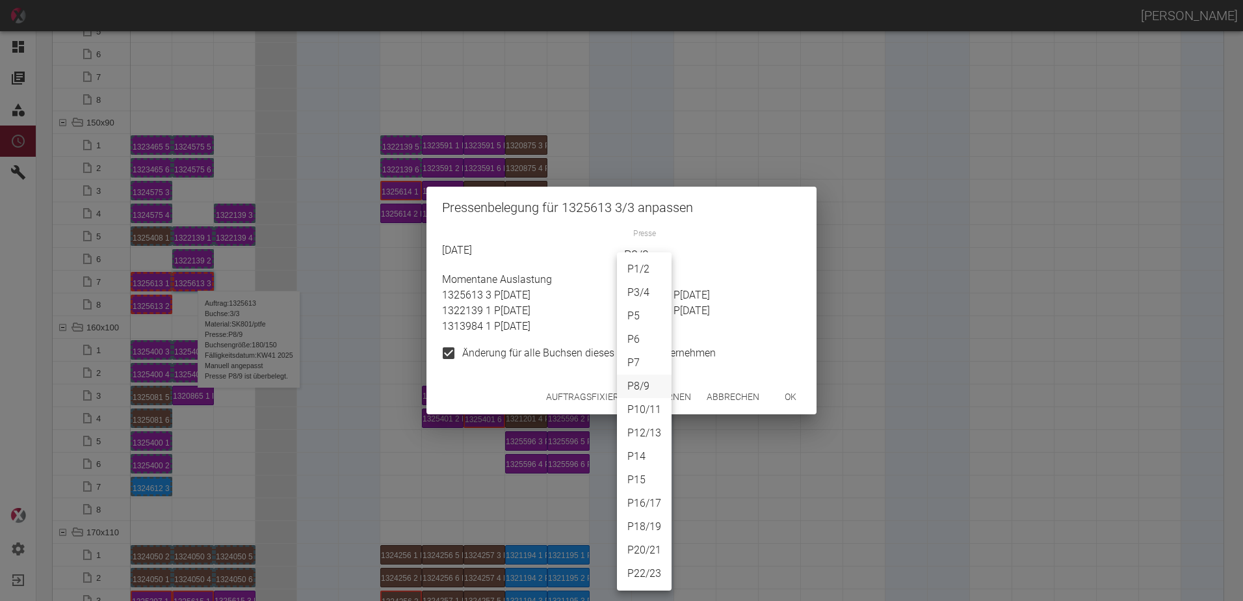
click at [632, 249] on body "[PERSON_NAME] Dashboard Aufträge Materialien Planung Maschinen Einstellungen Au…" at bounding box center [621, 300] width 1243 height 601
click at [646, 574] on li "P22/23" at bounding box center [644, 573] width 55 height 23
type input "P22/23"
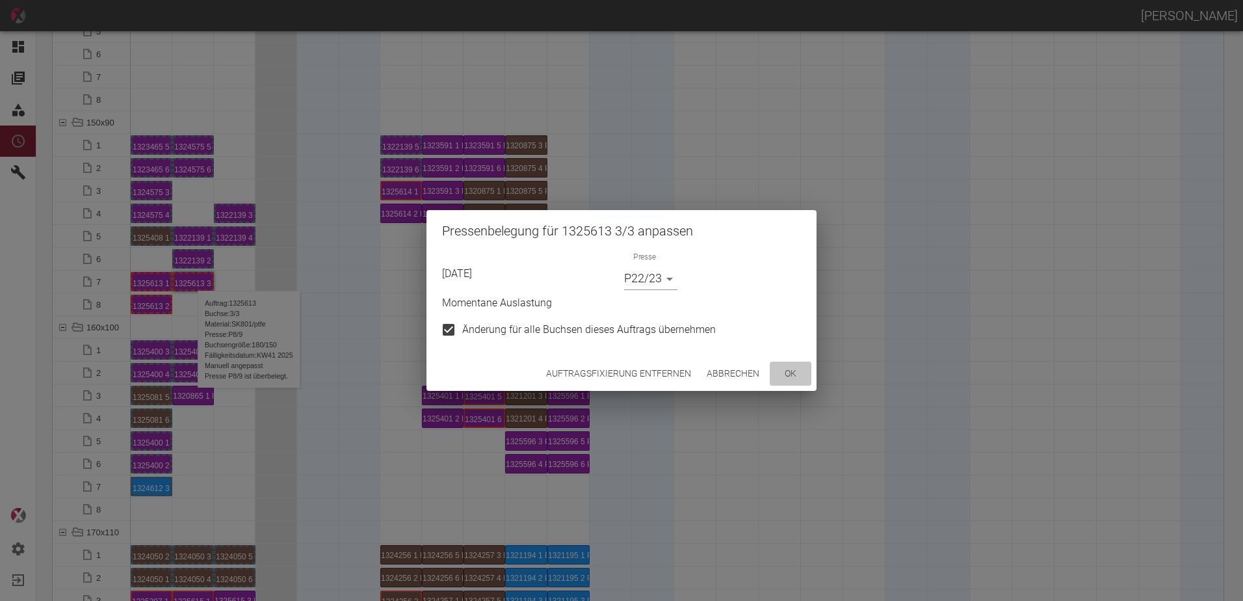
click at [794, 371] on button "ok" at bounding box center [791, 373] width 42 height 24
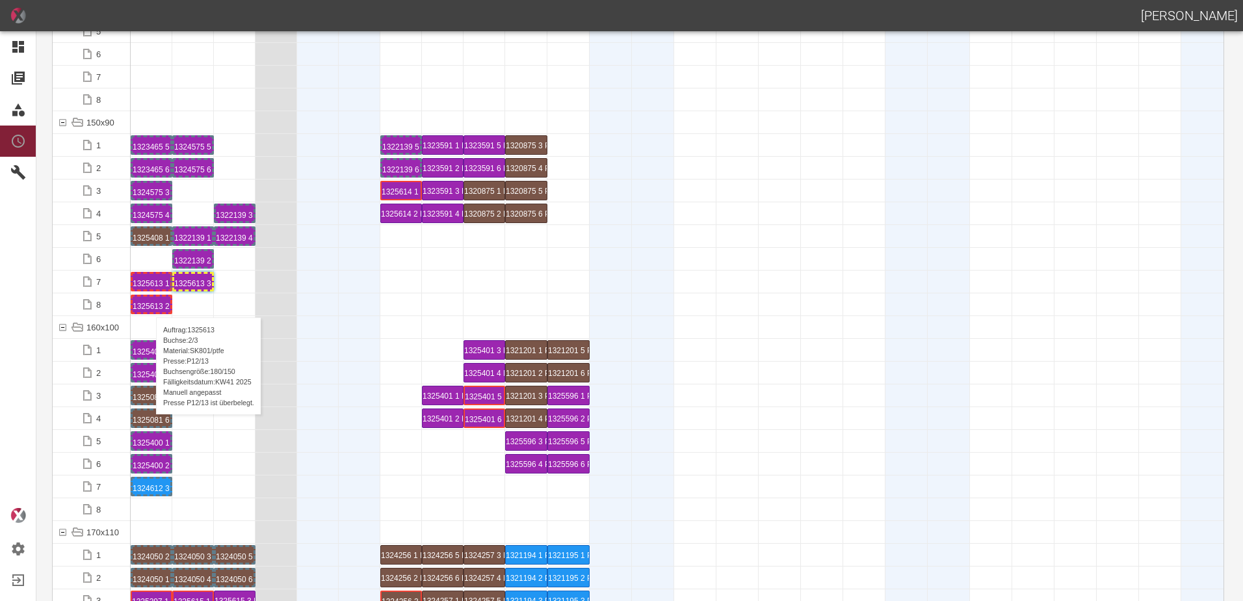
click at [150, 304] on div "1325613 2 P[DATE]" at bounding box center [152, 304] width 38 height 16
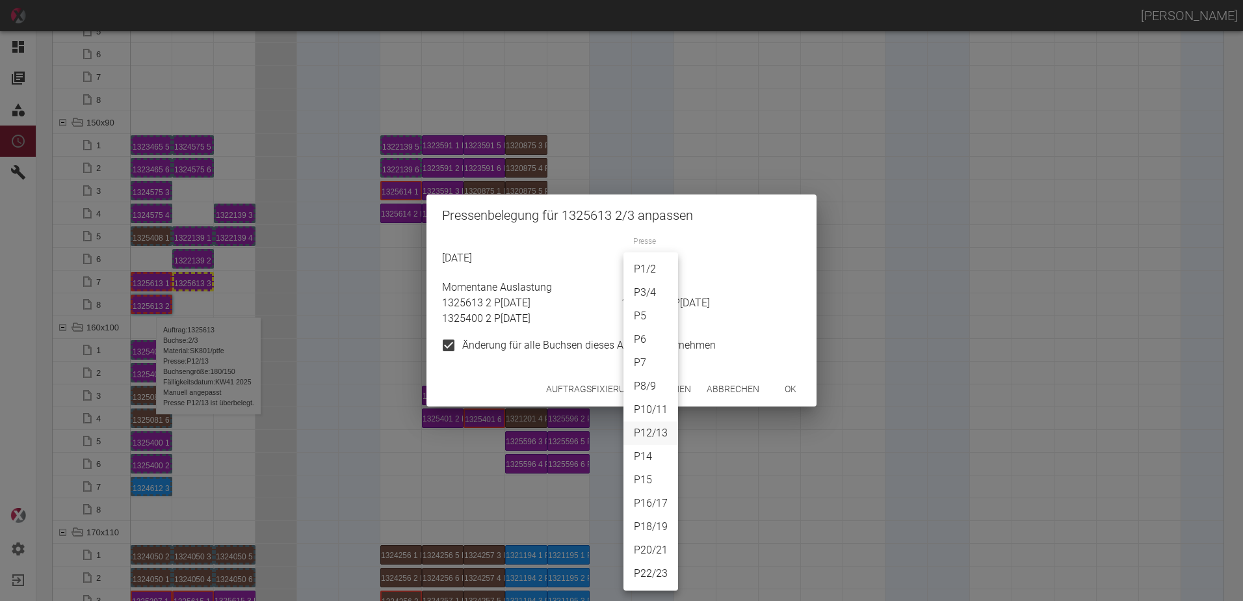
click at [658, 261] on body "[PERSON_NAME] Dashboard Aufträge Materialien Planung Maschinen Einstellungen Au…" at bounding box center [621, 300] width 1243 height 601
click at [657, 576] on li "P22/23" at bounding box center [650, 573] width 55 height 23
type input "P22/23"
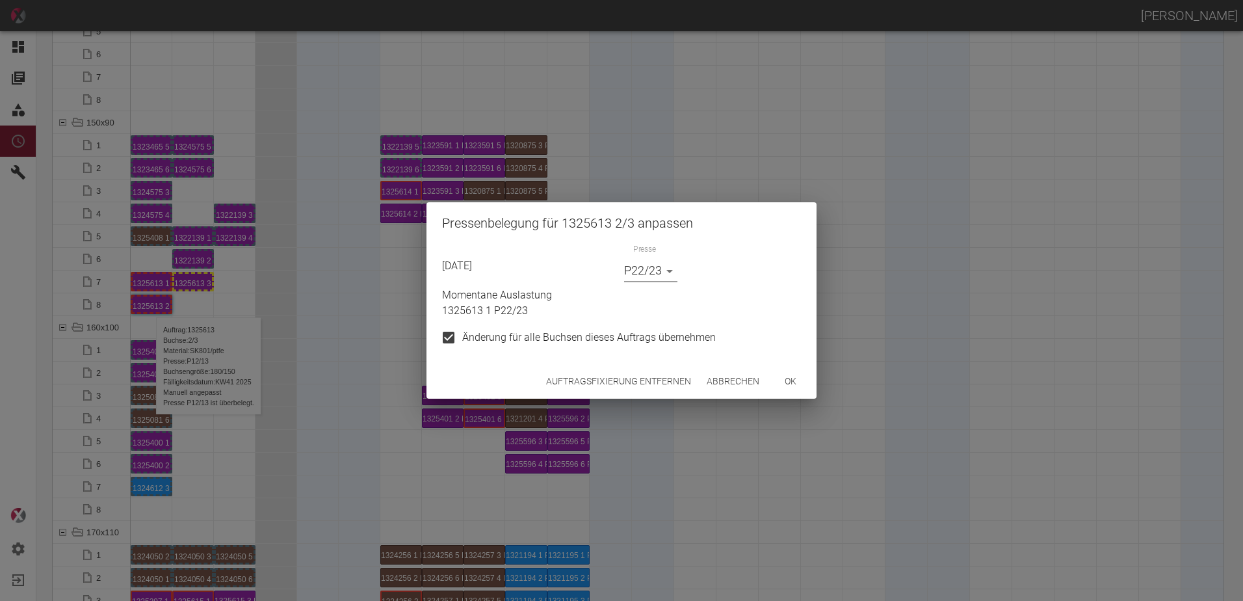
click at [790, 396] on div "Auftragsfixierung entfernen Abbrechen ok" at bounding box center [621, 381] width 390 height 34
click at [790, 384] on button "ok" at bounding box center [791, 381] width 42 height 24
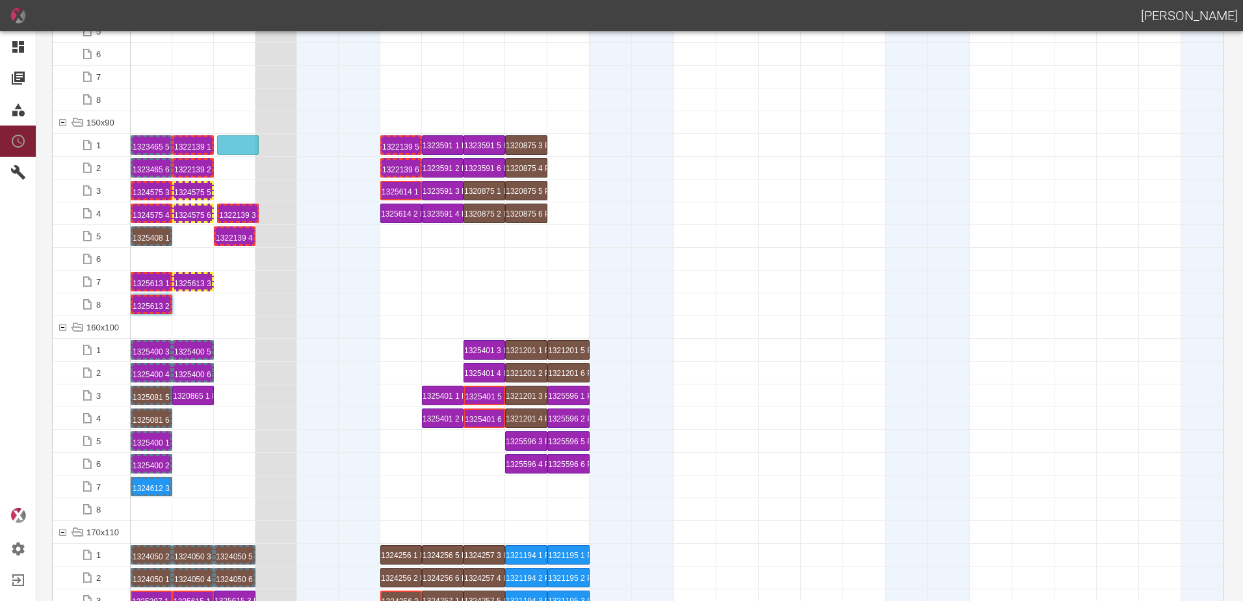
drag, startPoint x: 238, startPoint y: 211, endPoint x: 241, endPoint y: 137, distance: 74.2
drag, startPoint x: 239, startPoint y: 232, endPoint x: 242, endPoint y: 159, distance: 72.9
click at [244, 349] on div at bounding box center [235, 350] width 42 height 22
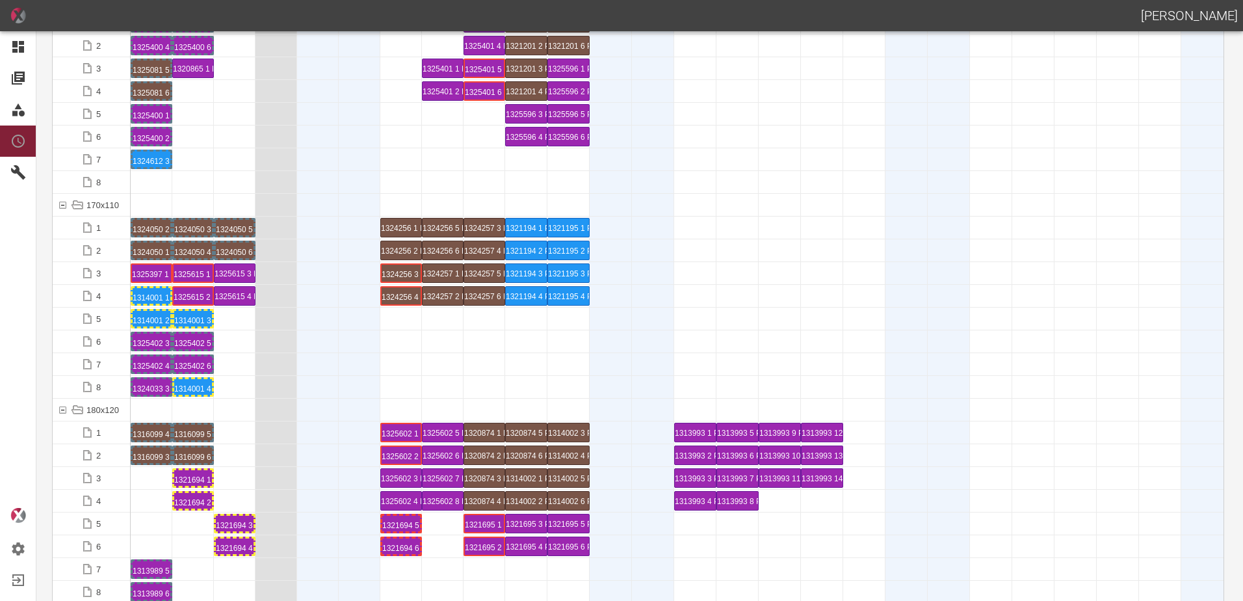
scroll to position [2925, 0]
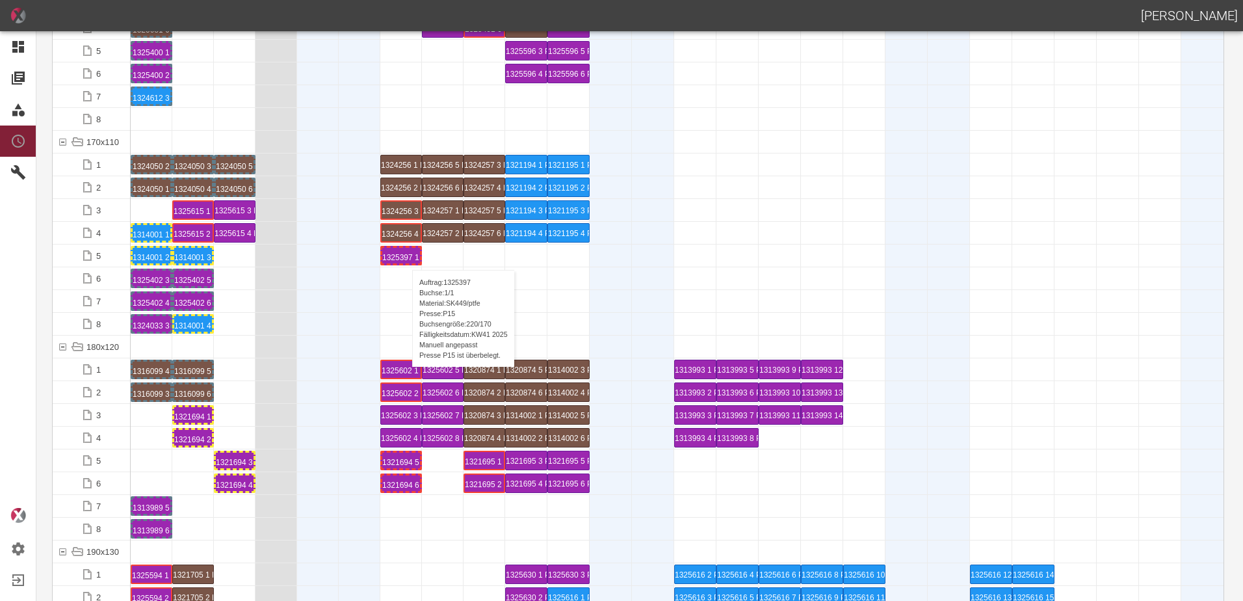
click at [405, 256] on div "1325397 1 P15" at bounding box center [401, 256] width 38 height 16
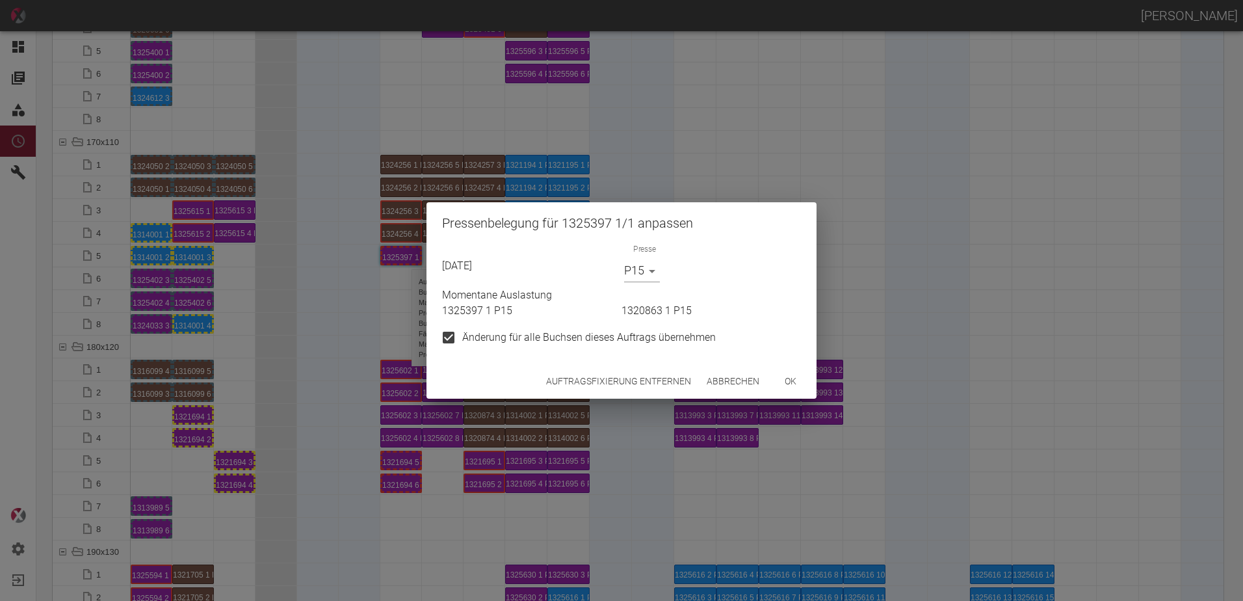
click at [560, 379] on button "Auftragsfixierung entfernen" at bounding box center [618, 381] width 155 height 24
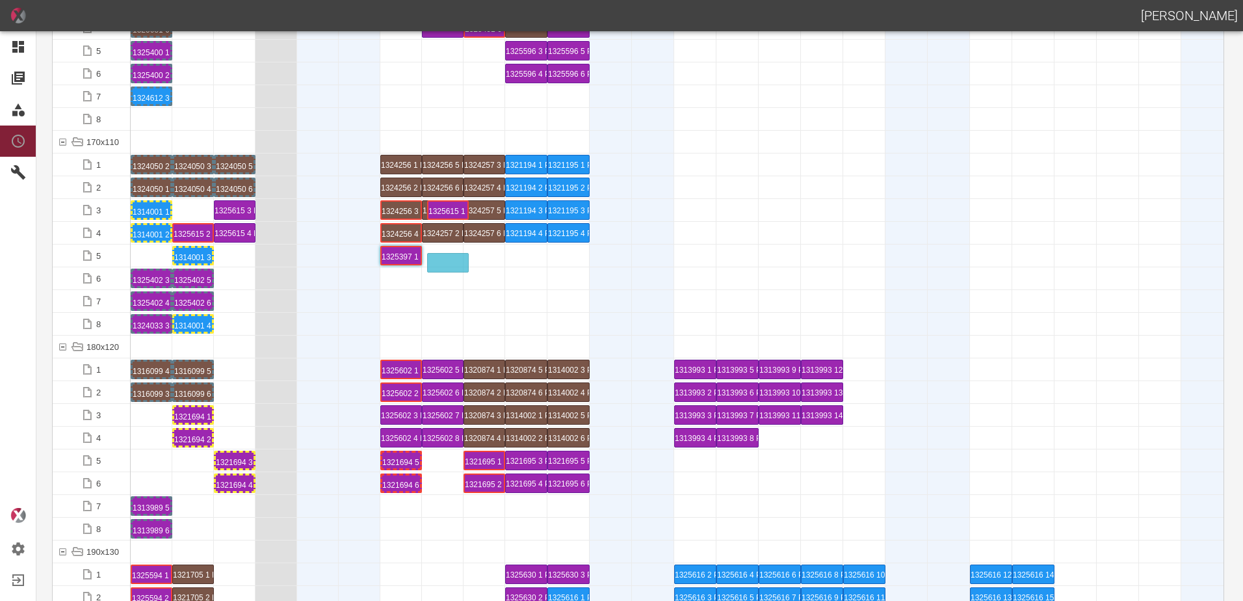
drag, startPoint x: 192, startPoint y: 211, endPoint x: 447, endPoint y: 253, distance: 258.3
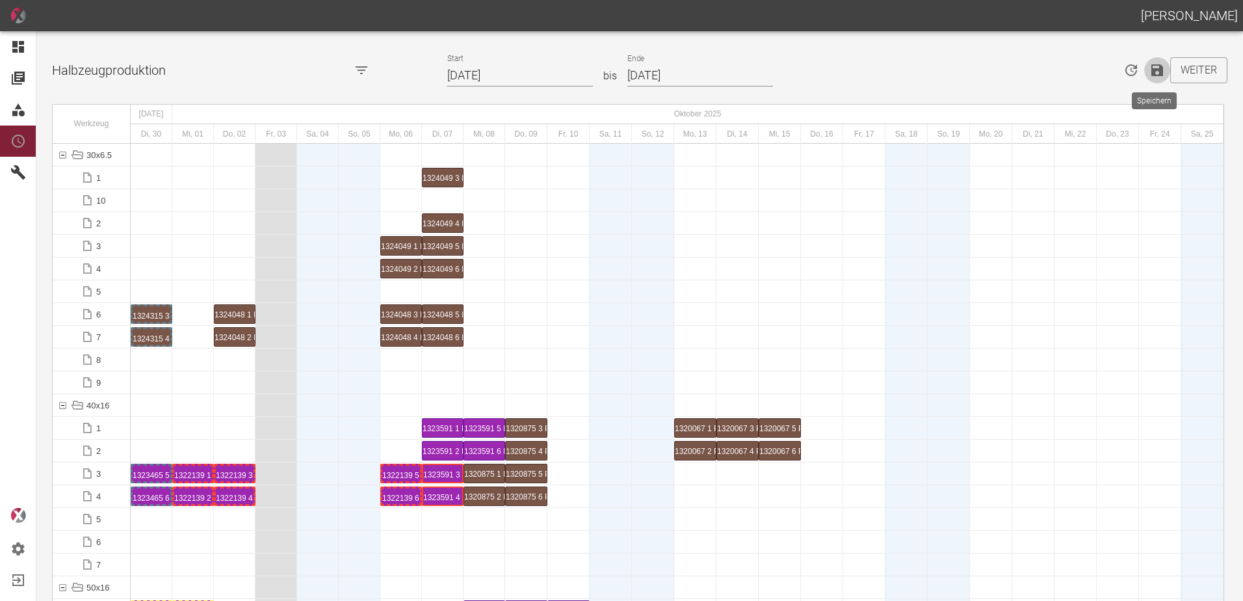
click at [1153, 73] on icon "Speichern" at bounding box center [1157, 70] width 16 height 16
click at [313, 389] on div at bounding box center [318, 382] width 42 height 22
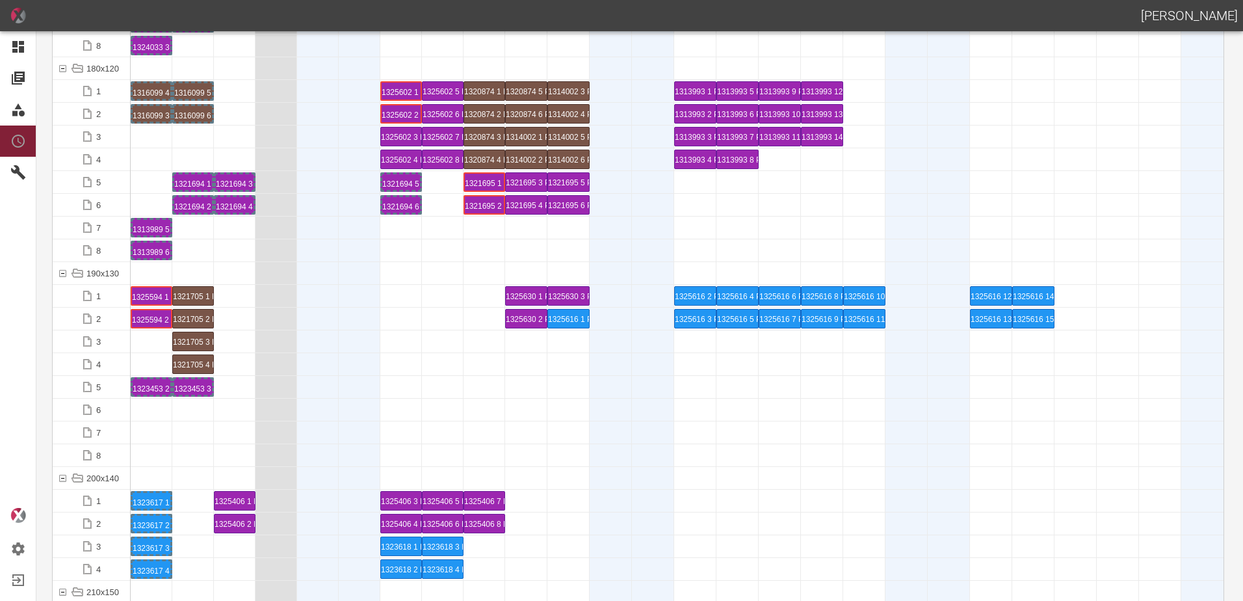
scroll to position [3315, 0]
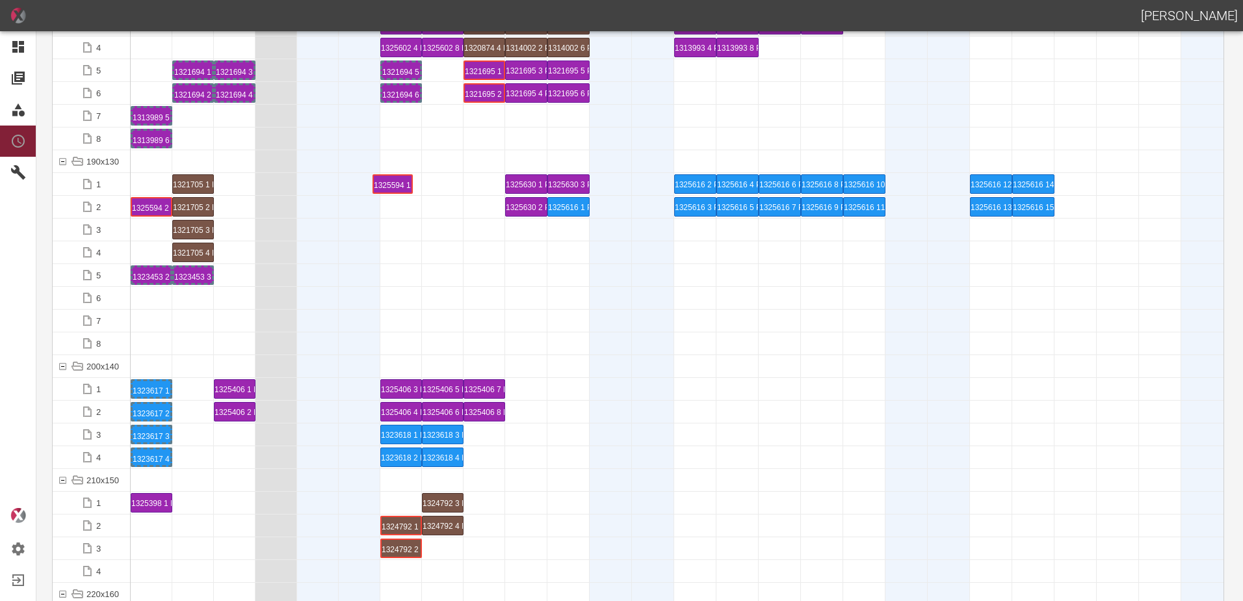
drag, startPoint x: 152, startPoint y: 186, endPoint x: 394, endPoint y: 172, distance: 242.2
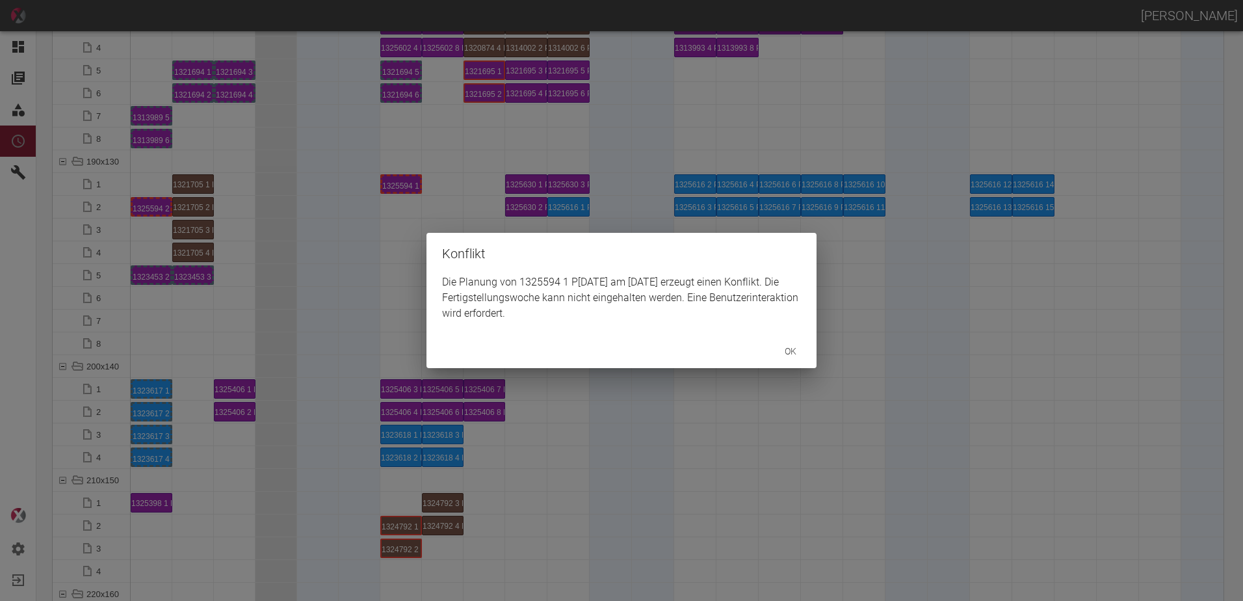
click at [147, 206] on div "Konflikt Die Planung von 1325594 1 P3/4 am 6.10.2025 erzeugt einen Konflikt. Di…" at bounding box center [621, 300] width 1243 height 601
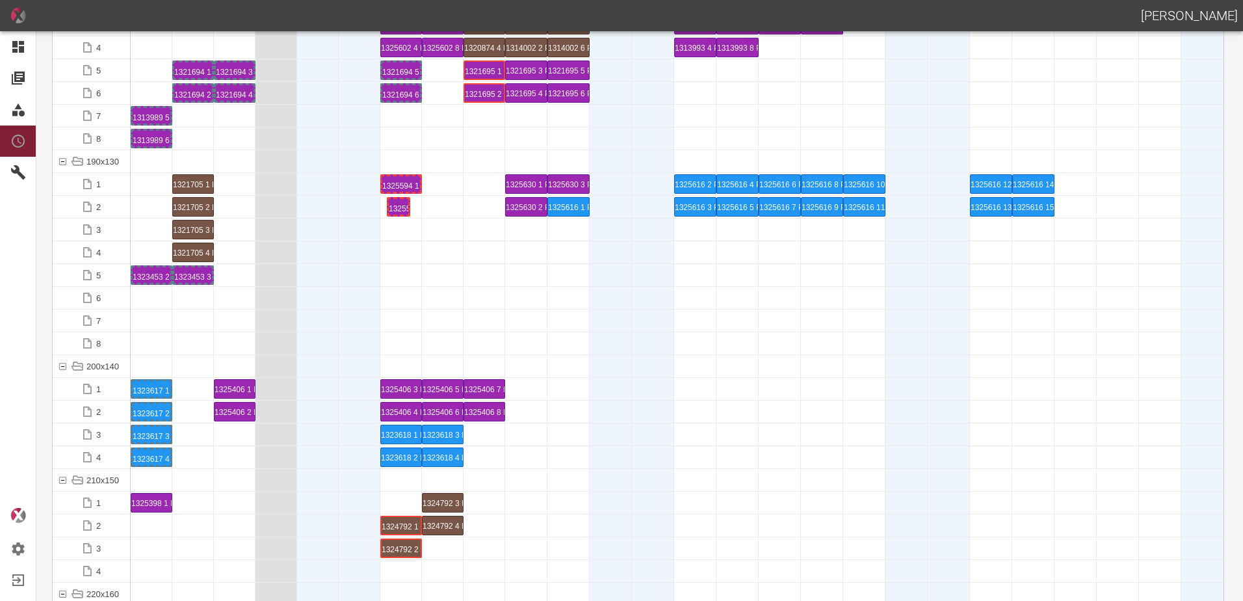
drag, startPoint x: 147, startPoint y: 206, endPoint x: 367, endPoint y: 202, distance: 220.4
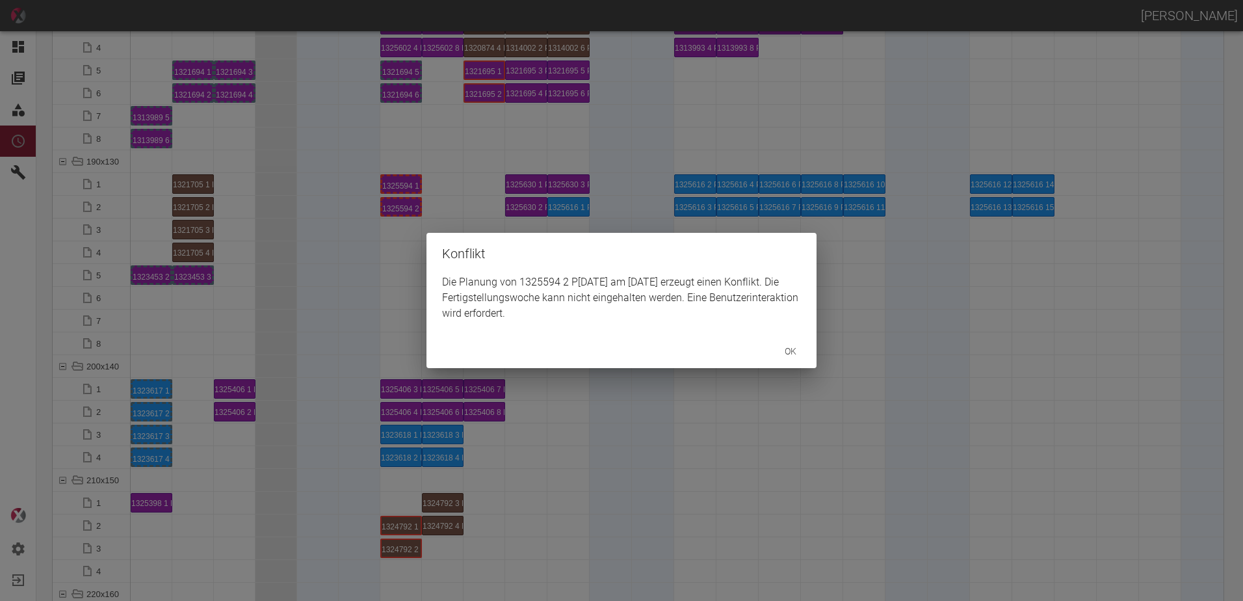
click at [394, 248] on div "Konflikt Die Planung von 1325594 2 P3/4 am 6.10.2025 erzeugt einen Konflikt. Di…" at bounding box center [621, 300] width 1243 height 601
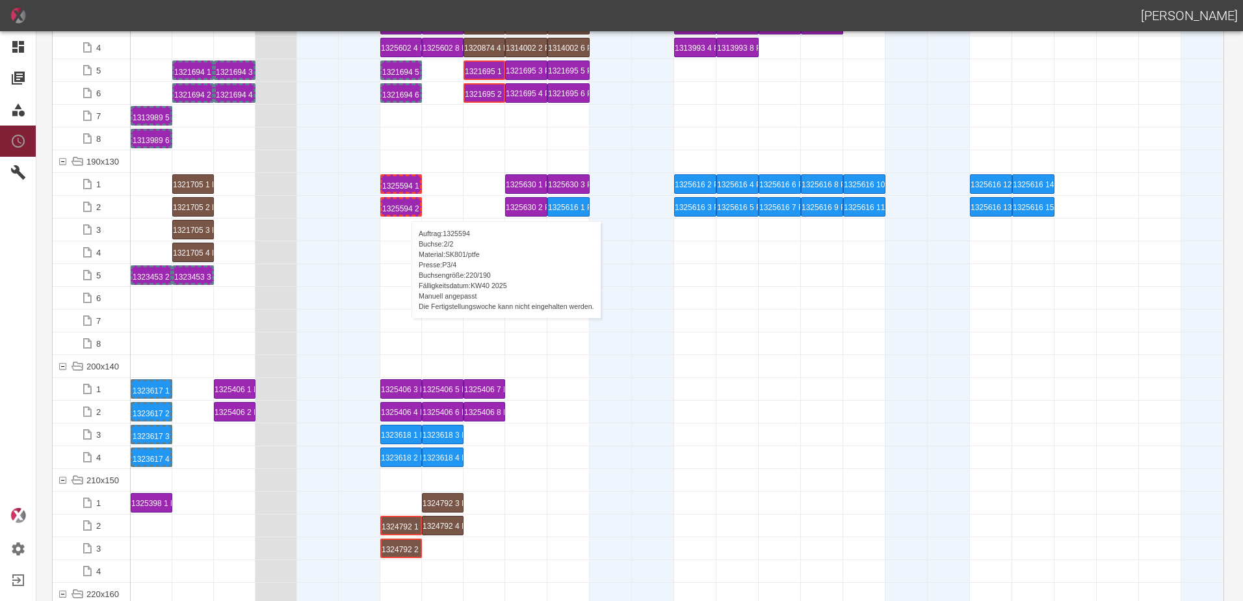
click at [405, 208] on div "1325594 2 P[DATE]" at bounding box center [401, 207] width 38 height 16
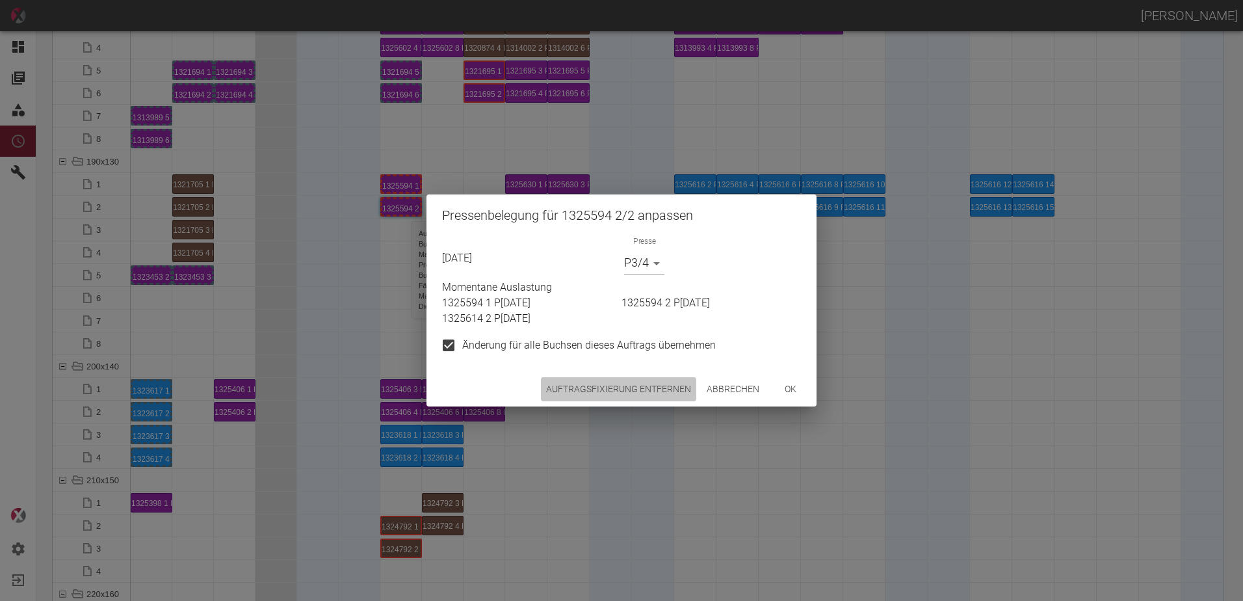
click at [591, 382] on button "Auftragsfixierung entfernen" at bounding box center [618, 389] width 155 height 24
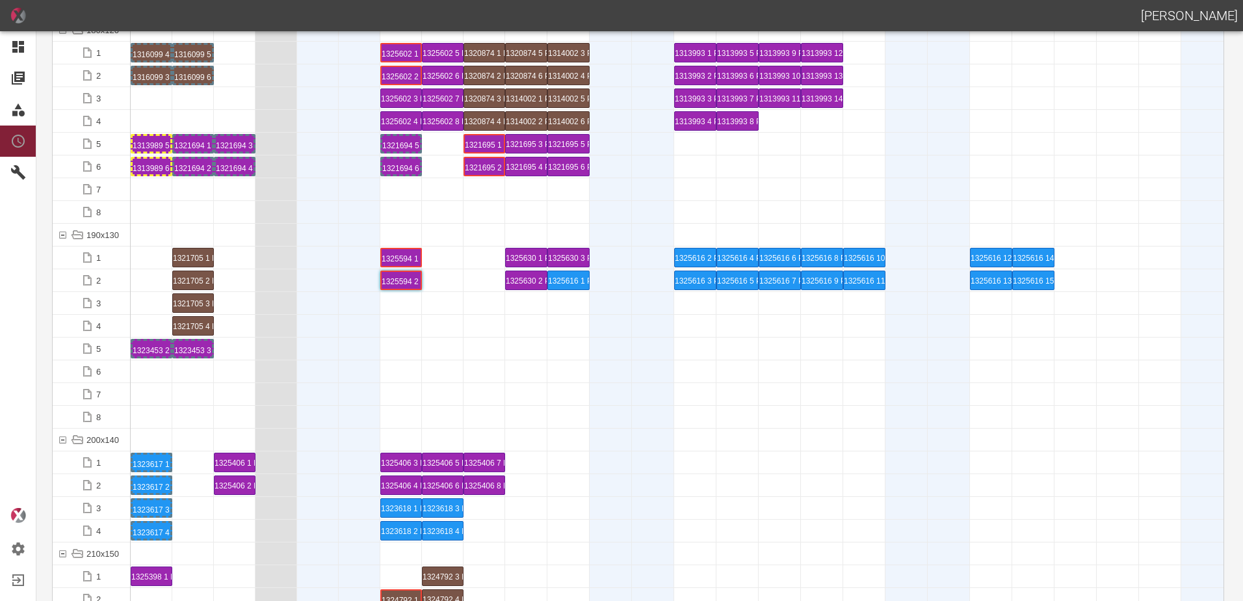
scroll to position [3445, 0]
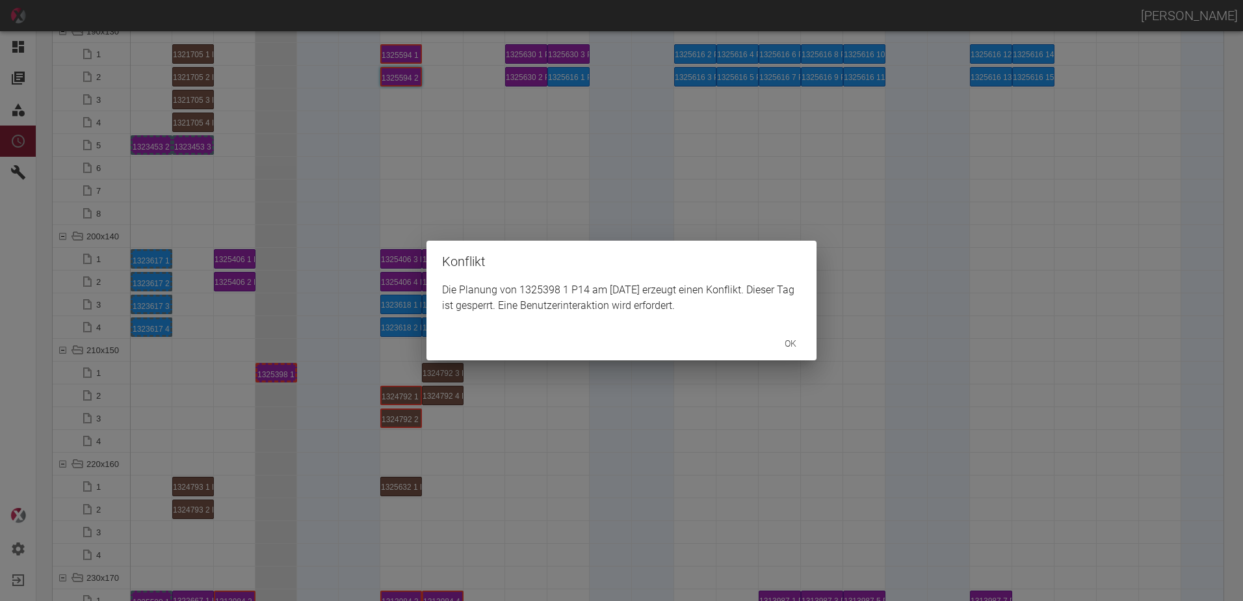
drag, startPoint x: 231, startPoint y: 369, endPoint x: 263, endPoint y: 374, distance: 32.4
click at [231, 369] on div "Konflikt Die Planung von 1325398 1 P14 am 3.10.2025 erzeugt einen Konflikt. Die…" at bounding box center [621, 300] width 1243 height 601
drag, startPoint x: 538, startPoint y: 463, endPoint x: 609, endPoint y: 451, distance: 72.5
click at [578, 456] on div "Konflikt Die Planung von 1325398 1 P14 am 11.10.2025 erzeugt einen Konflikt. Di…" at bounding box center [621, 300] width 1243 height 601
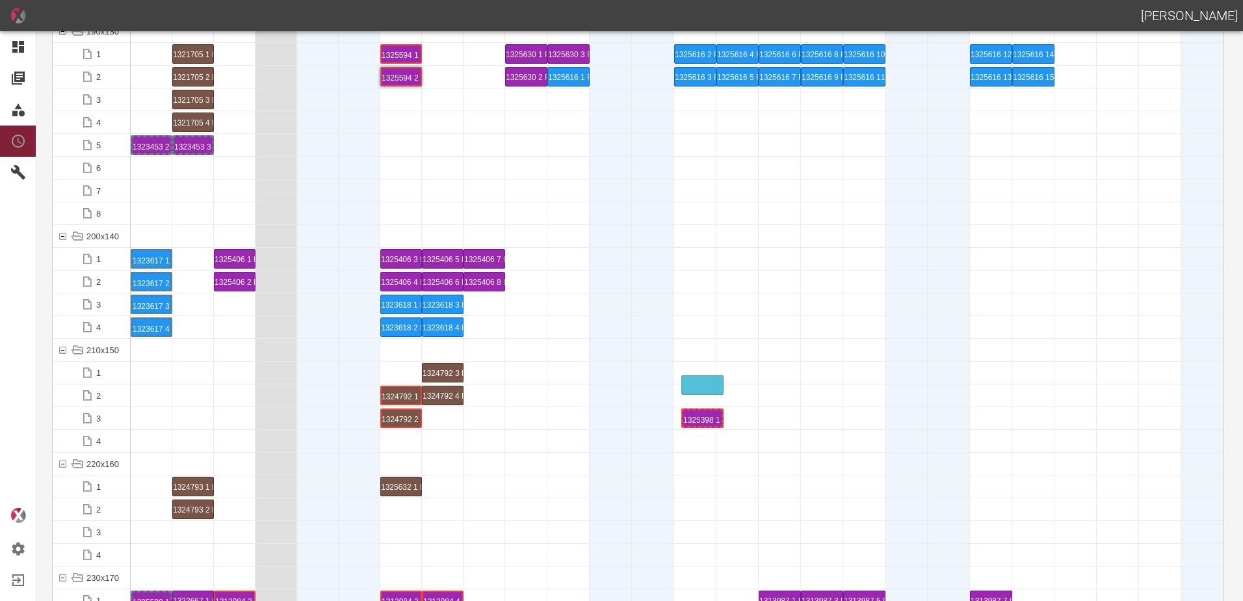
drag, startPoint x: 614, startPoint y: 414, endPoint x: 705, endPoint y: 375, distance: 99.0
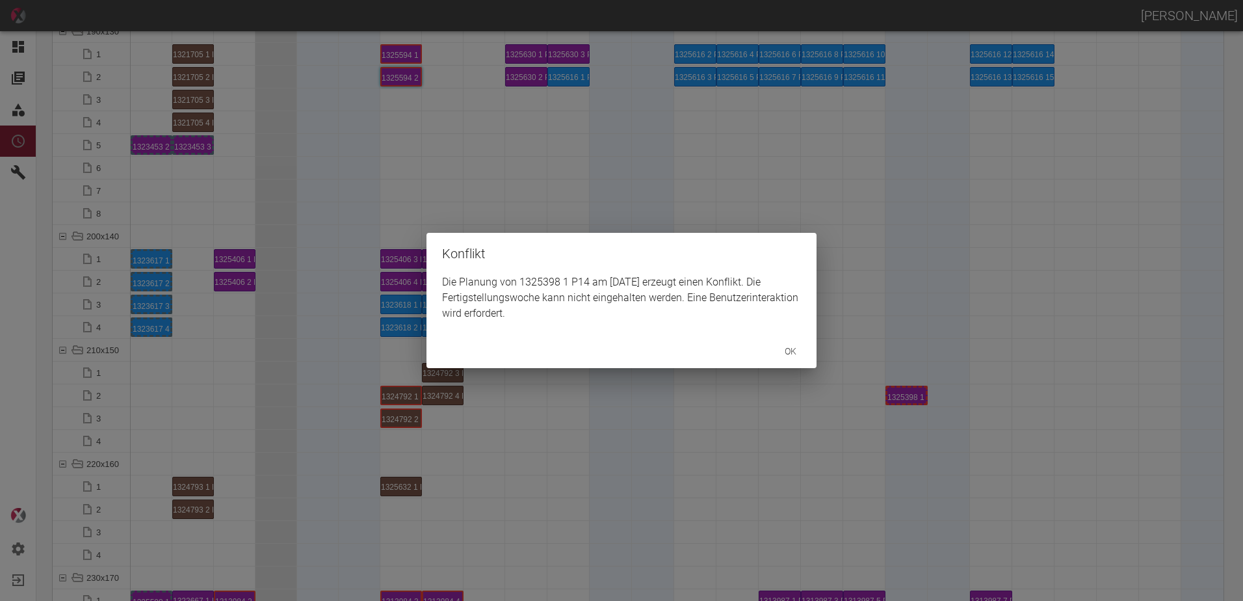
click at [813, 433] on div "Konflikt Die Planung von 1325398 1 P14 am 18.10.2025 erzeugt einen Konflikt. Di…" at bounding box center [621, 300] width 1243 height 601
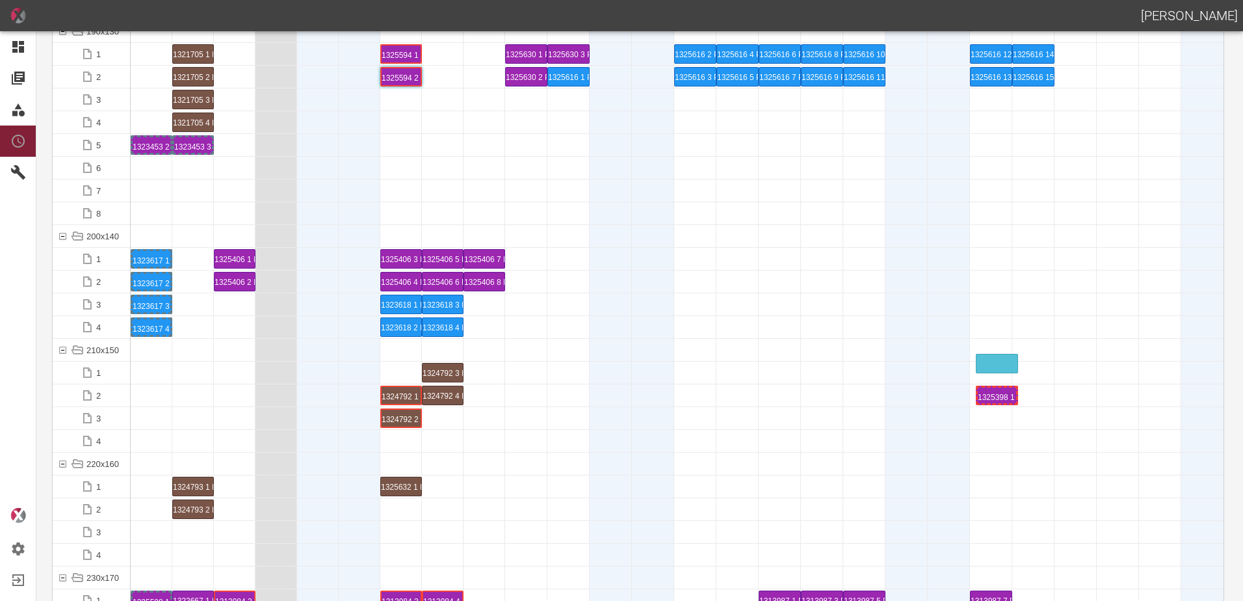
drag, startPoint x: 965, startPoint y: 375, endPoint x: 987, endPoint y: 362, distance: 25.6
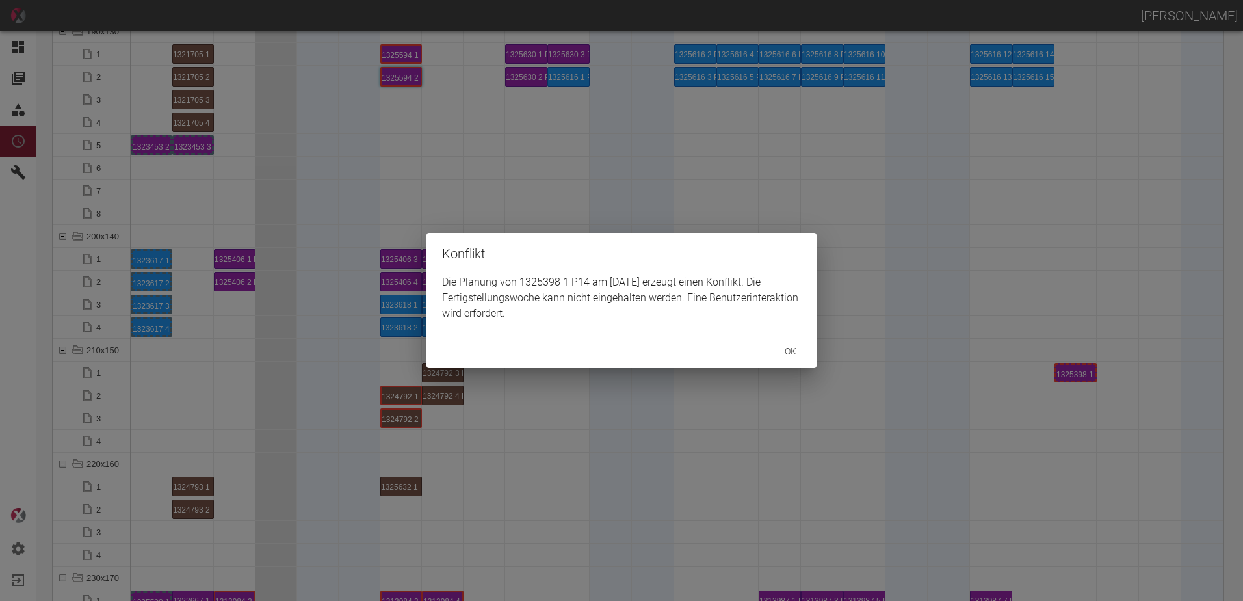
drag, startPoint x: 1076, startPoint y: 414, endPoint x: 1080, endPoint y: 401, distance: 13.6
click at [1078, 405] on div "Konflikt Die Planung von 1325398 1 P14 am 22.10.2025 erzeugt einen Konflikt. Di…" at bounding box center [621, 300] width 1243 height 601
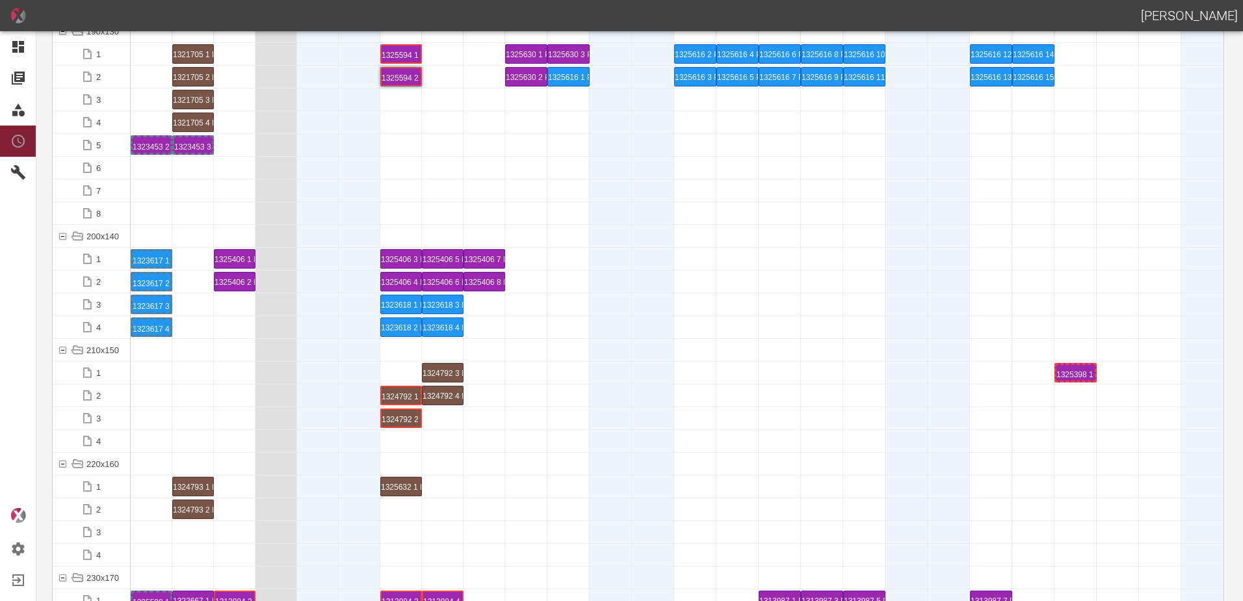
click at [1072, 367] on div "1325398 1 P14" at bounding box center [1075, 373] width 38 height 16
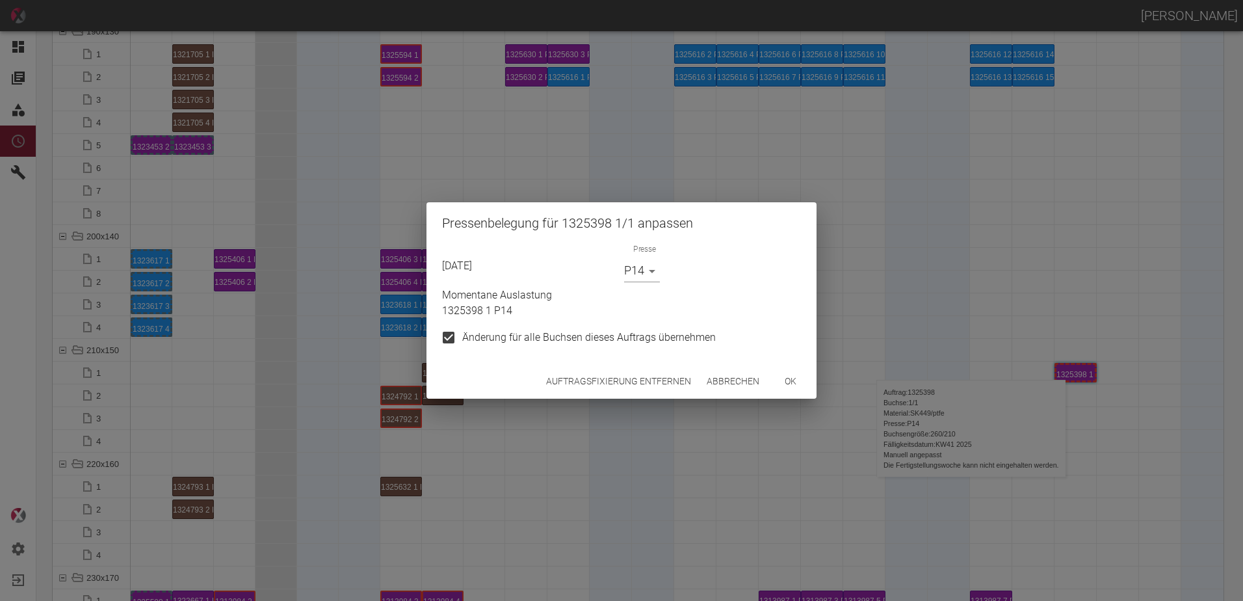
click at [631, 380] on button "Auftragsfixierung entfernen" at bounding box center [618, 381] width 155 height 24
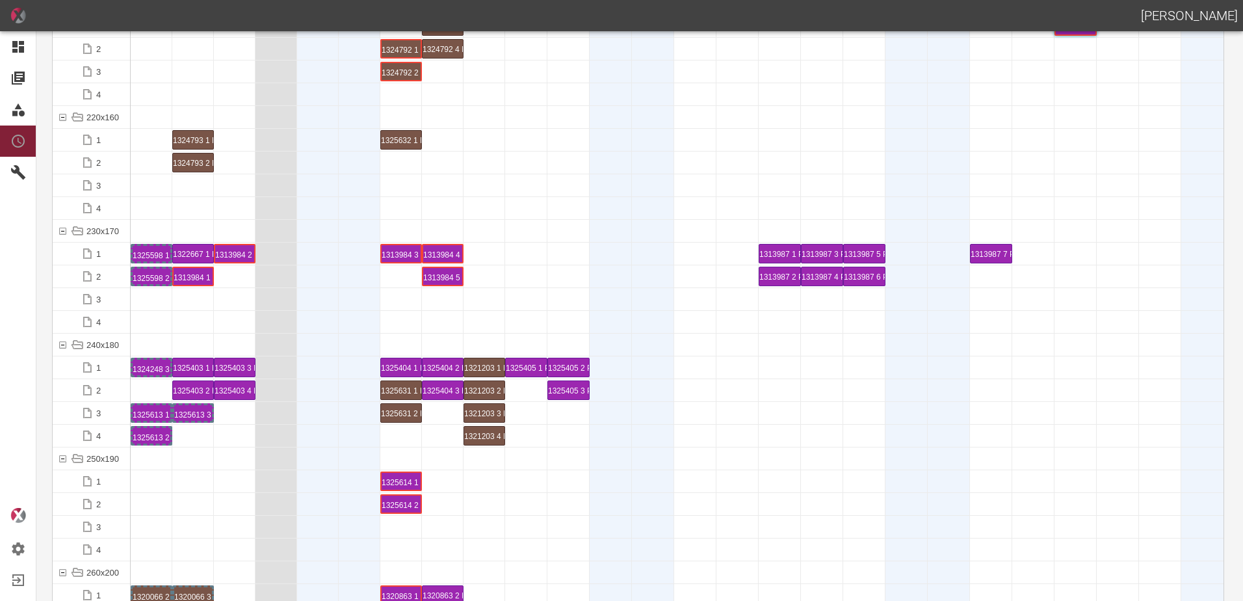
scroll to position [3835, 0]
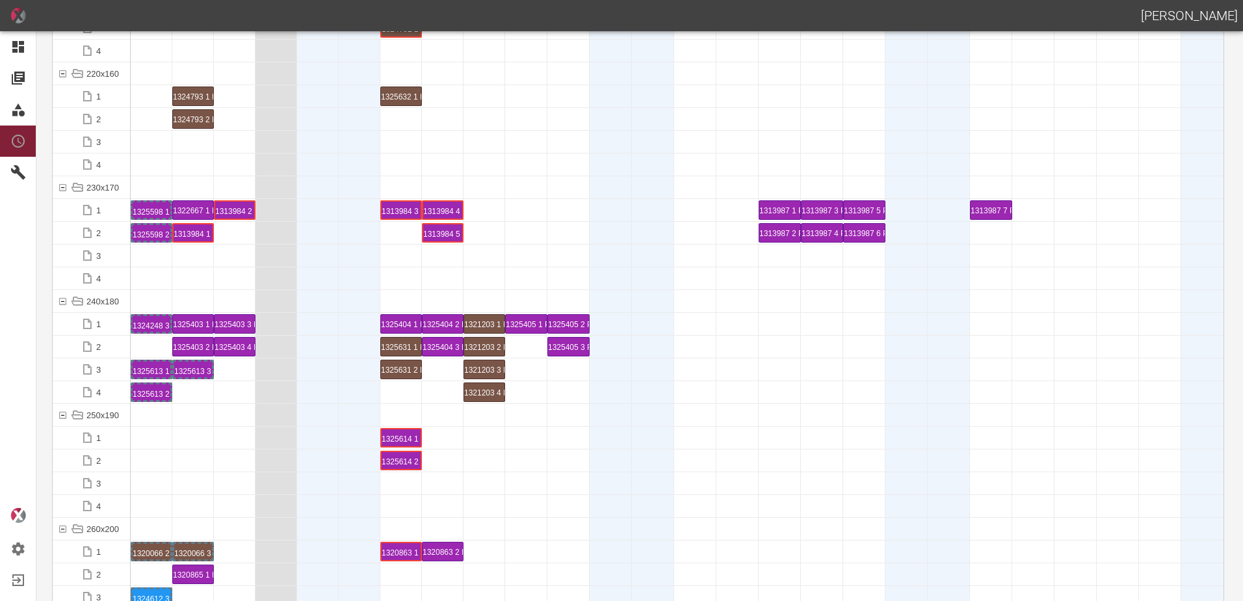
drag, startPoint x: 181, startPoint y: 283, endPoint x: 139, endPoint y: 316, distance: 52.8
click at [179, 283] on div at bounding box center [193, 278] width 42 height 22
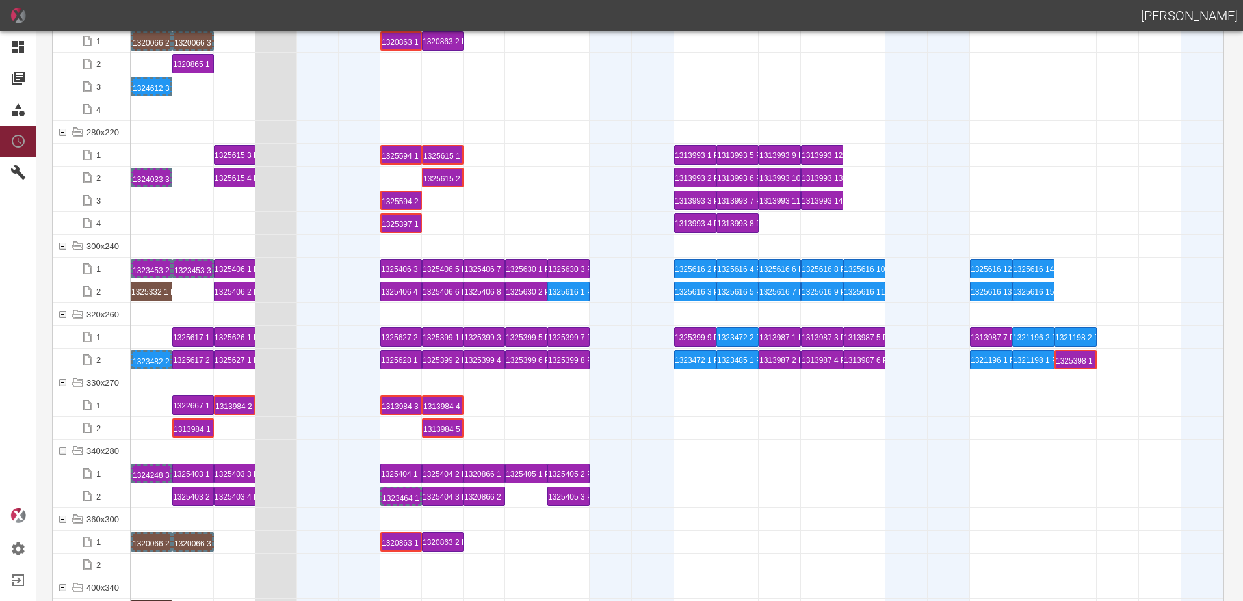
scroll to position [4420, 0]
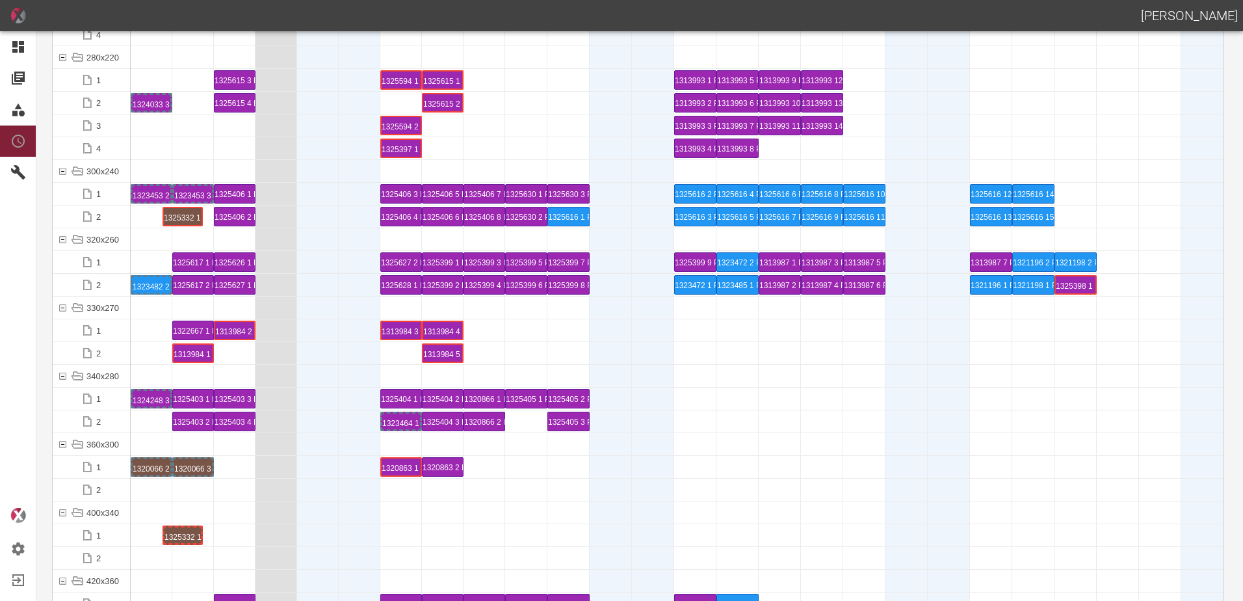
drag, startPoint x: 156, startPoint y: 216, endPoint x: 187, endPoint y: 207, distance: 31.7
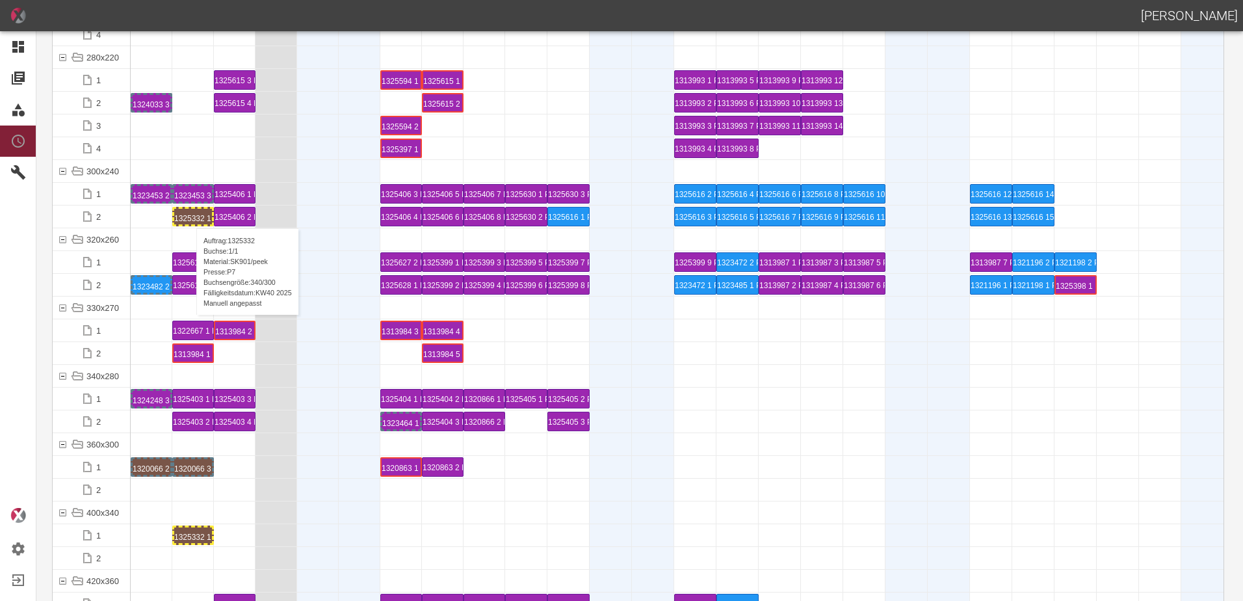
click at [190, 215] on div "1325332 1 P7" at bounding box center [193, 217] width 38 height 16
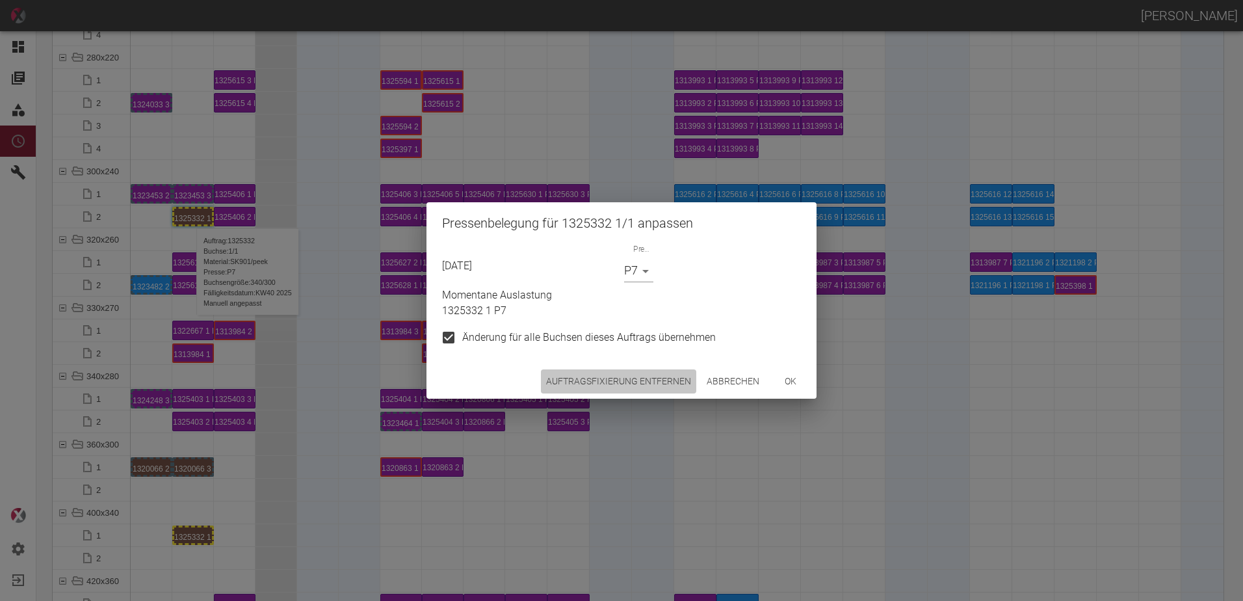
click at [605, 380] on button "Auftragsfixierung entfernen" at bounding box center [618, 381] width 155 height 24
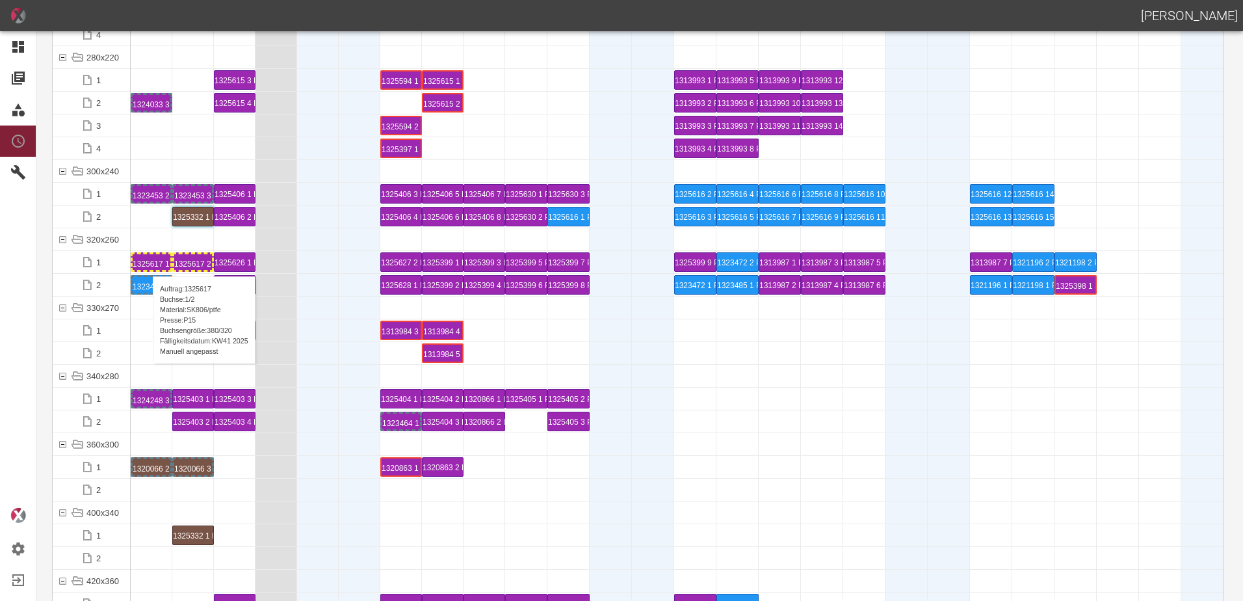
click at [146, 263] on div "1325617 1 P15" at bounding box center [152, 262] width 38 height 16
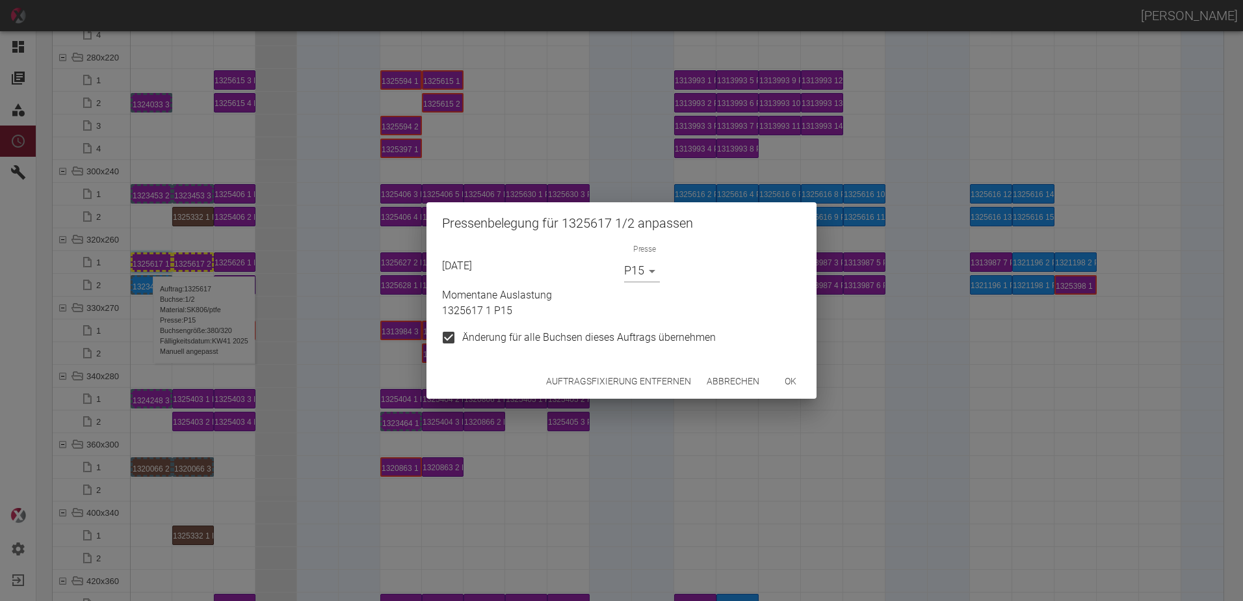
click at [651, 274] on body "[PERSON_NAME] Dashboard Aufträge Materialien Planung Maschinen Einstellungen Au…" at bounding box center [621, 300] width 1243 height 601
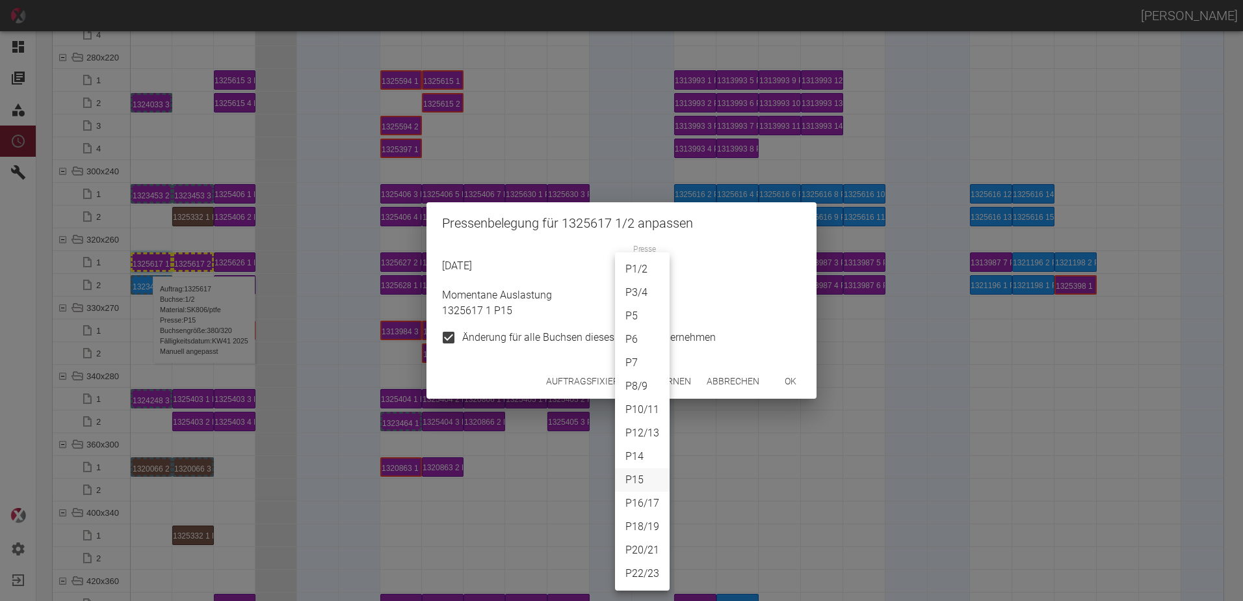
click at [645, 455] on li "P14" at bounding box center [642, 456] width 55 height 23
type input "P14"
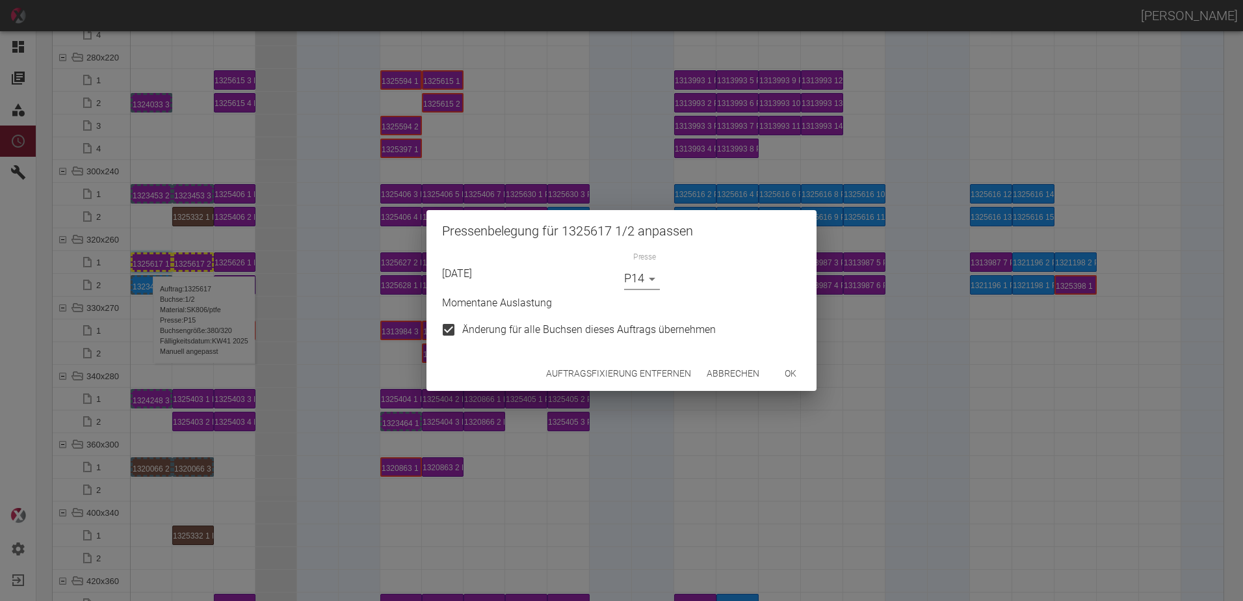
click at [792, 377] on button "ok" at bounding box center [791, 373] width 42 height 24
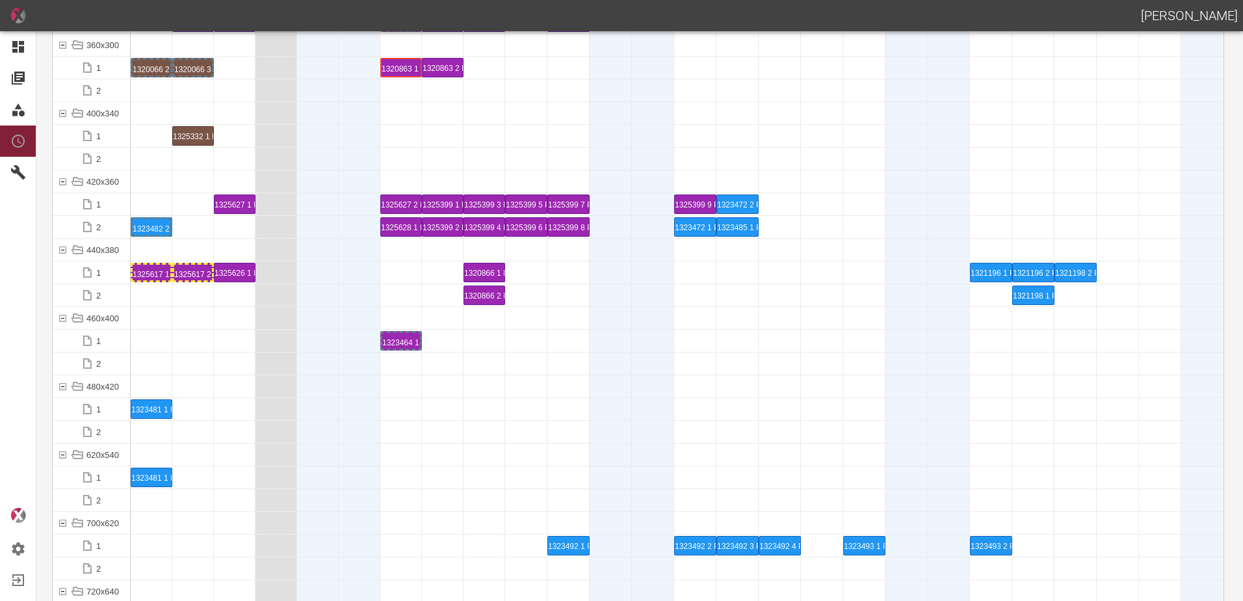
scroll to position [4875, 0]
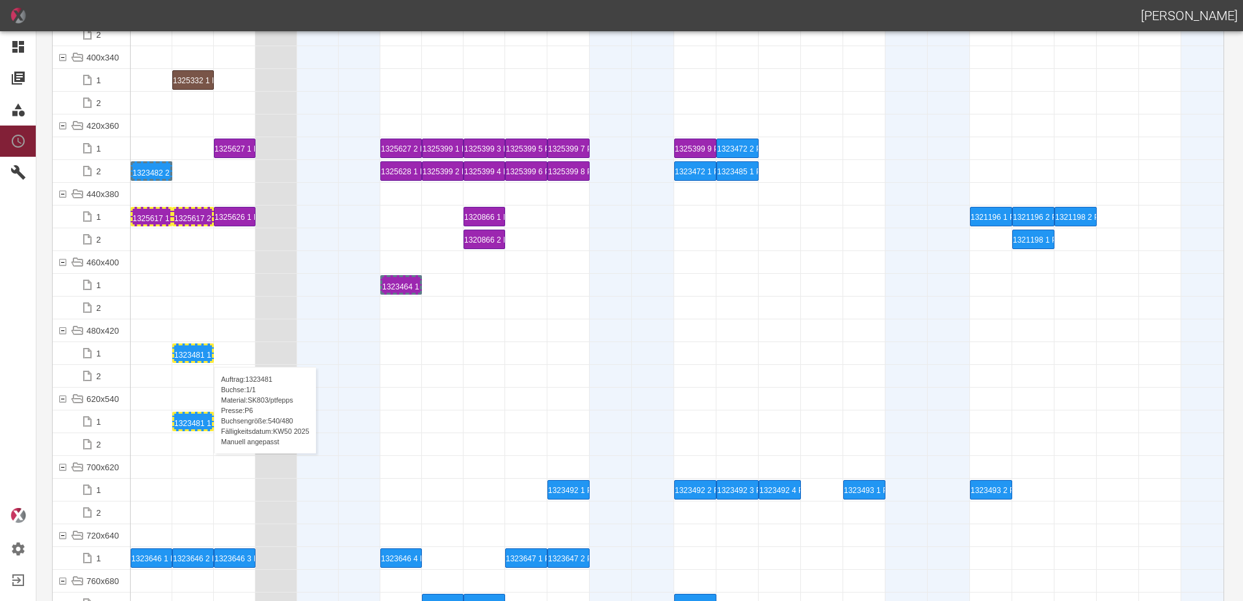
click at [207, 354] on div "1323481 1 P6" at bounding box center [193, 353] width 38 height 16
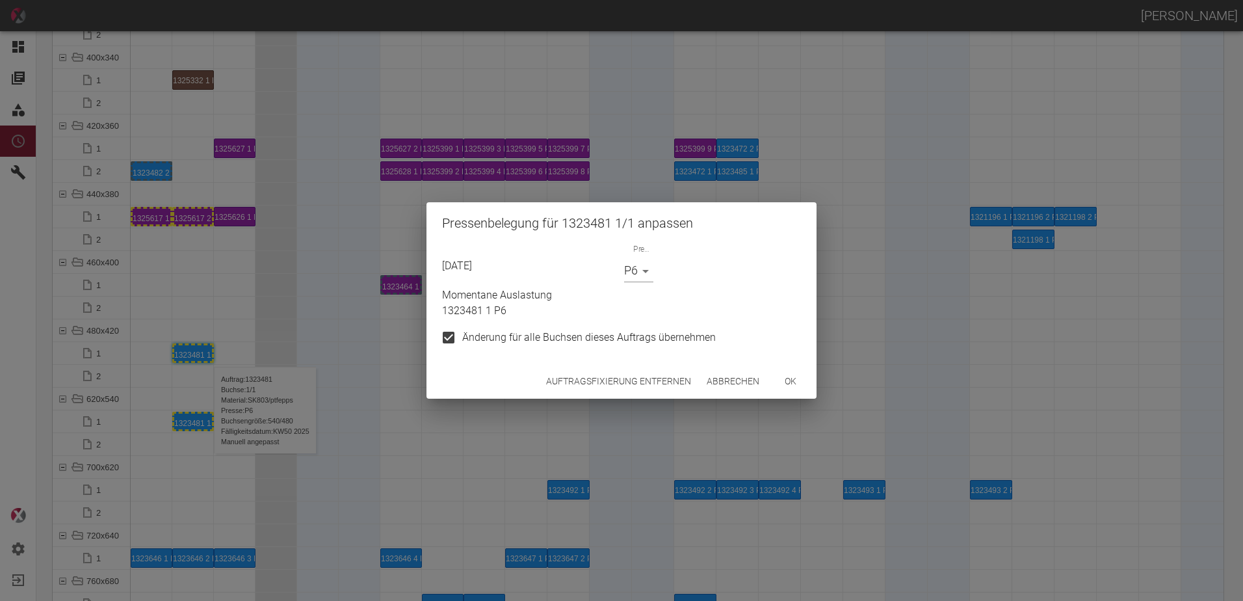
click at [566, 378] on button "Auftragsfixierung entfernen" at bounding box center [618, 381] width 155 height 24
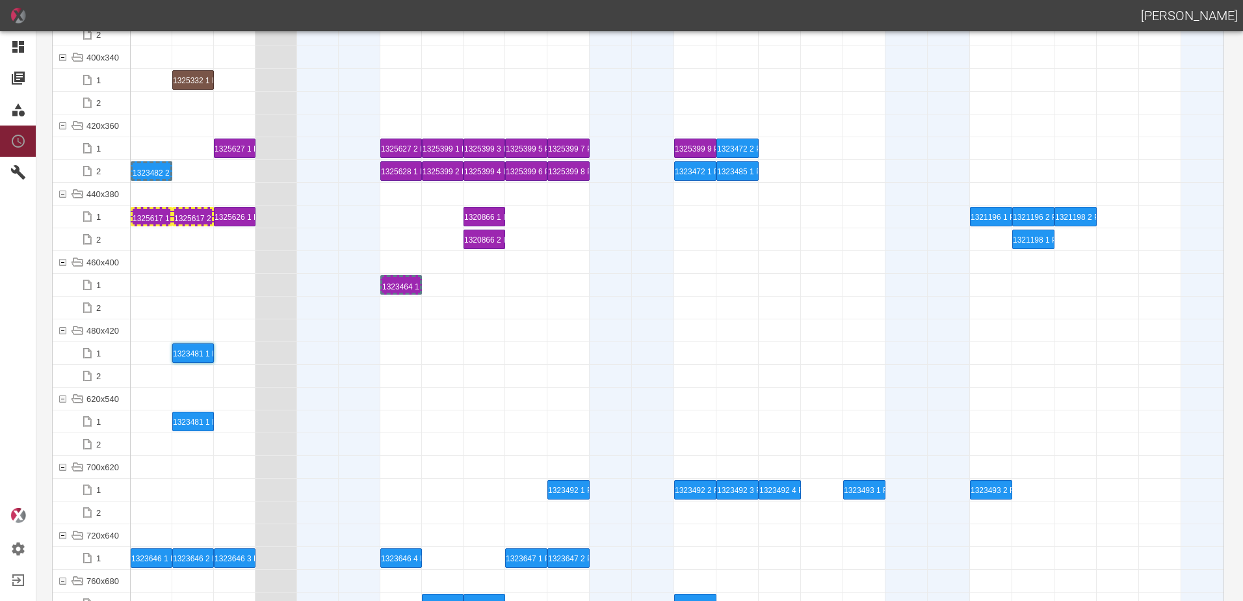
scroll to position [5135, 0]
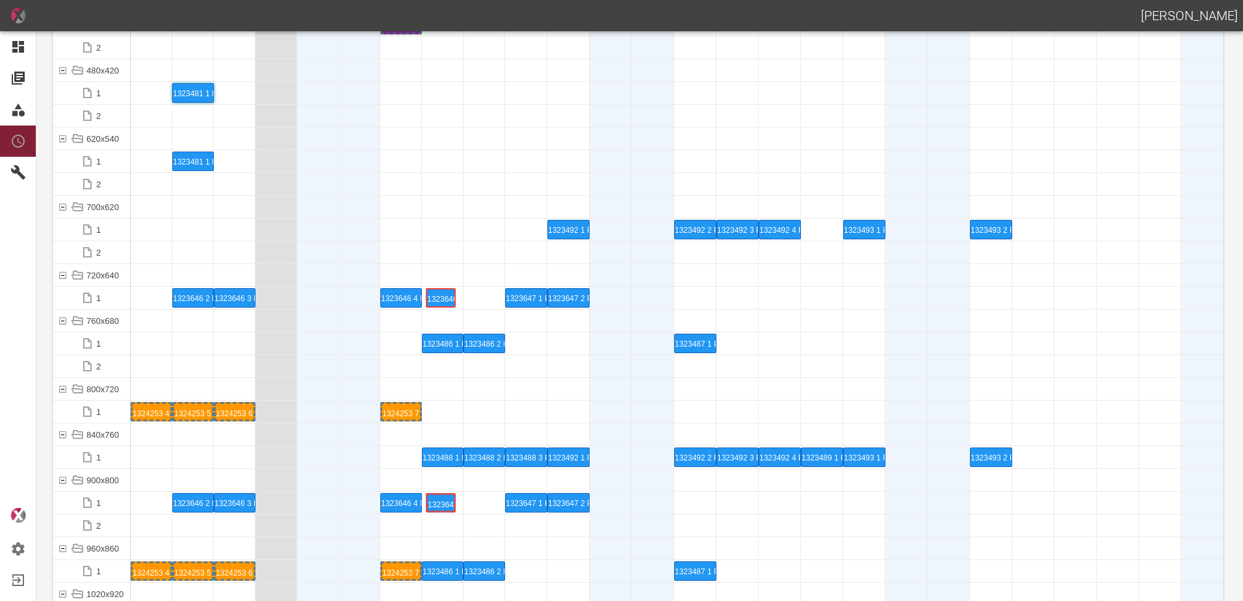
drag, startPoint x: 146, startPoint y: 293, endPoint x: 434, endPoint y: 284, distance: 288.1
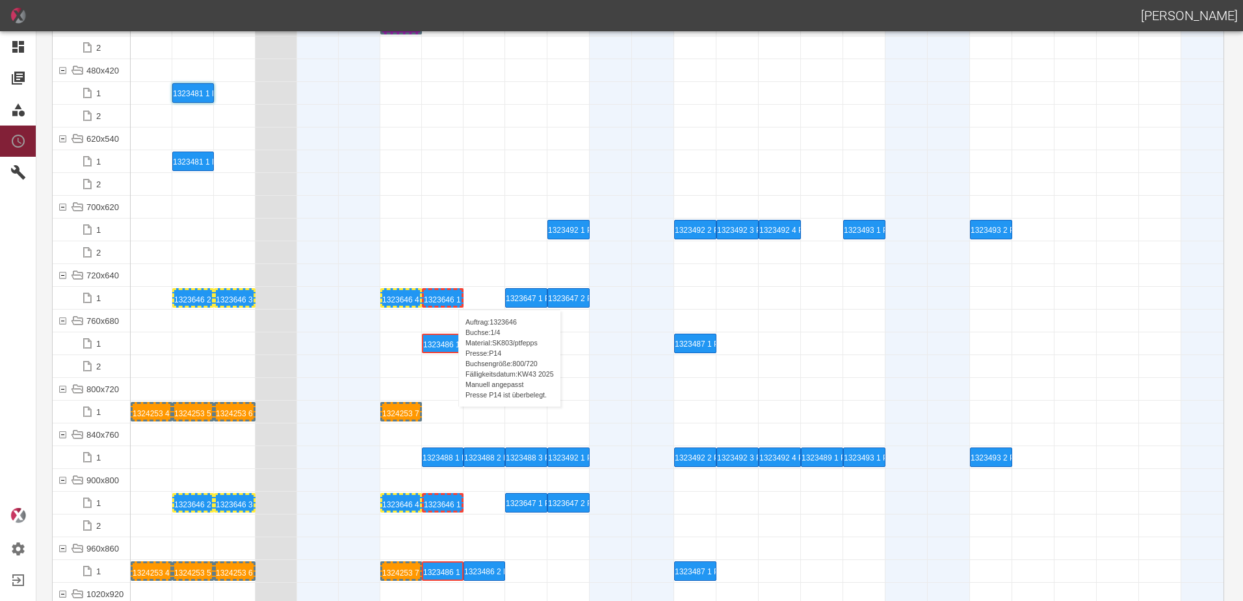
click at [452, 296] on div "1323646 1 P14" at bounding box center [443, 298] width 38 height 16
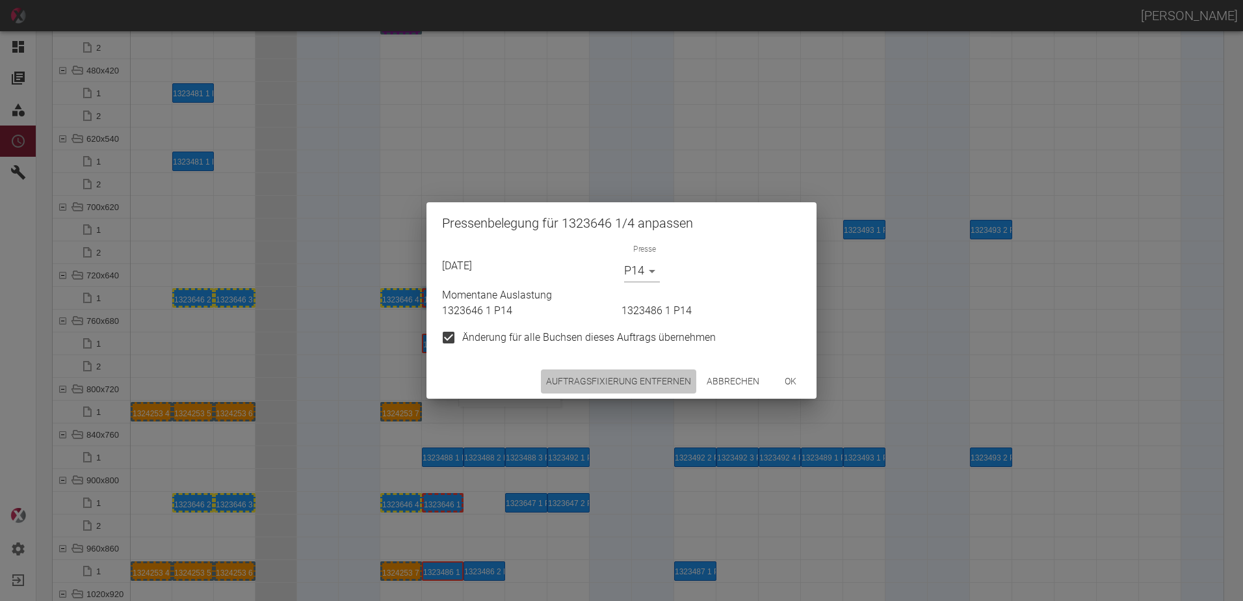
click at [652, 386] on button "Auftragsfixierung entfernen" at bounding box center [618, 381] width 155 height 24
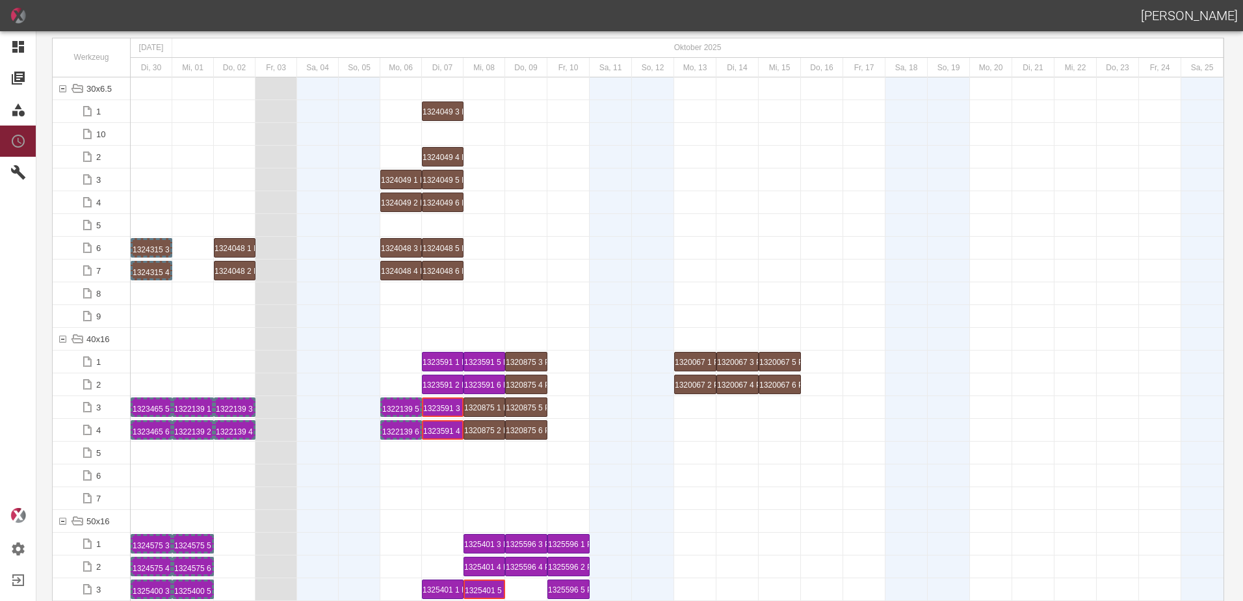
scroll to position [0, 0]
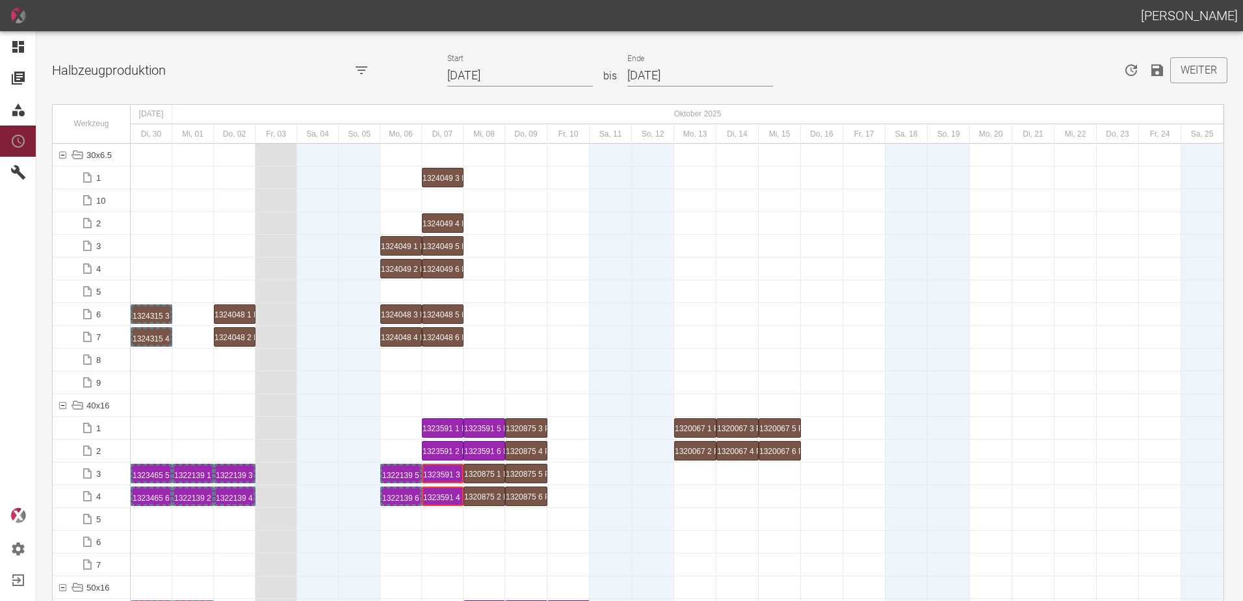
click at [1151, 71] on icon "Speichern" at bounding box center [1157, 70] width 12 height 12
click at [1186, 73] on button "Weiter" at bounding box center [1198, 70] width 57 height 26
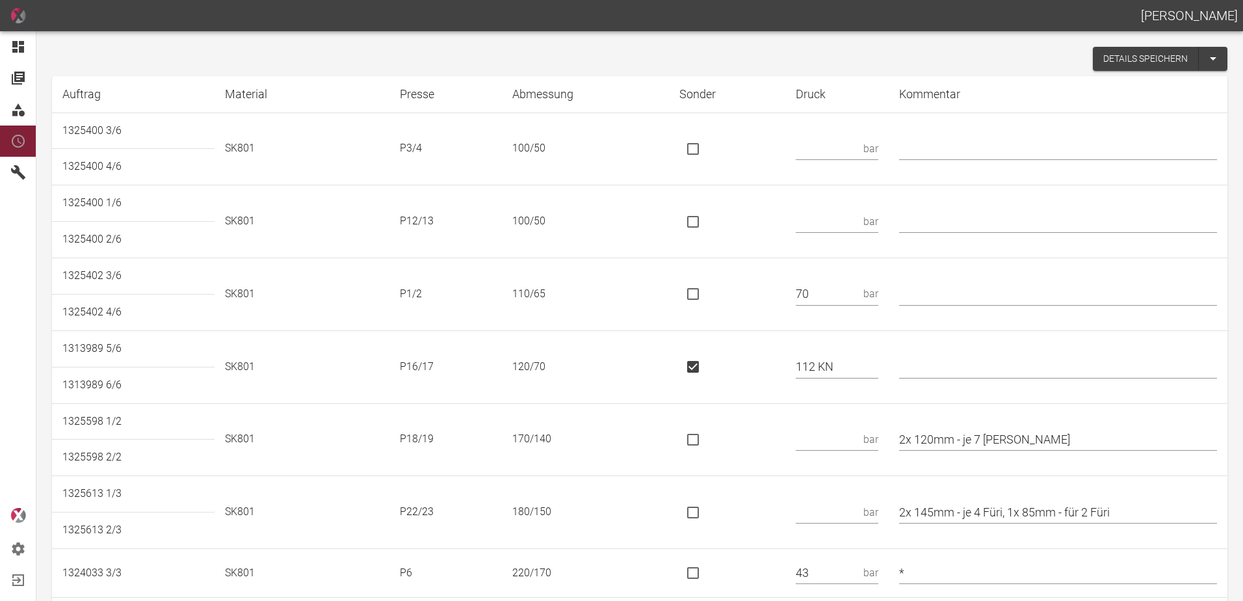
click at [844, 150] on input "text" at bounding box center [827, 148] width 62 height 23
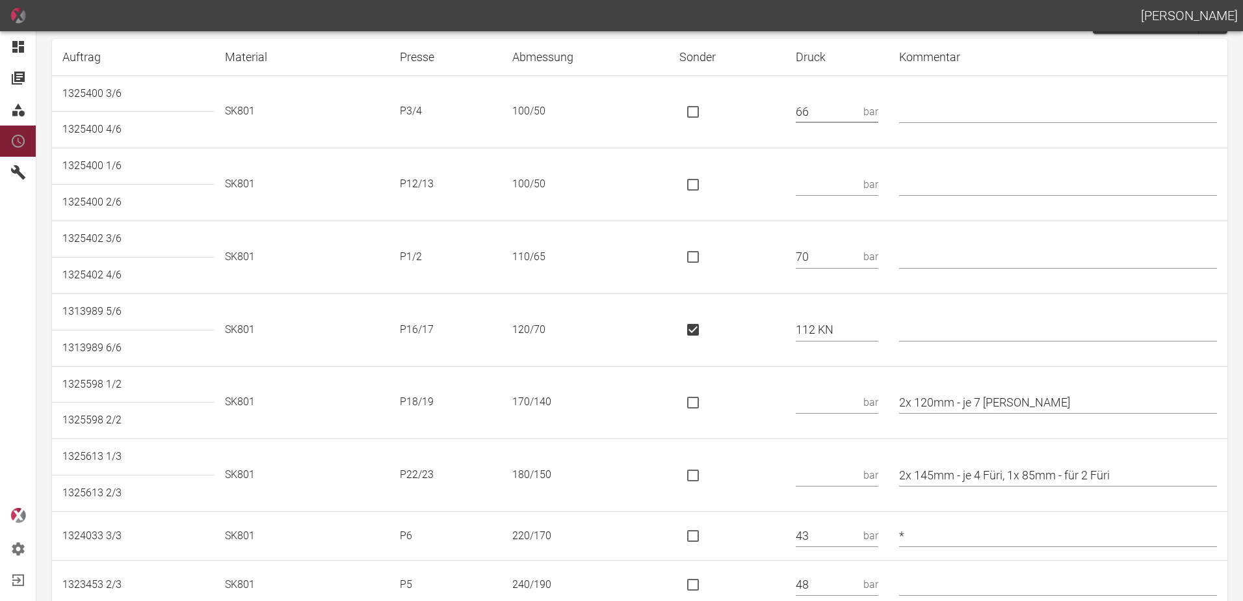
scroll to position [65, 0]
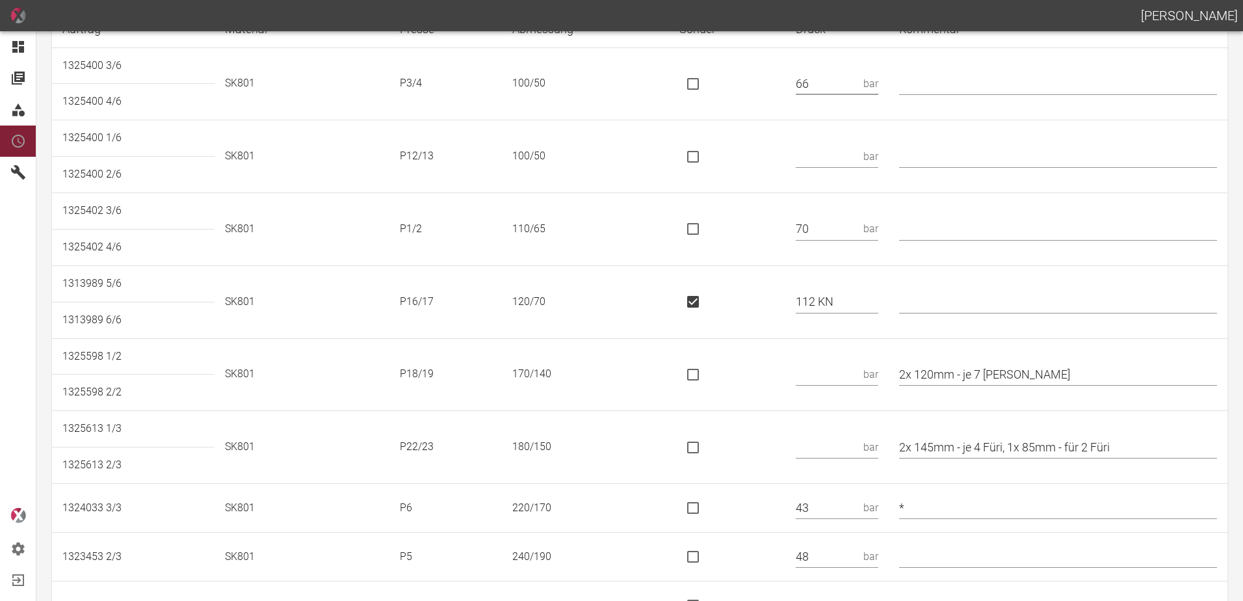
type input "66"
click at [958, 299] on input "text" at bounding box center [1058, 302] width 318 height 23
type input "*"
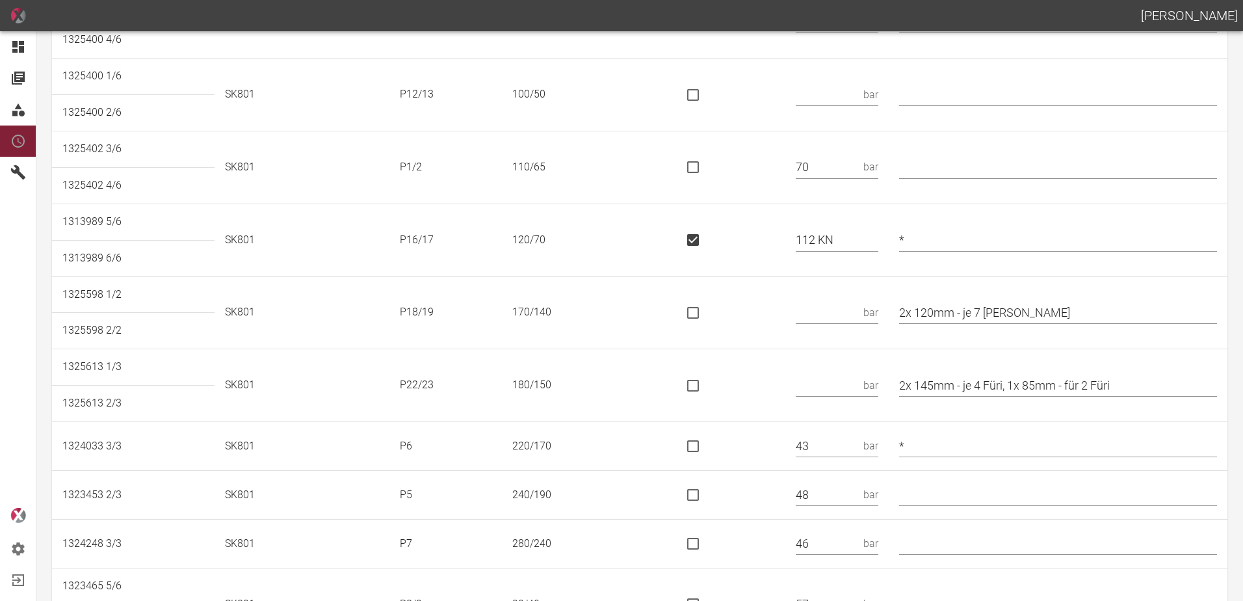
scroll to position [260, 0]
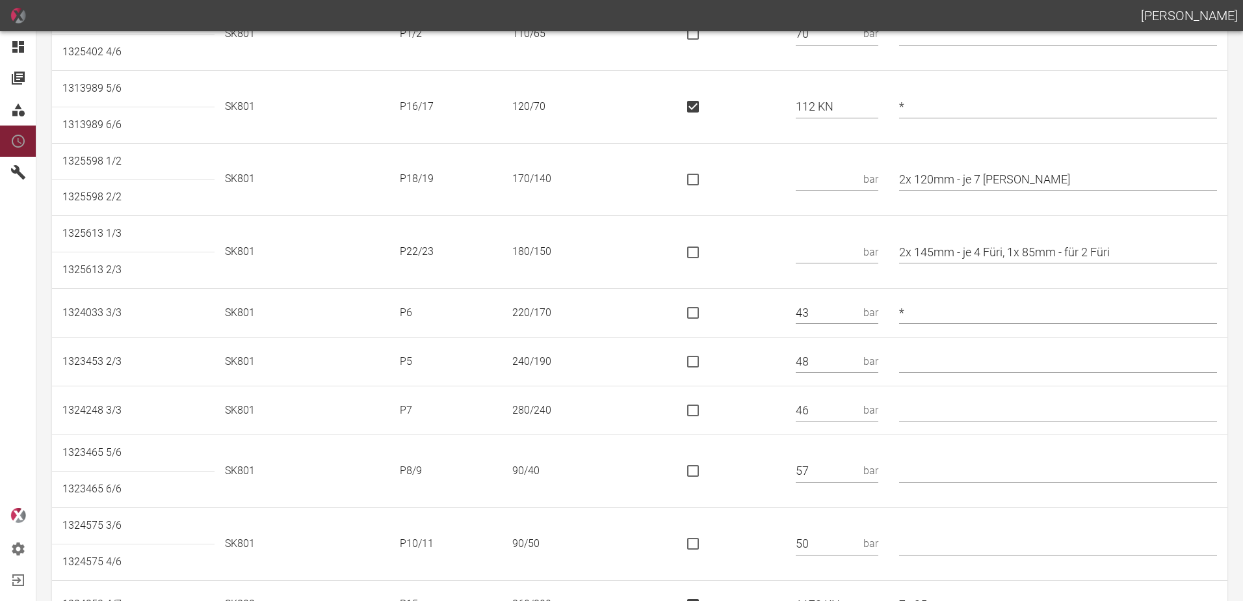
click at [837, 174] on input "text" at bounding box center [827, 179] width 62 height 23
type input "110 KN"
click at [707, 172] on input "is socket special" at bounding box center [692, 179] width 27 height 27
checkbox input "true"
drag, startPoint x: 1049, startPoint y: 174, endPoint x: 972, endPoint y: 182, distance: 77.1
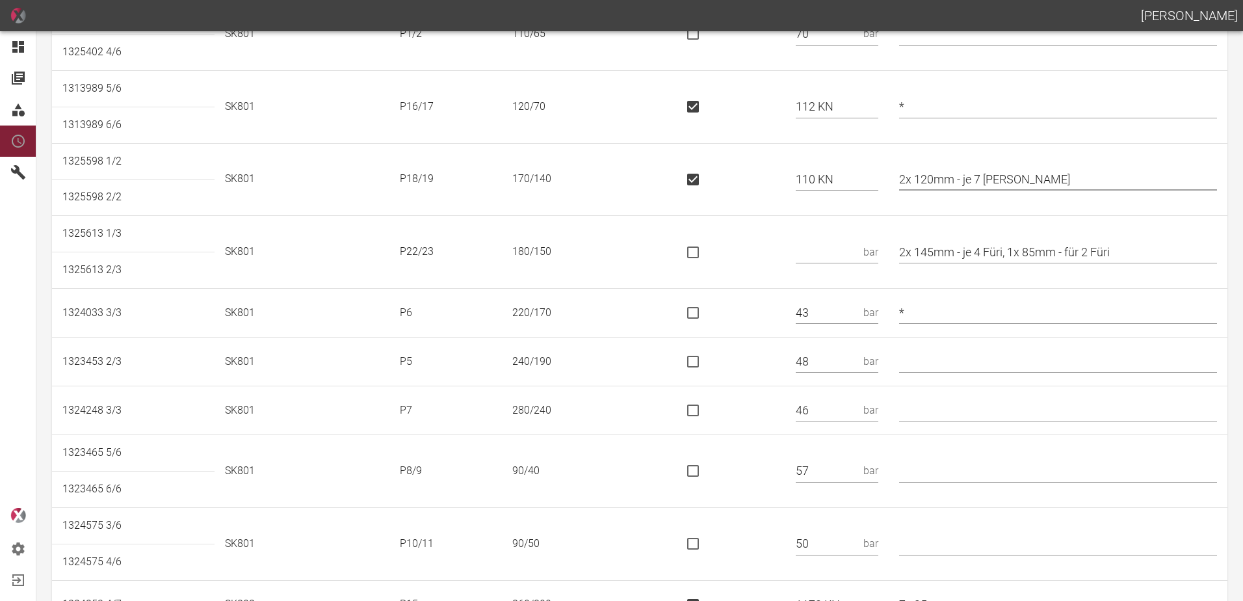
click at [972, 182] on input "2x 120mm - je 7 Kori" at bounding box center [1058, 179] width 318 height 23
type input "2x 120mm"
click at [858, 241] on input "text" at bounding box center [827, 252] width 62 height 23
type input "117 KN"
click at [694, 260] on input "is socket special" at bounding box center [692, 252] width 27 height 27
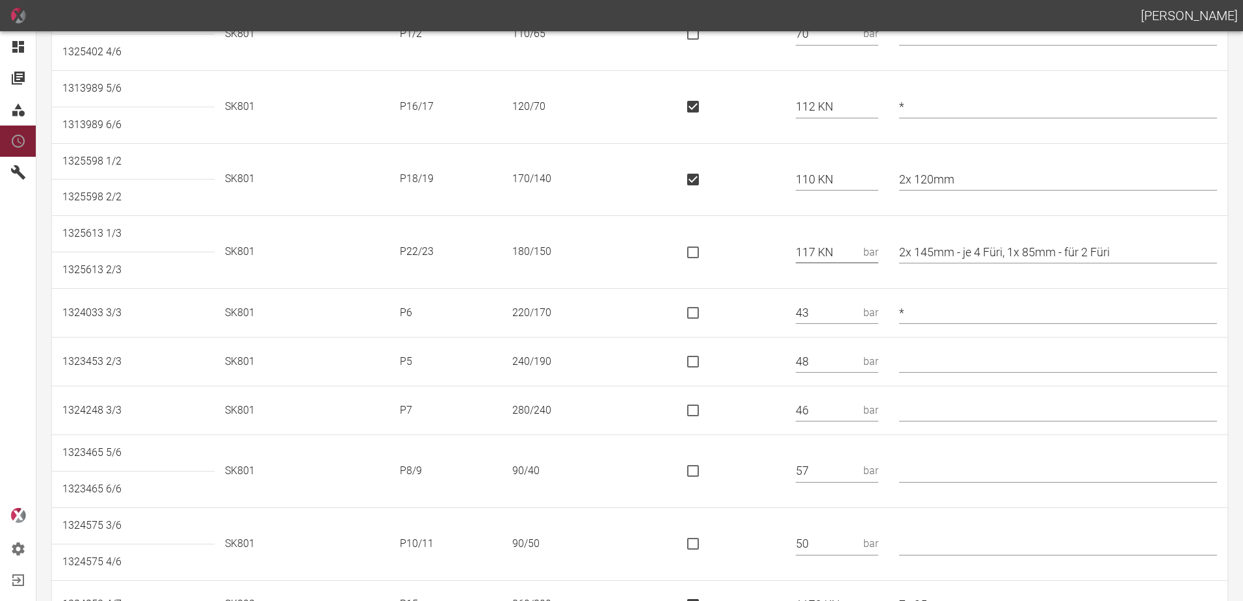
checkbox input "true"
drag, startPoint x: 1021, startPoint y: 250, endPoint x: 972, endPoint y: 254, distance: 48.3
click at [972, 254] on input "2x 145mm - je 4 Füri, 1x 85mm - für 2 Füri" at bounding box center [1058, 252] width 318 height 23
drag, startPoint x: 1076, startPoint y: 253, endPoint x: 1025, endPoint y: 260, distance: 51.8
click at [1025, 260] on input "2x 145mm, 1x 85mm - für 2 Füri" at bounding box center [1058, 252] width 318 height 23
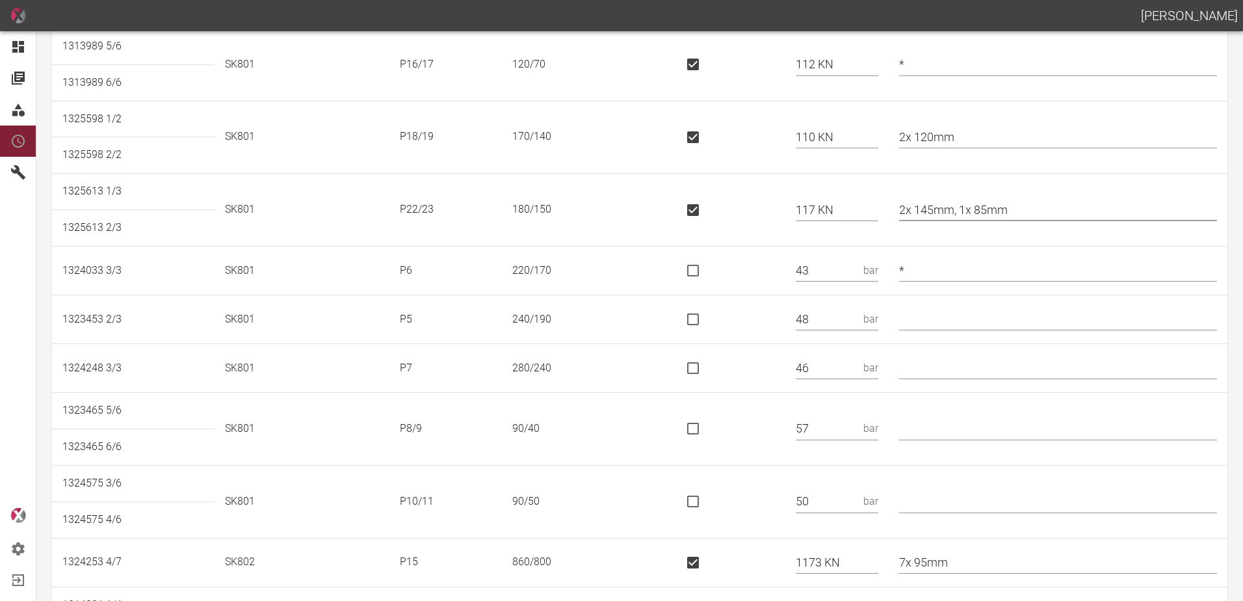
scroll to position [325, 0]
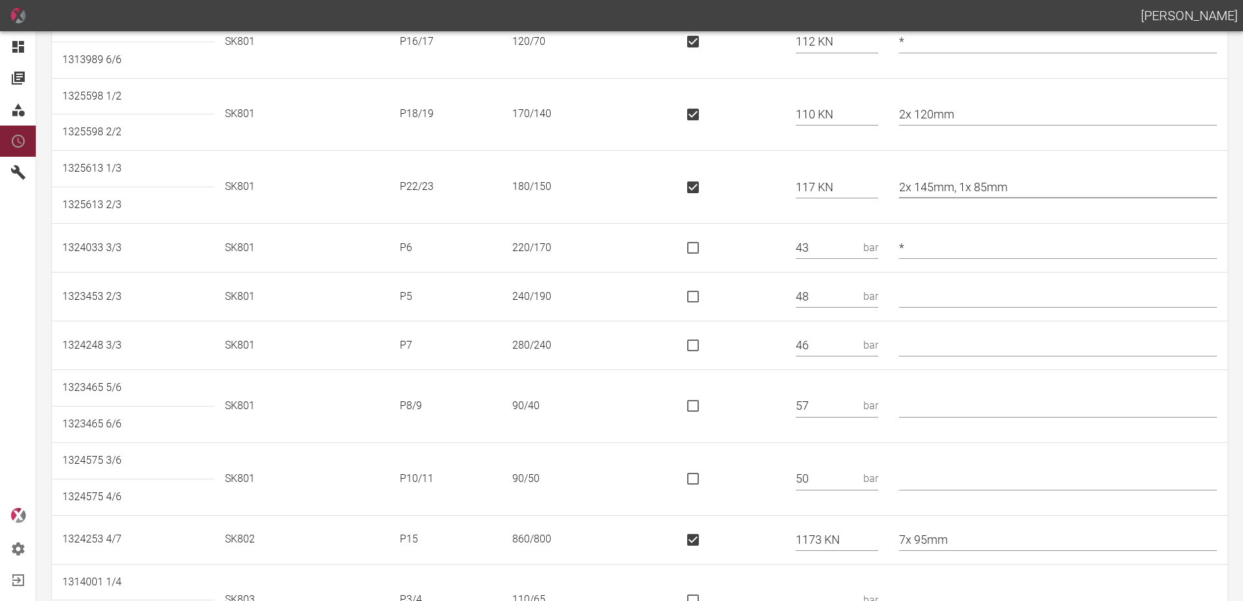
type input "2x 145mm, 1x 85mm"
click at [939, 291] on input "text" at bounding box center [1058, 296] width 318 height 23
type input "*"
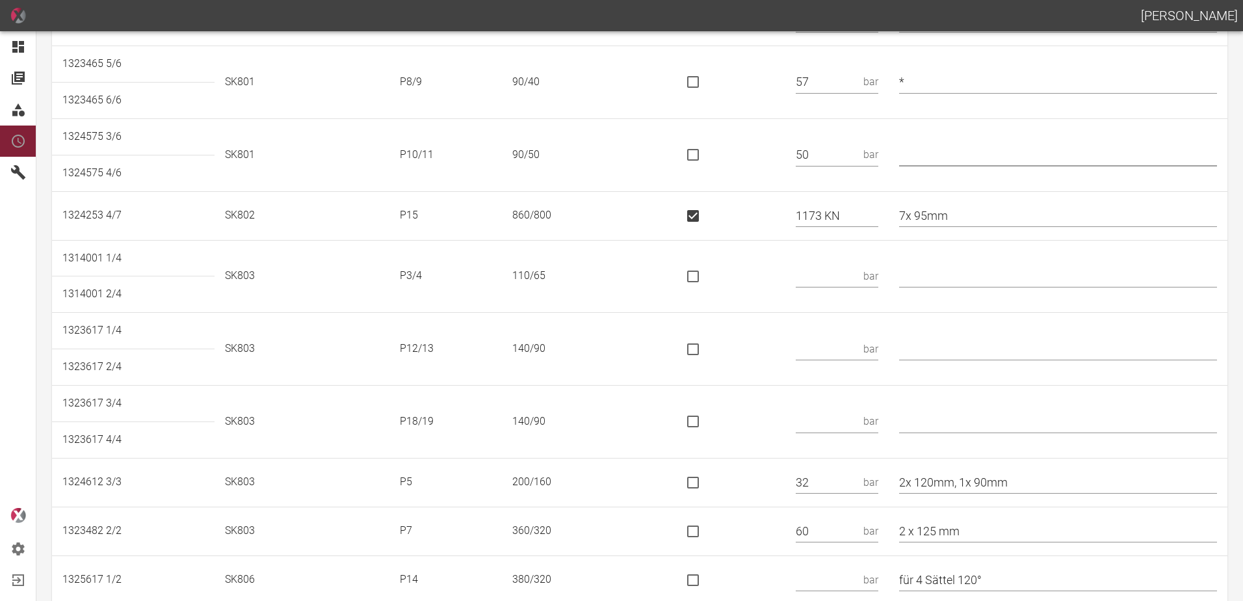
scroll to position [650, 0]
click at [836, 274] on input "text" at bounding box center [827, 274] width 62 height 23
type input "70"
click at [829, 414] on input "text" at bounding box center [827, 420] width 62 height 23
type input "136 KN"
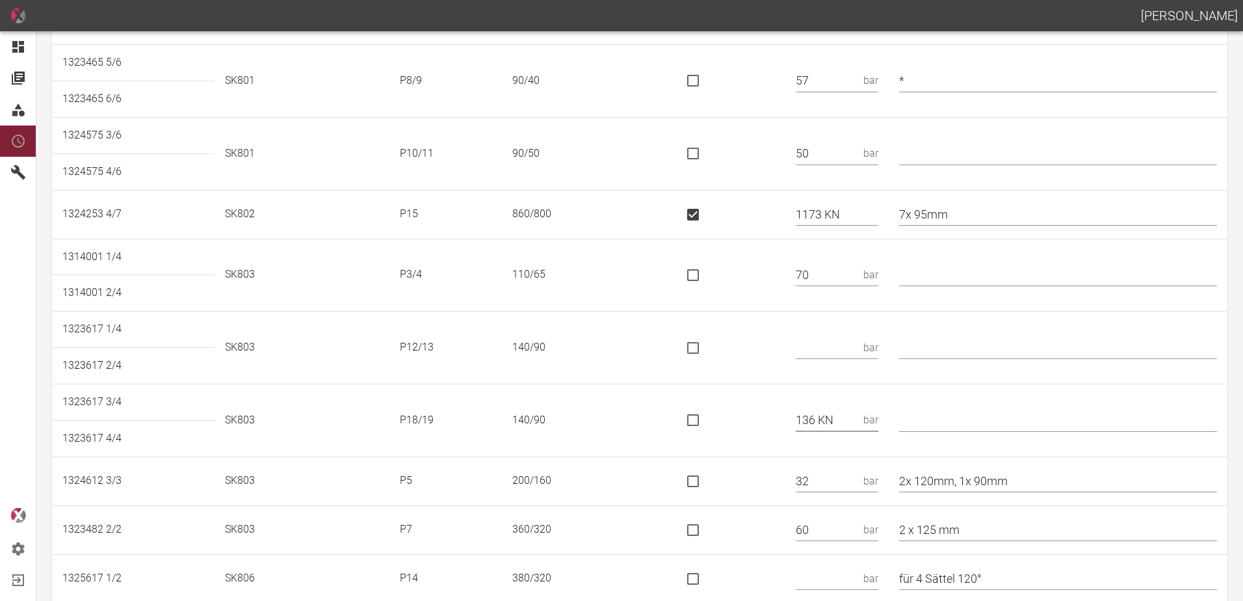
click at [696, 425] on input "is socket special" at bounding box center [692, 419] width 27 height 27
checkbox input "true"
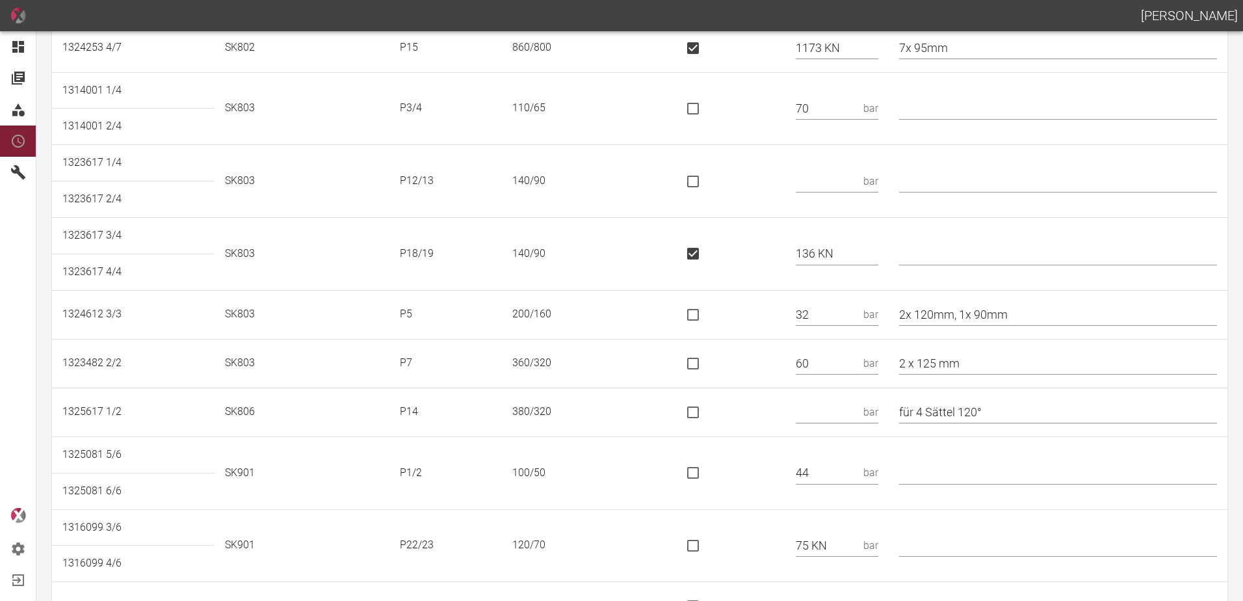
scroll to position [845, 0]
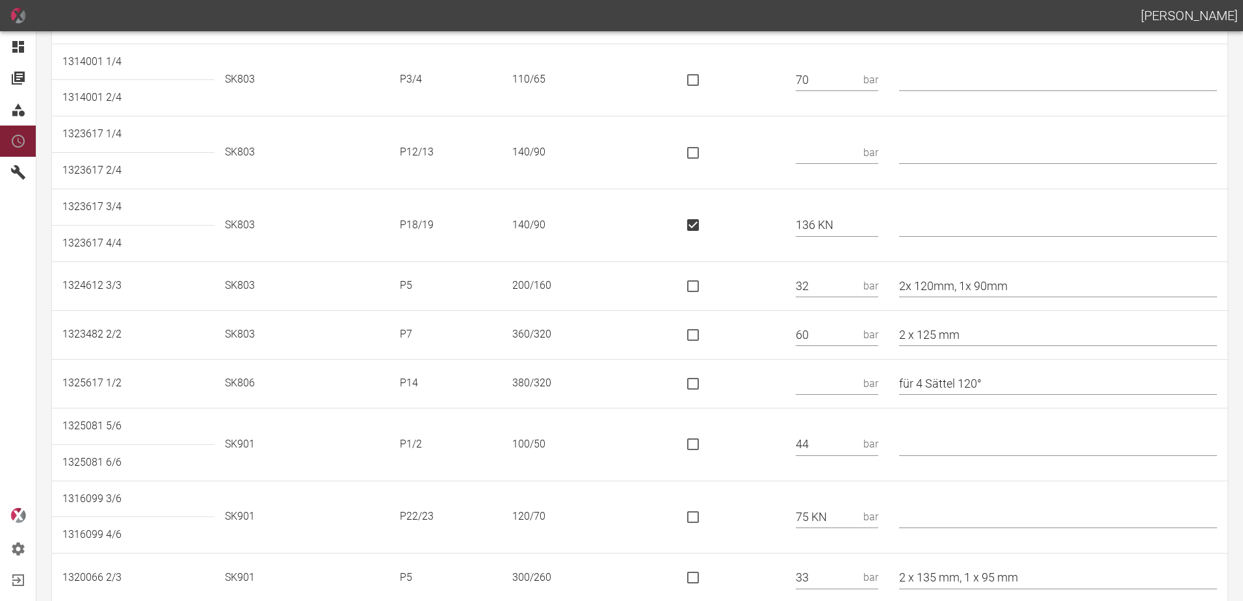
click at [919, 331] on input "2 x 125 mm" at bounding box center [1058, 334] width 318 height 23
click at [913, 332] on td "2 x 125 mm" at bounding box center [1058, 334] width 339 height 49
click at [915, 333] on input "2 x 125 mm" at bounding box center [1058, 334] width 318 height 23
type input "* 2 x 125 mm"
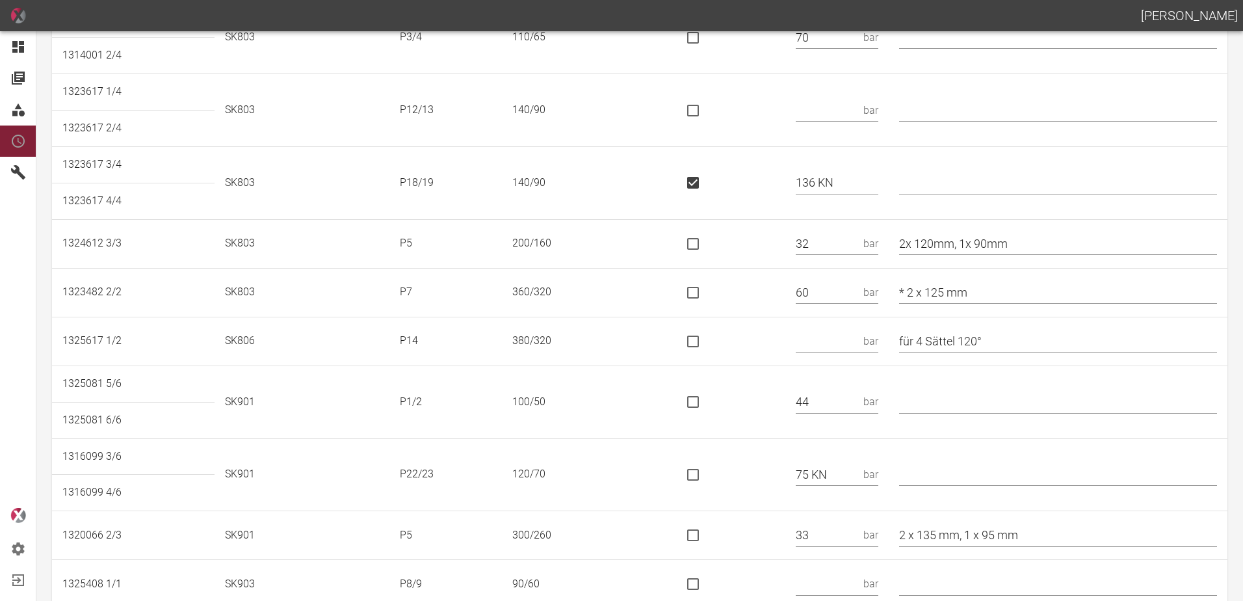
scroll to position [910, 0]
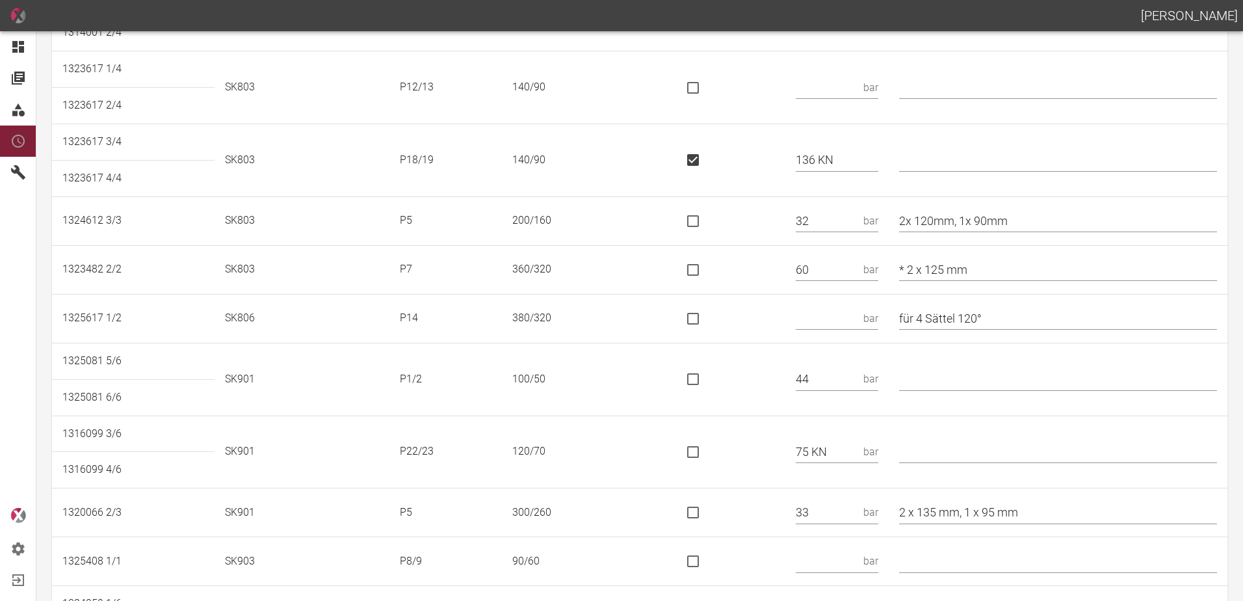
click at [845, 317] on input "text" at bounding box center [827, 318] width 62 height 23
type input "495 KN"
click at [695, 317] on input "is socket special" at bounding box center [692, 318] width 27 height 27
checkbox input "true"
click at [831, 340] on tr "1325617 1/2 SK806 P14 380/320 495 KN für 4 Sättel 120°" at bounding box center [639, 318] width 1175 height 49
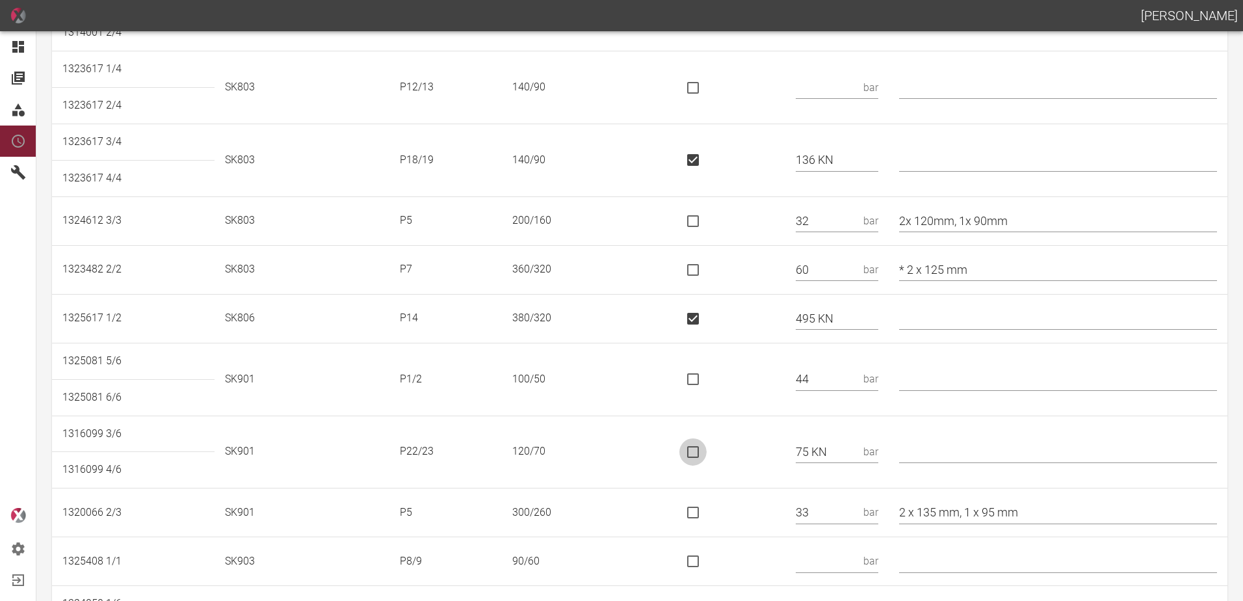
click at [702, 453] on input "is socket special" at bounding box center [692, 451] width 27 height 27
checkbox input "true"
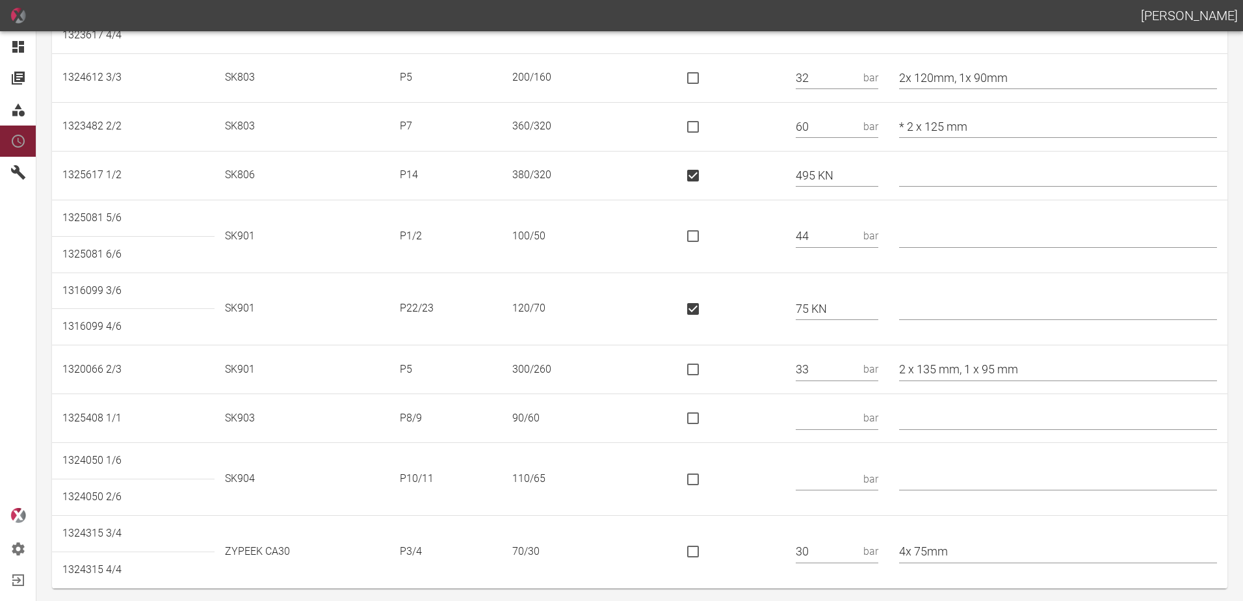
scroll to position [1056, 0]
click at [846, 419] on input "text" at bounding box center [827, 415] width 62 height 23
drag, startPoint x: 820, startPoint y: 415, endPoint x: 788, endPoint y: 419, distance: 32.2
click at [788, 419] on tr "1325408 1/1 SK903 P8/9 90/60 40 bar" at bounding box center [639, 415] width 1175 height 49
type input "27"
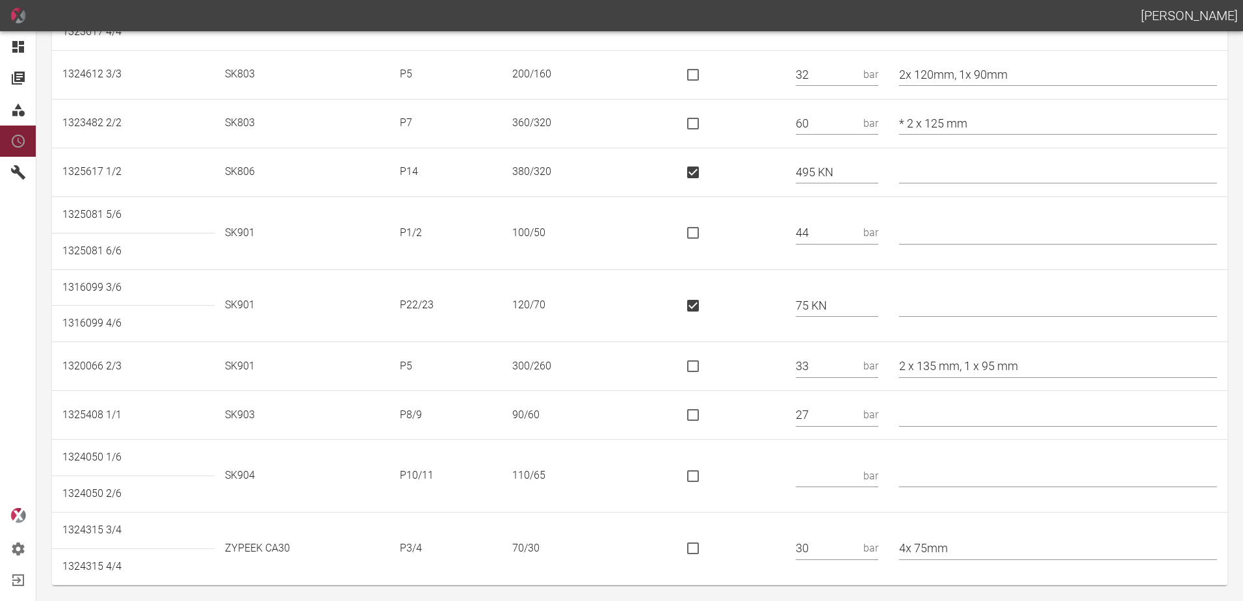
click at [853, 473] on input "text" at bounding box center [827, 475] width 62 height 23
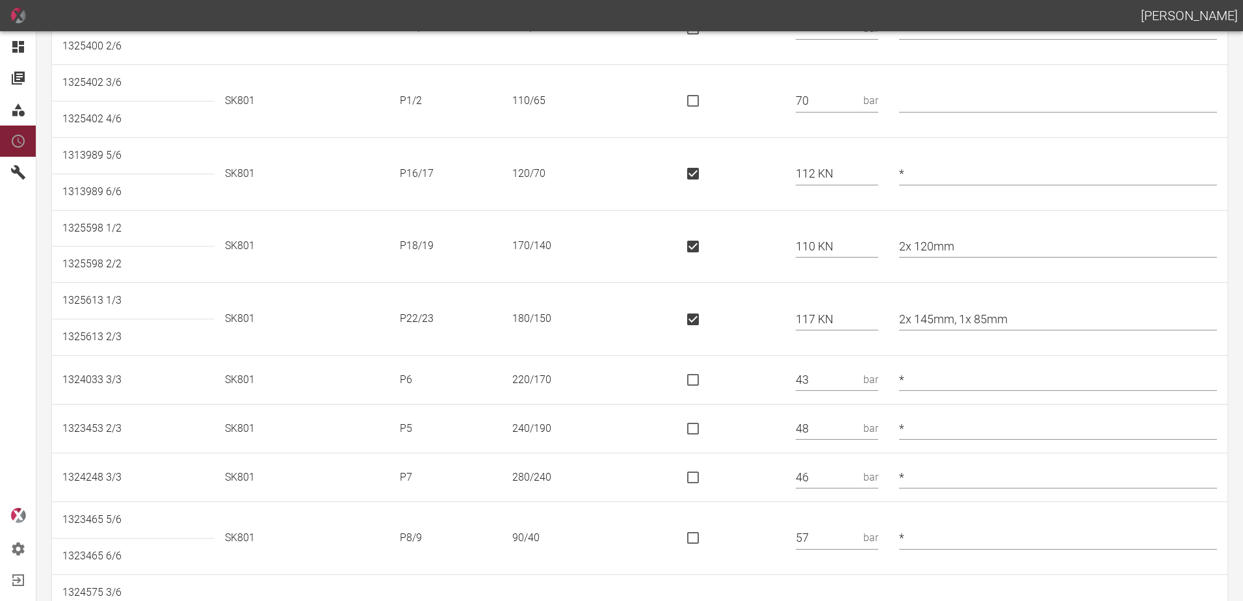
scroll to position [0, 0]
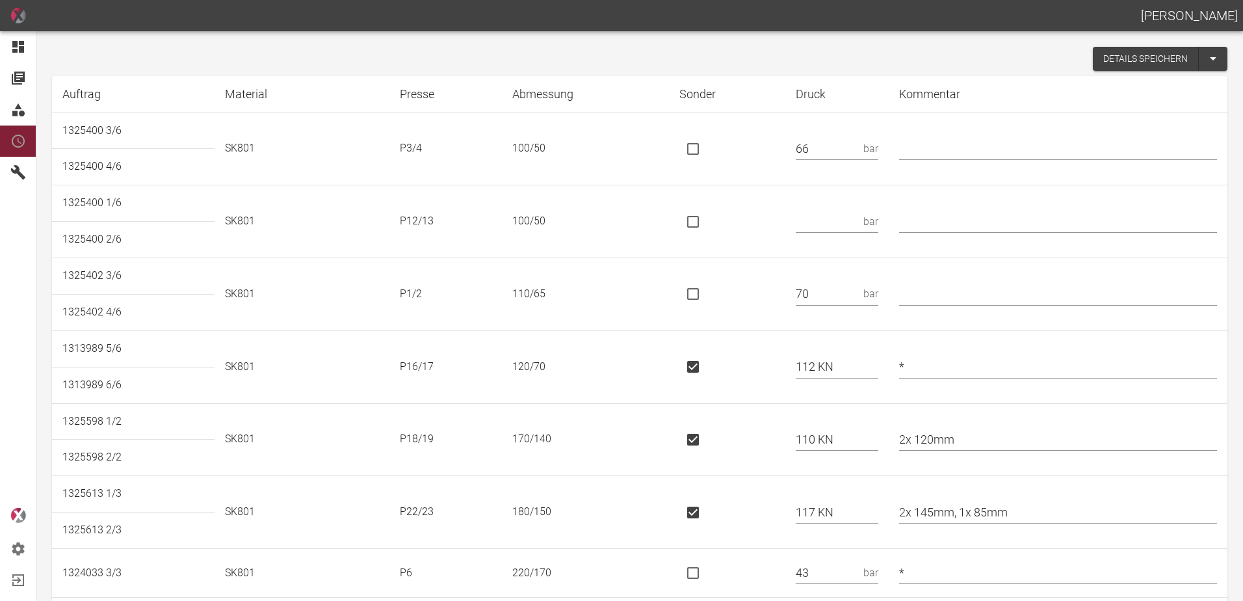
type input "47"
click at [1132, 65] on button "Details speichern" at bounding box center [1146, 59] width 106 height 24
